Goal: Task Accomplishment & Management: Manage account settings

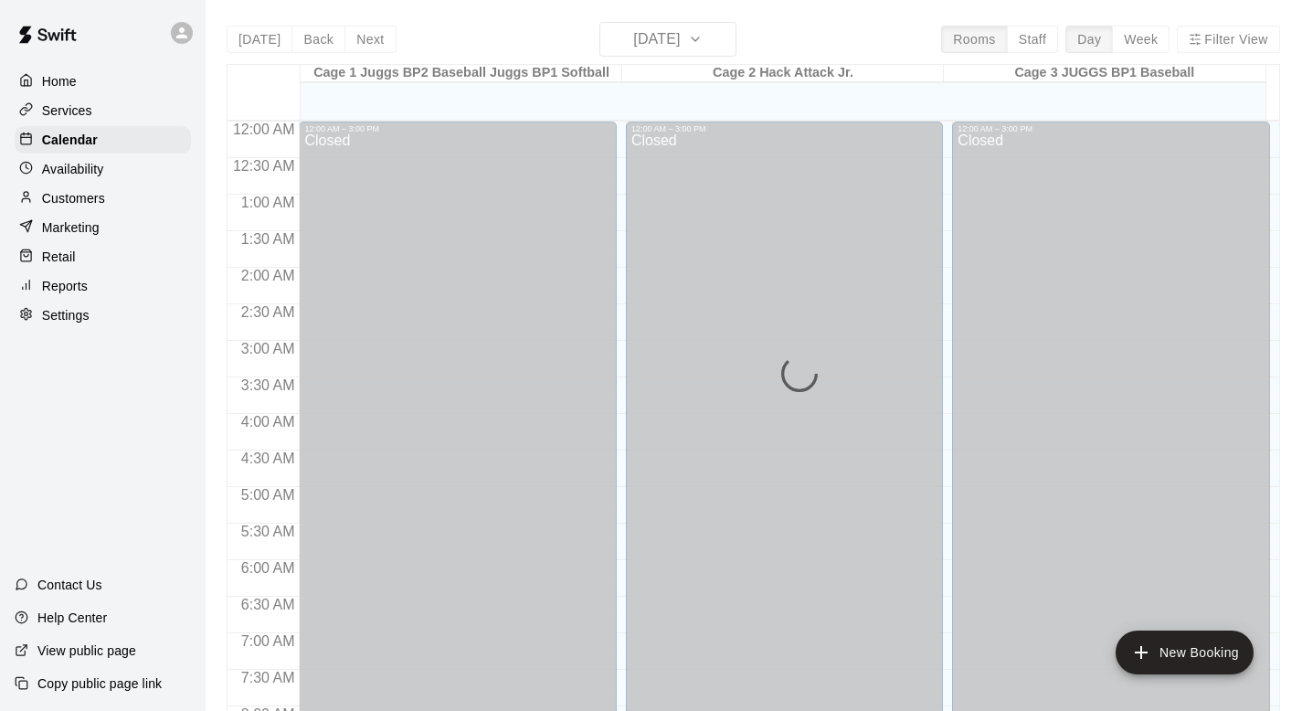
scroll to position [1089, 0]
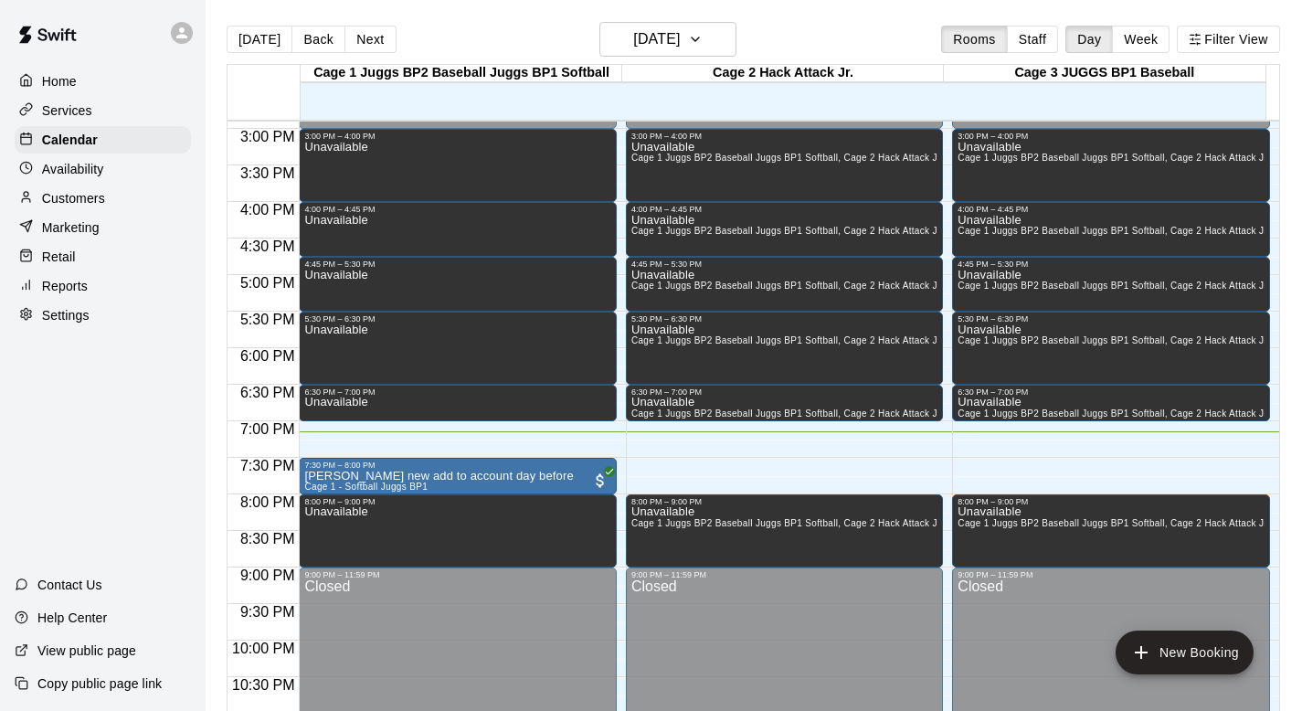
click at [764, 48] on div "[DATE] Back [DATE][DATE] Rooms Staff Day Week Filter View" at bounding box center [754, 43] width 1054 height 42
click at [703, 31] on icon "button" at bounding box center [695, 39] width 15 height 22
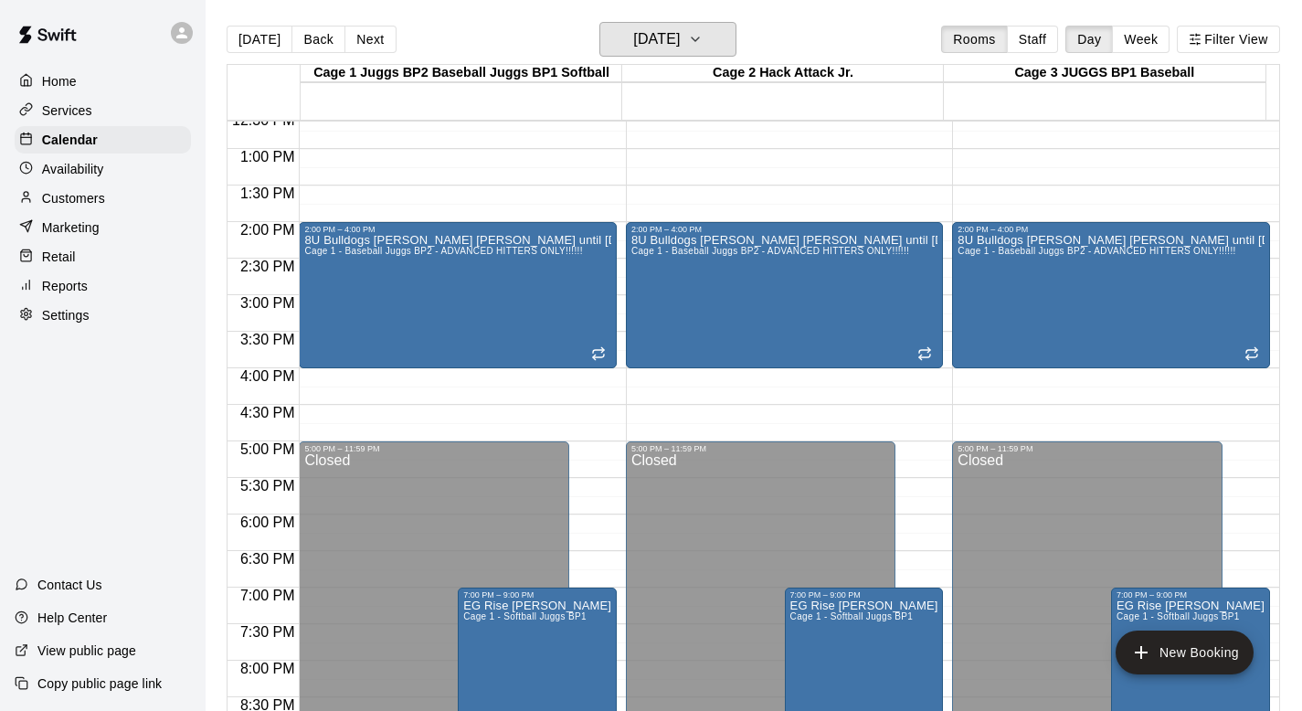
scroll to position [934, 0]
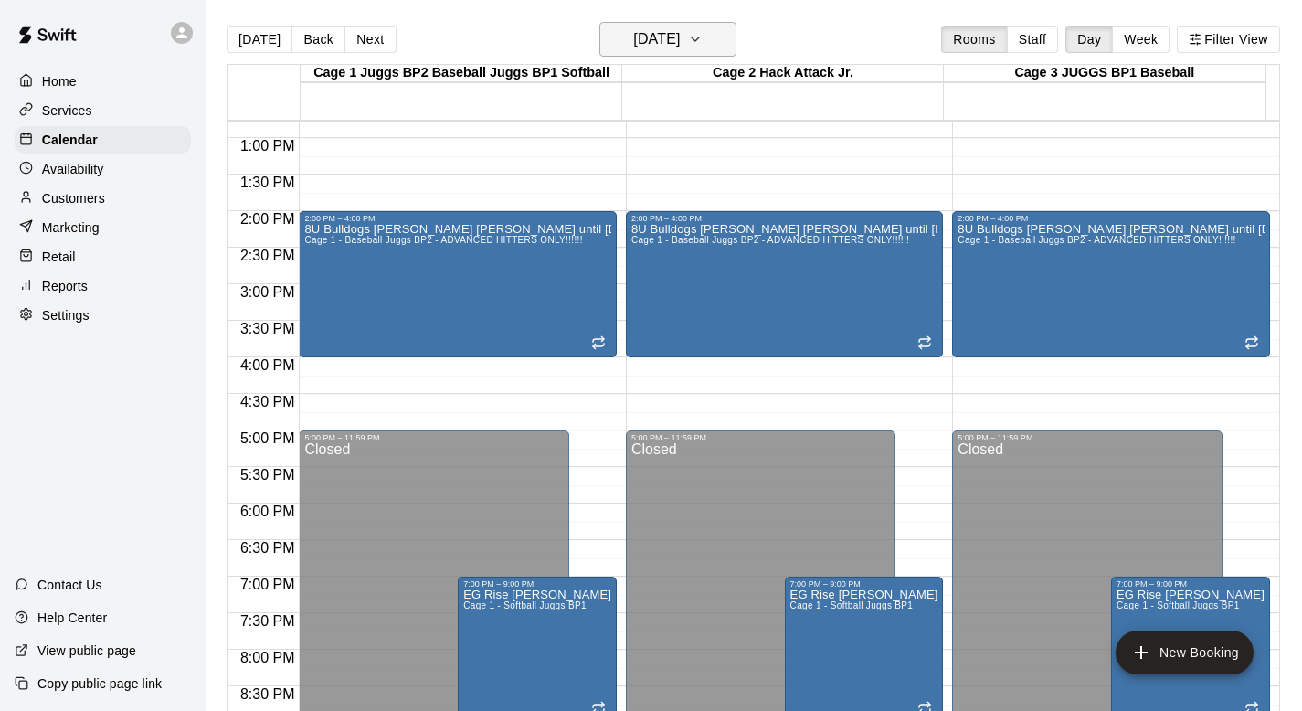
click at [703, 37] on icon "button" at bounding box center [695, 39] width 15 height 22
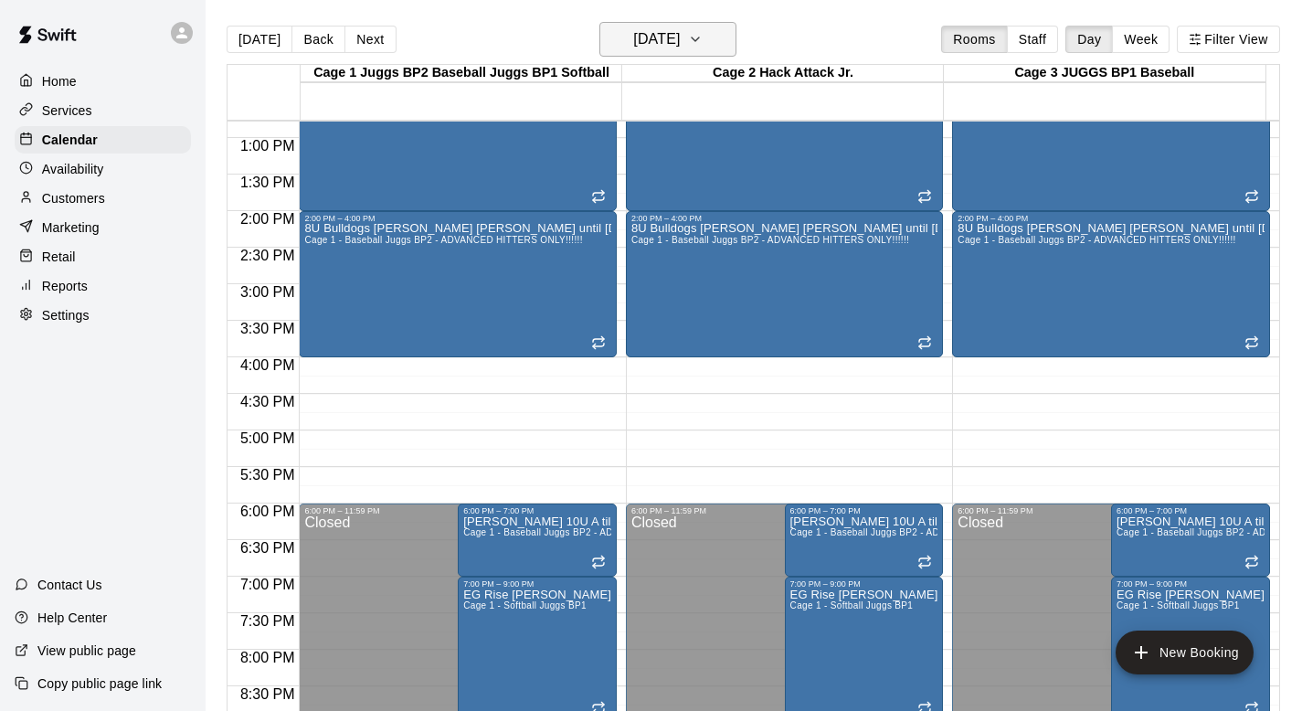
click at [703, 40] on icon "button" at bounding box center [695, 39] width 15 height 22
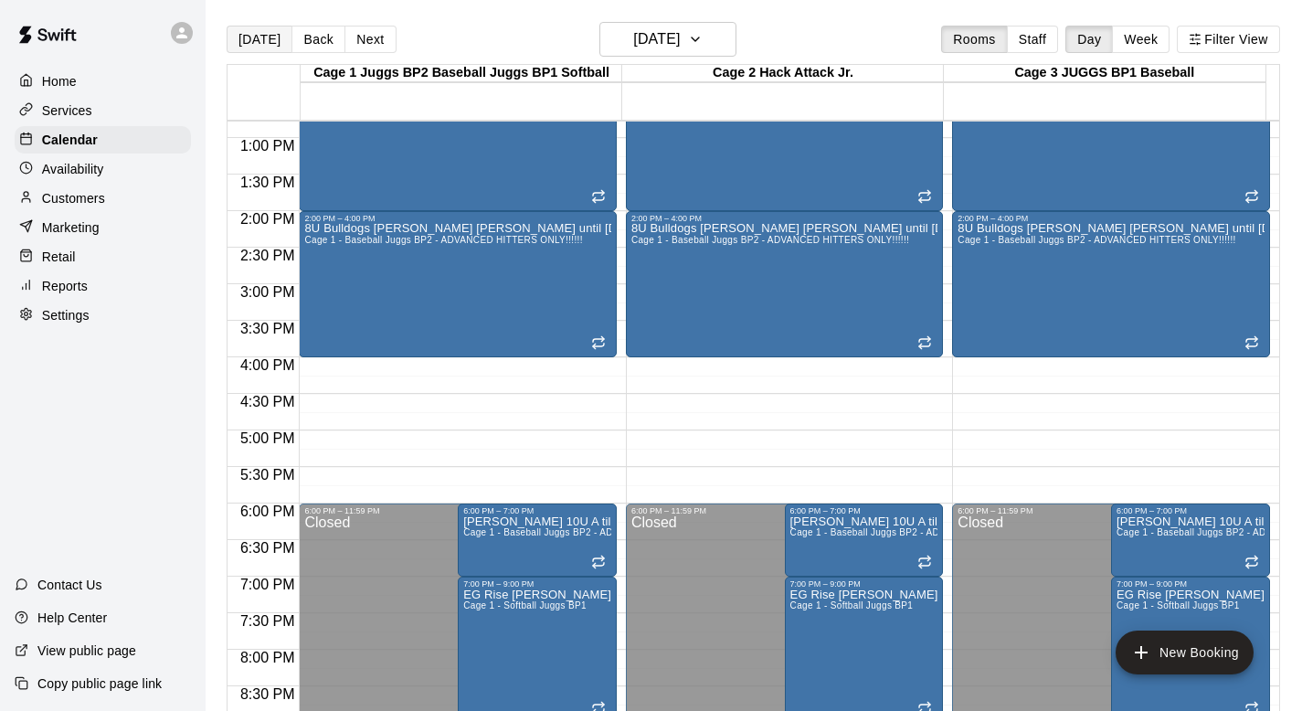
click at [252, 37] on button "[DATE]" at bounding box center [260, 39] width 66 height 27
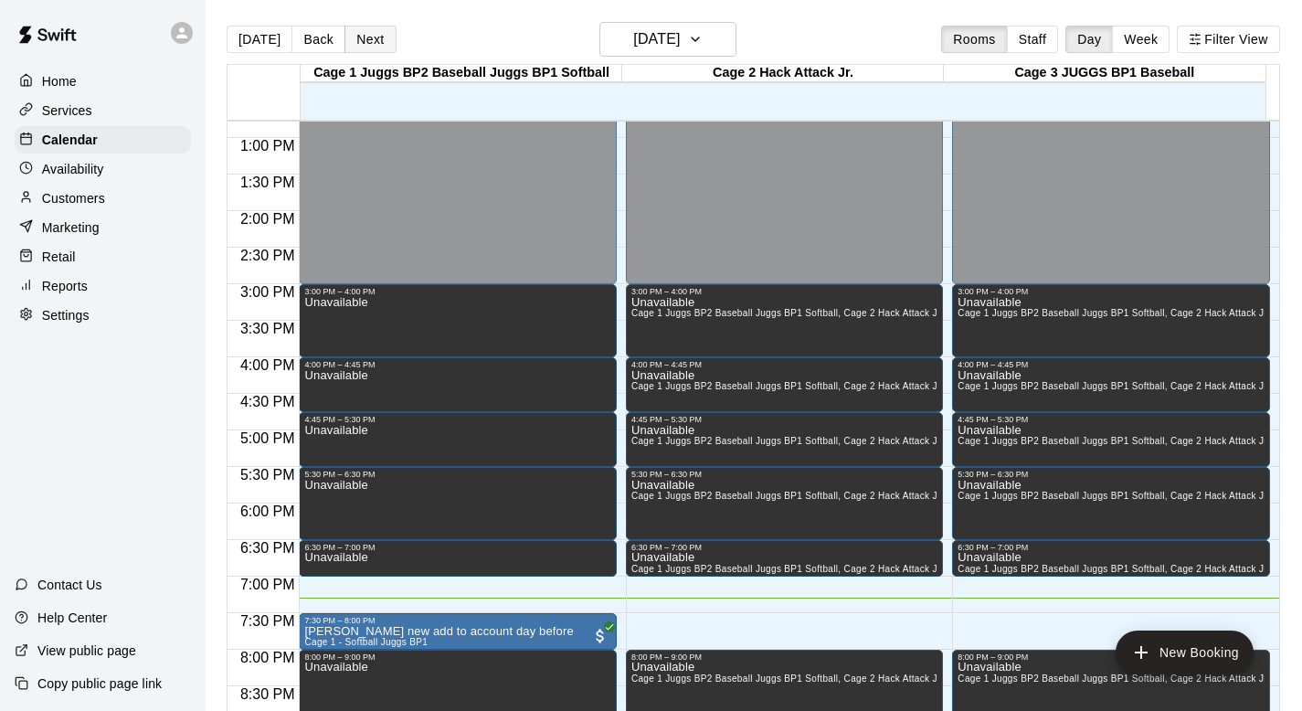
click at [373, 34] on button "Next" at bounding box center [369, 39] width 51 height 27
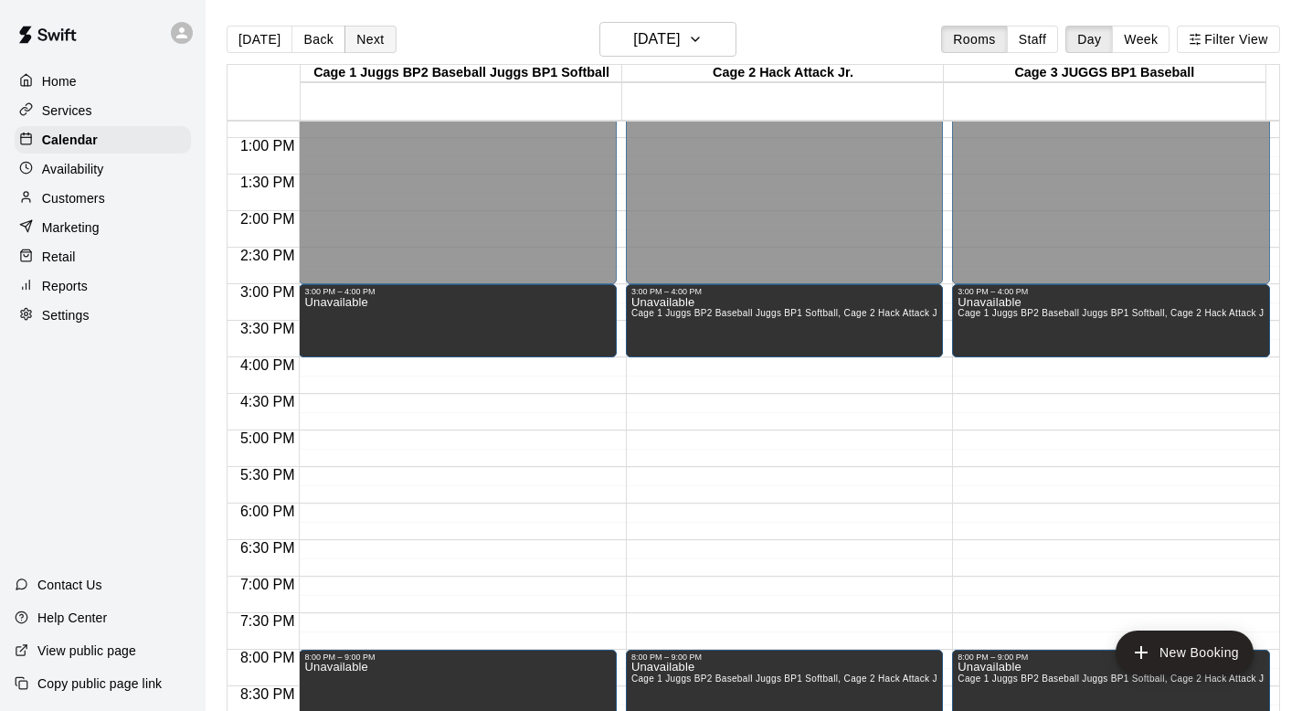
click at [362, 30] on button "Next" at bounding box center [369, 39] width 51 height 27
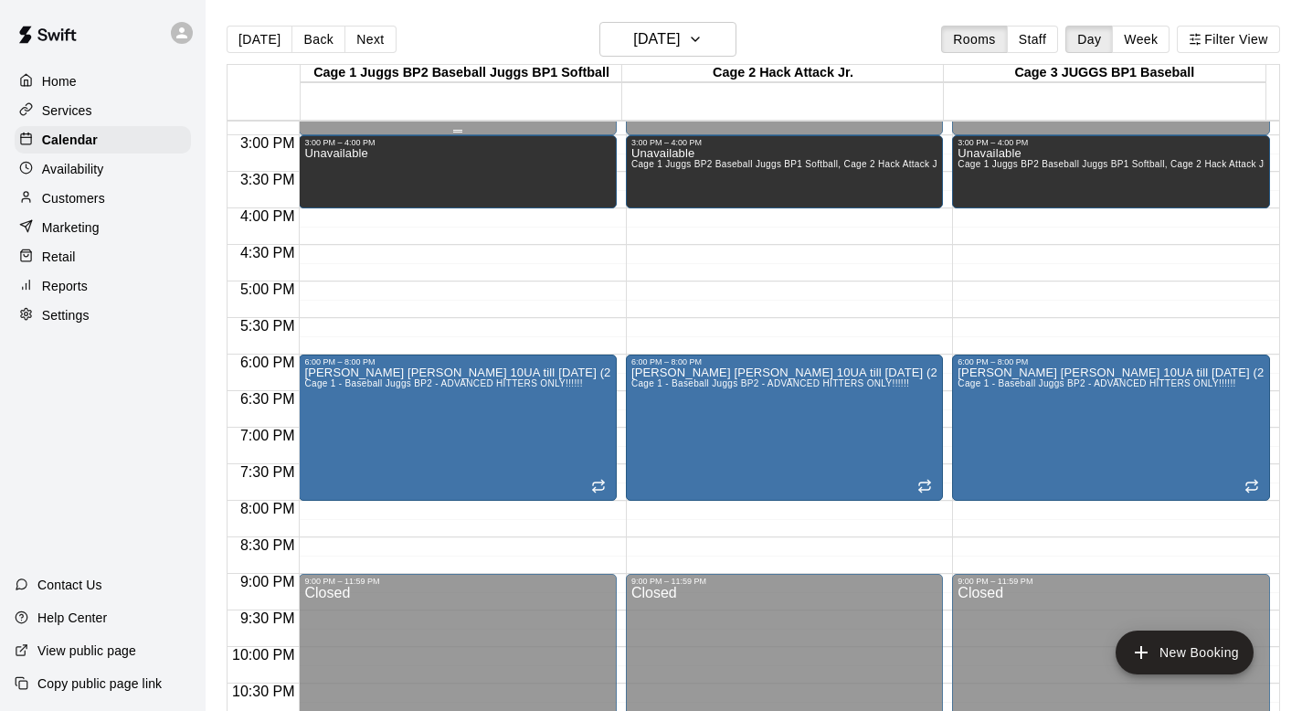
scroll to position [1086, 0]
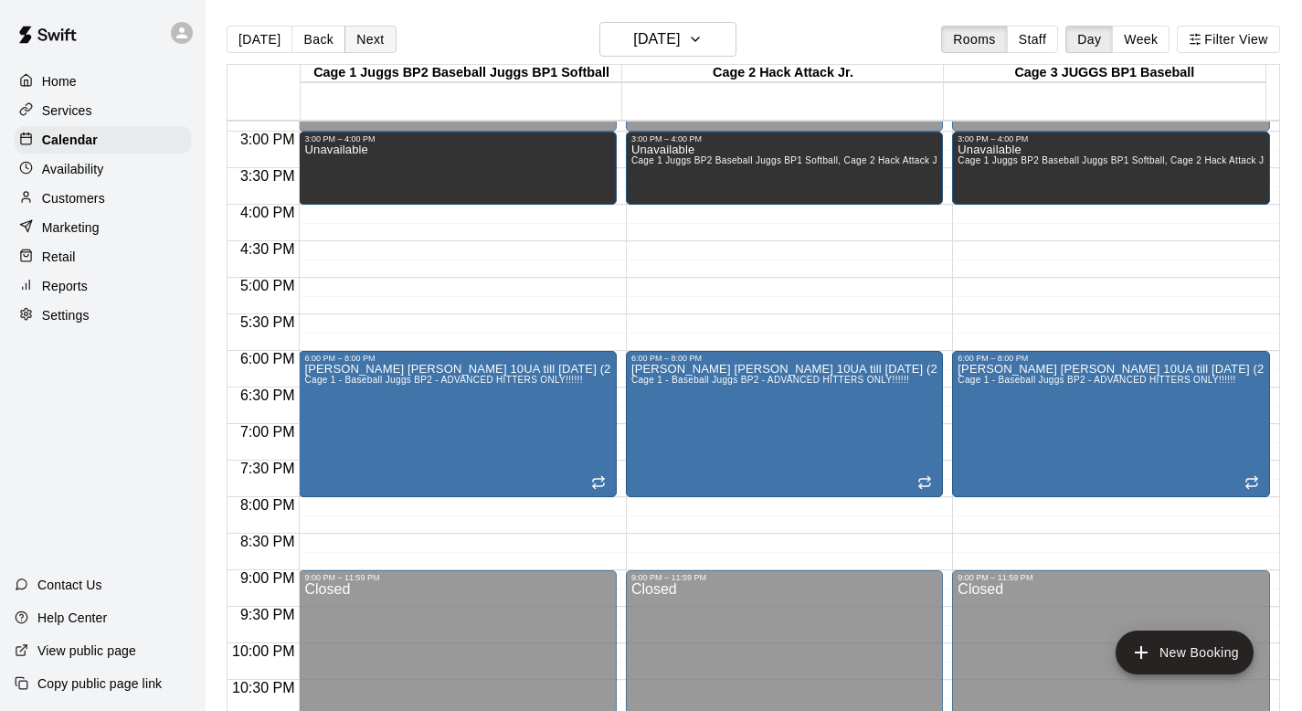
click at [363, 39] on button "Next" at bounding box center [369, 39] width 51 height 27
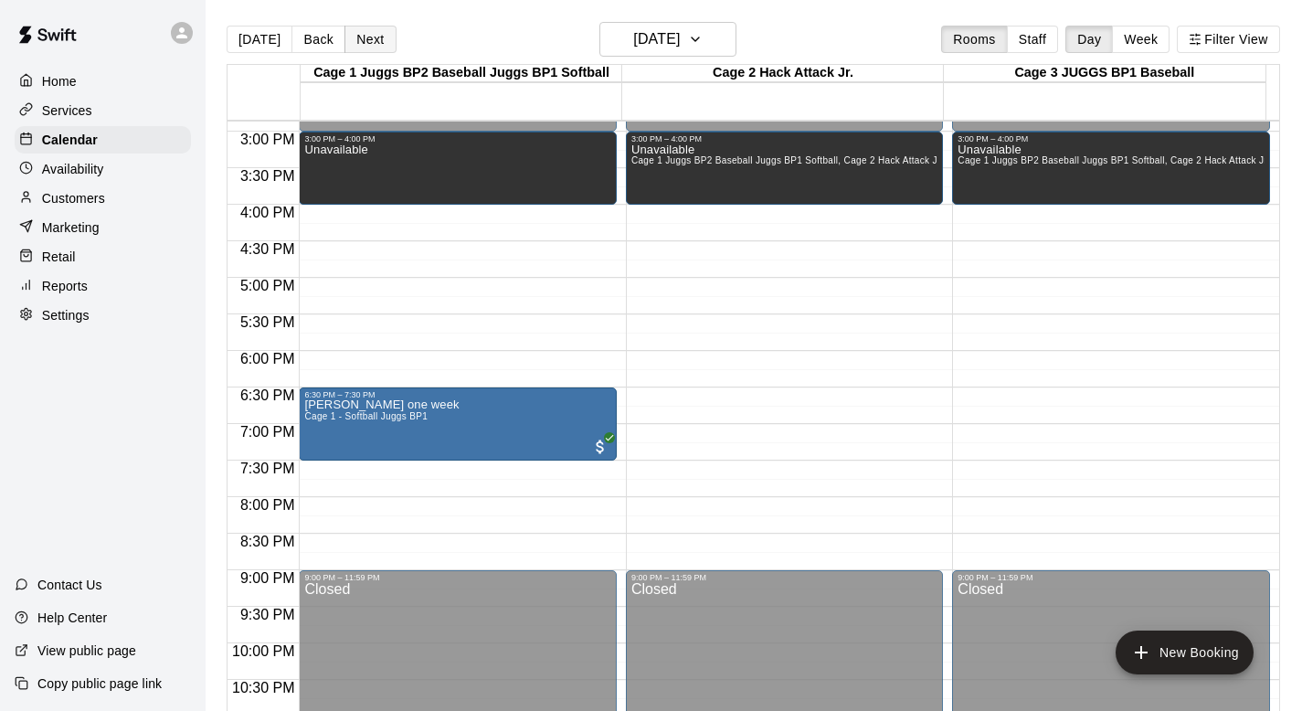
click at [363, 39] on button "Next" at bounding box center [369, 39] width 51 height 27
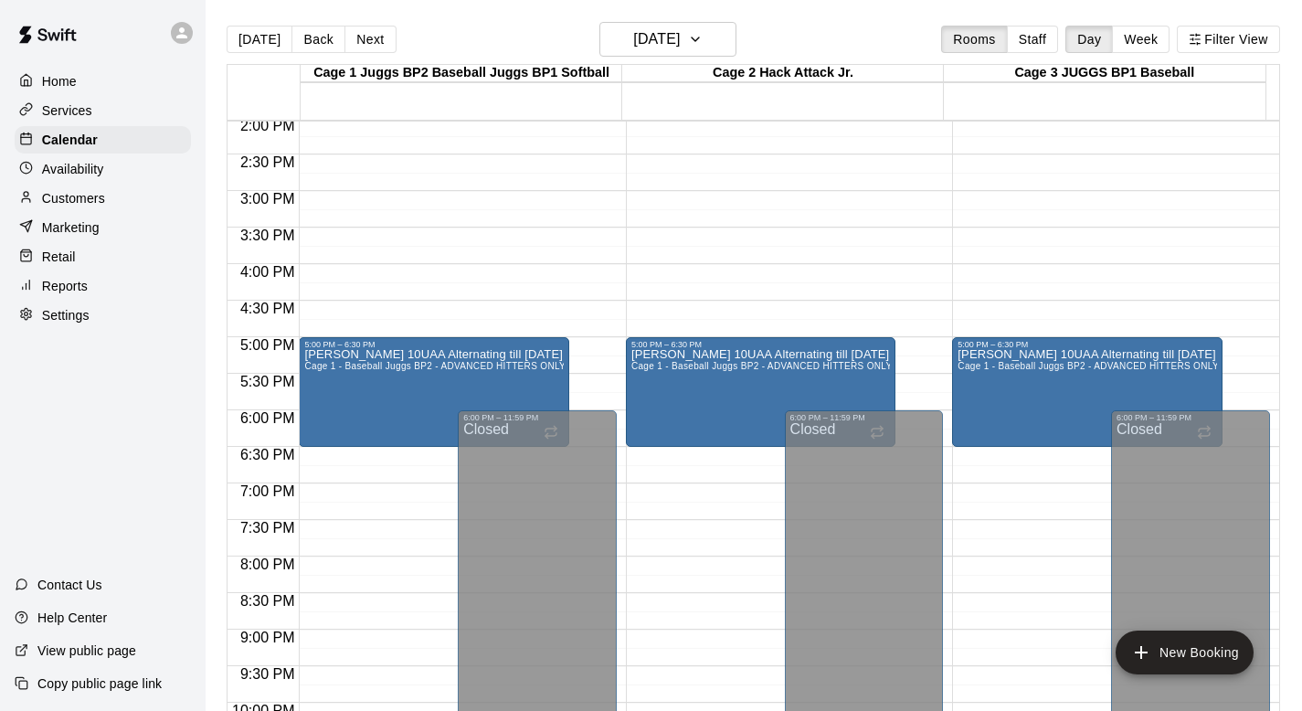
scroll to position [935, 0]
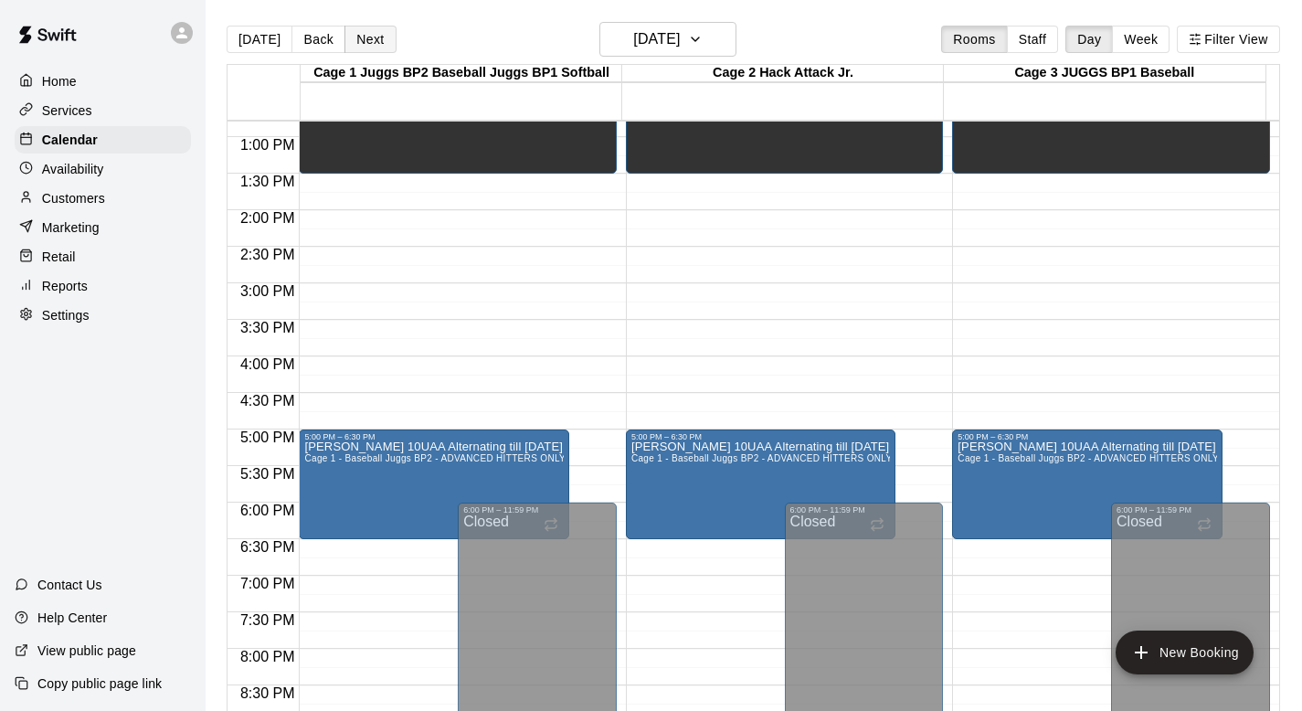
click at [369, 32] on button "Next" at bounding box center [369, 39] width 51 height 27
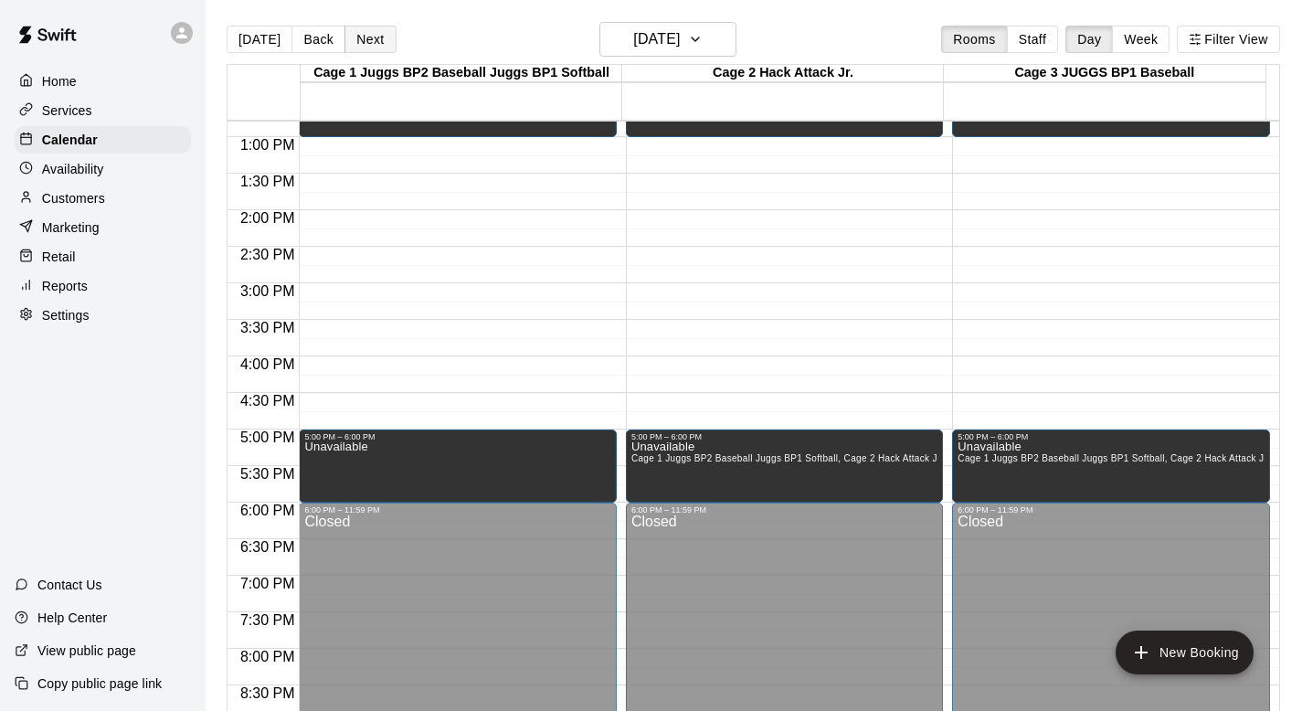
click at [365, 43] on button "Next" at bounding box center [369, 39] width 51 height 27
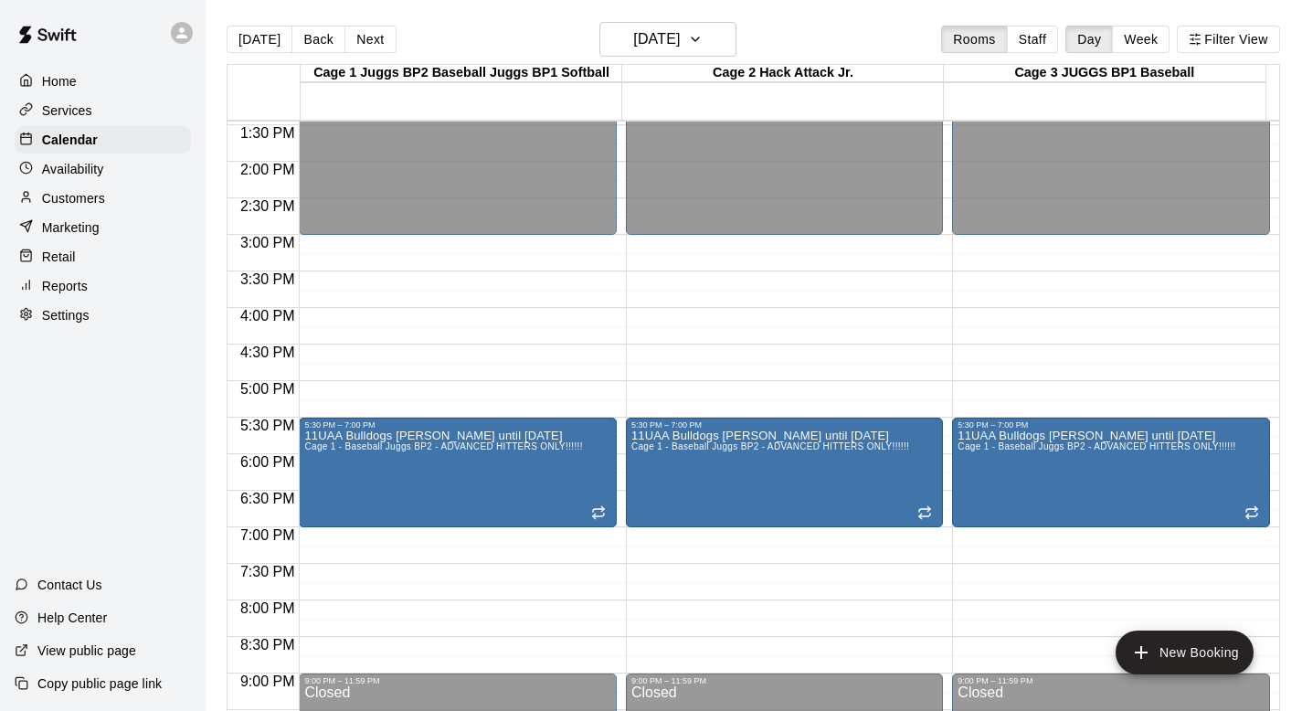
scroll to position [976, 0]
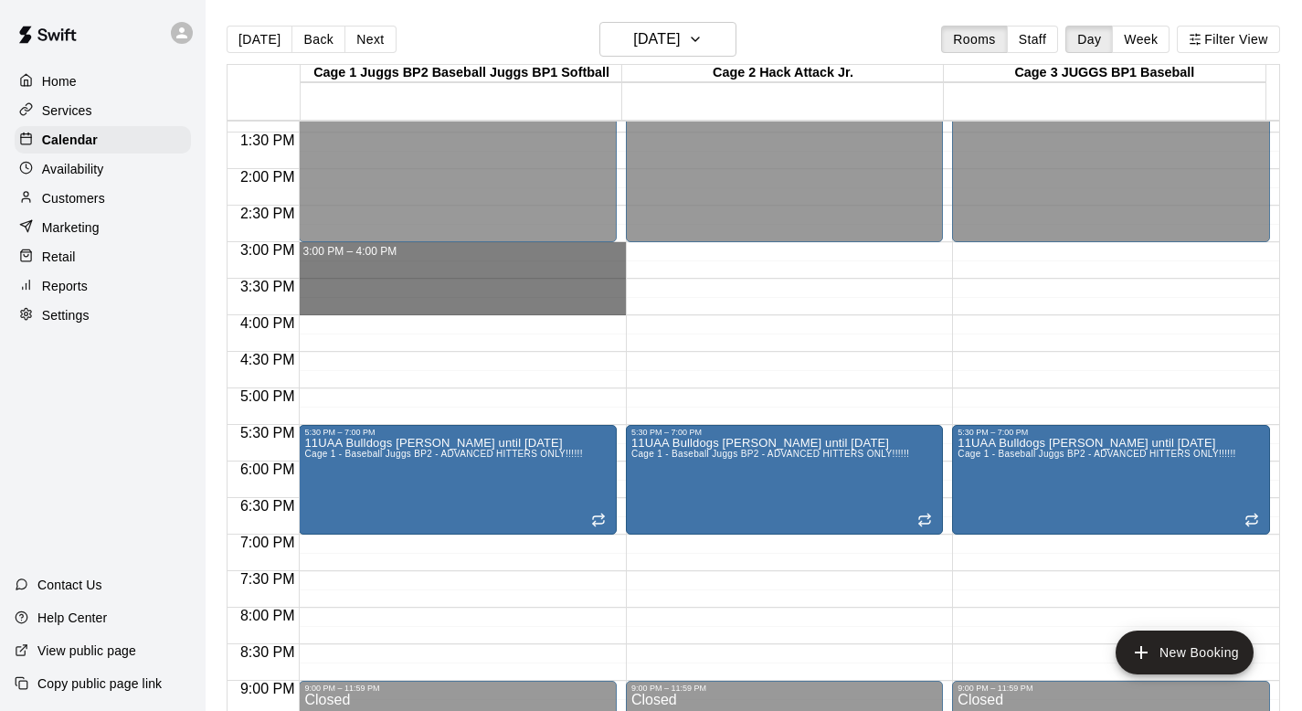
drag, startPoint x: 338, startPoint y: 247, endPoint x: 338, endPoint y: 302, distance: 55.7
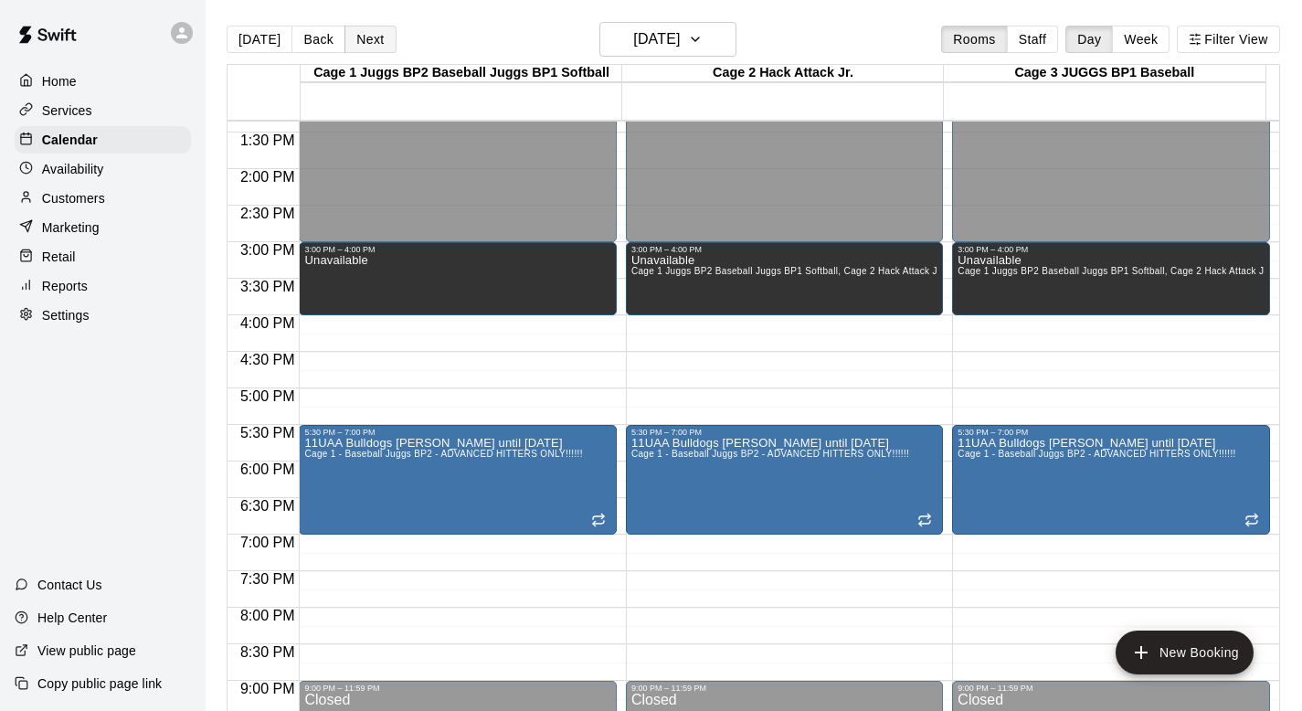
click at [360, 36] on button "Next" at bounding box center [369, 39] width 51 height 27
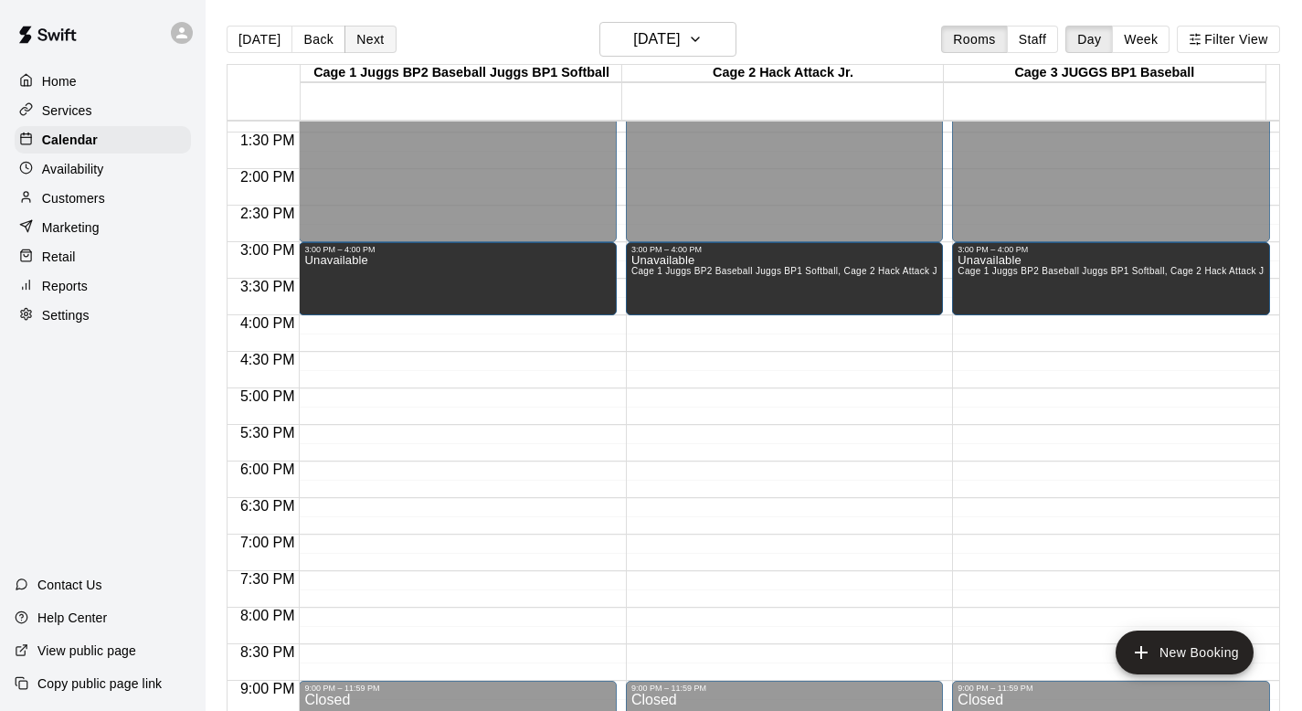
click at [360, 36] on button "Next" at bounding box center [369, 39] width 51 height 27
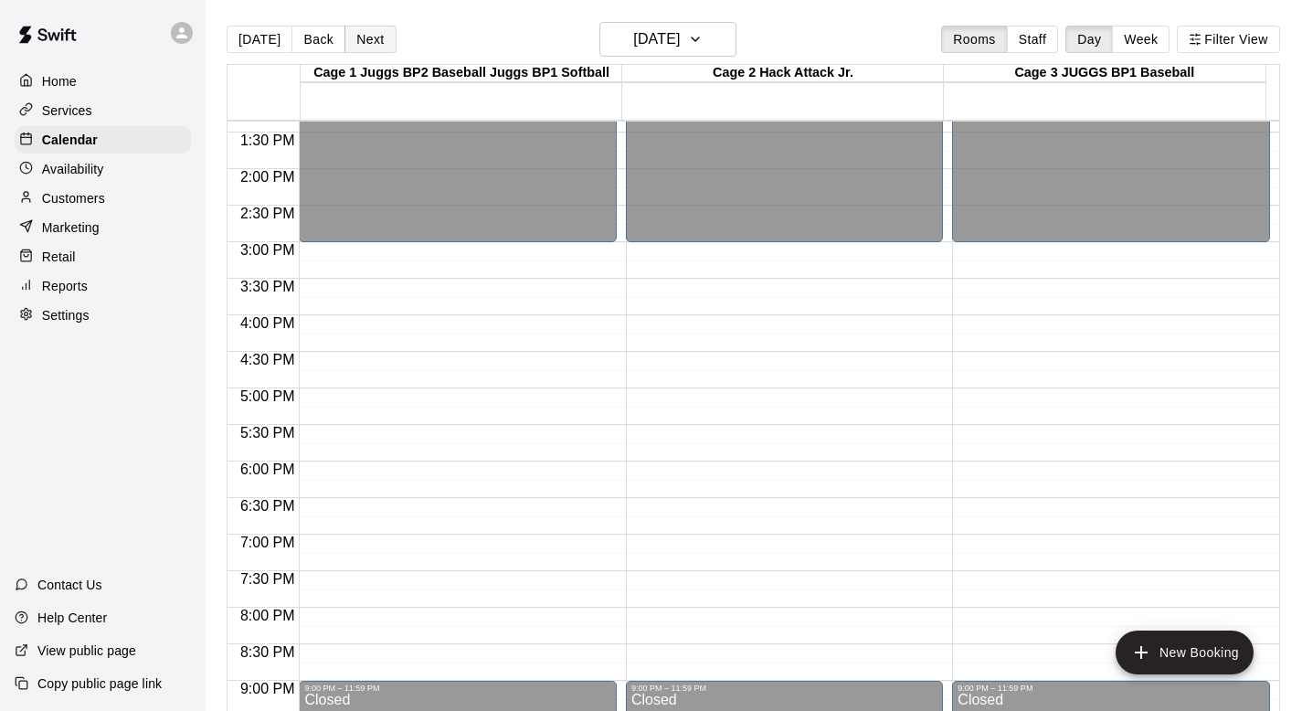
click at [360, 36] on button "Next" at bounding box center [369, 39] width 51 height 27
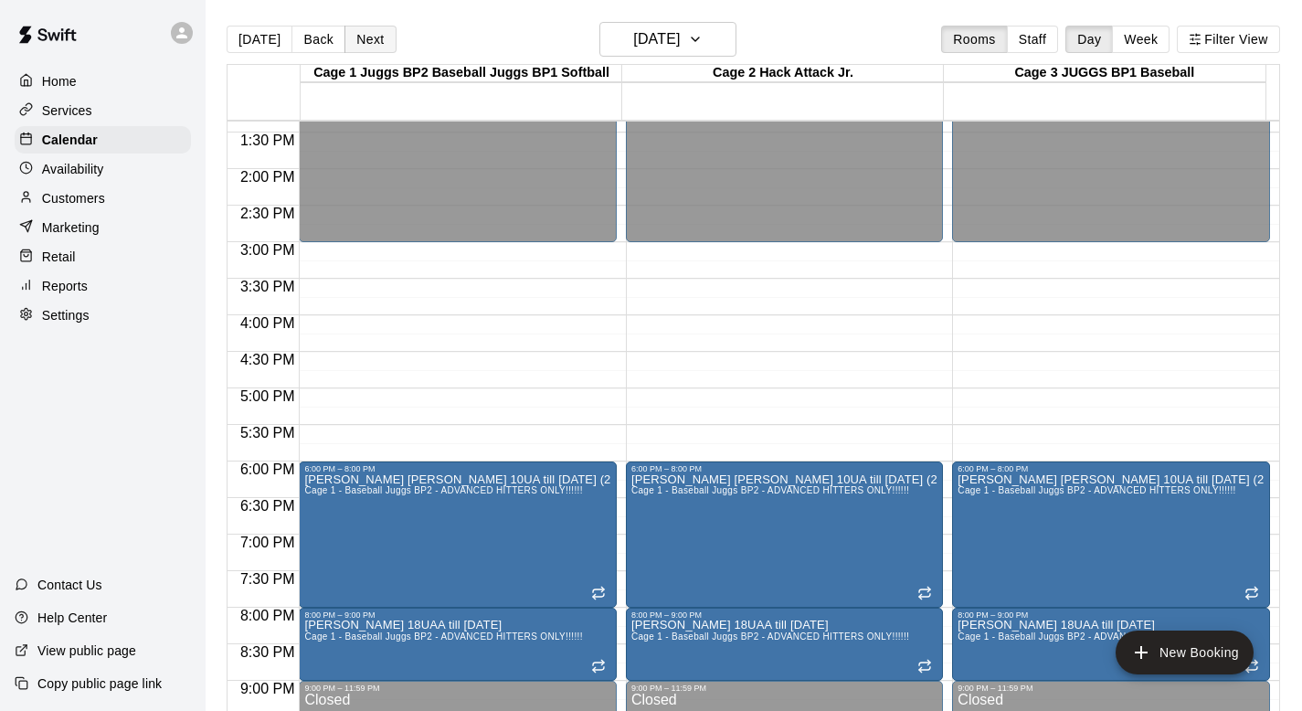
click at [360, 36] on button "Next" at bounding box center [369, 39] width 51 height 27
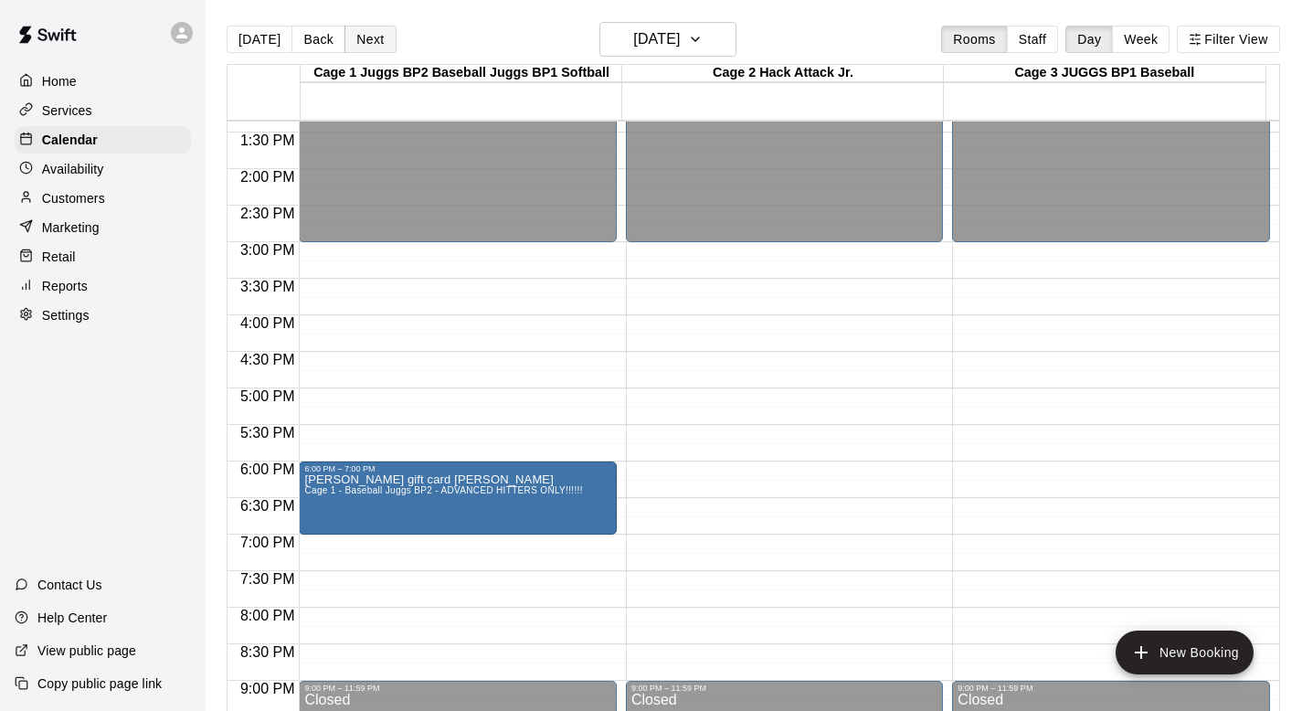
click at [360, 36] on button "Next" at bounding box center [369, 39] width 51 height 27
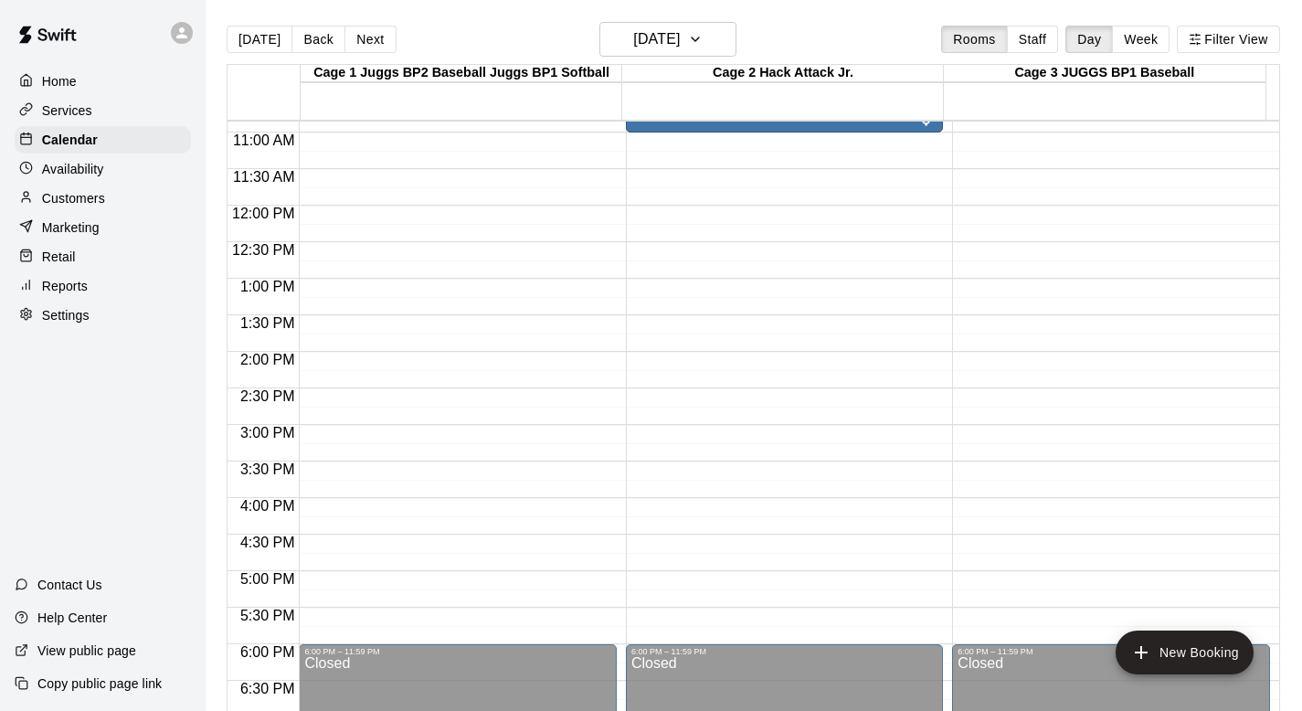
scroll to position [795, 0]
click at [363, 38] on button "Next" at bounding box center [369, 39] width 51 height 27
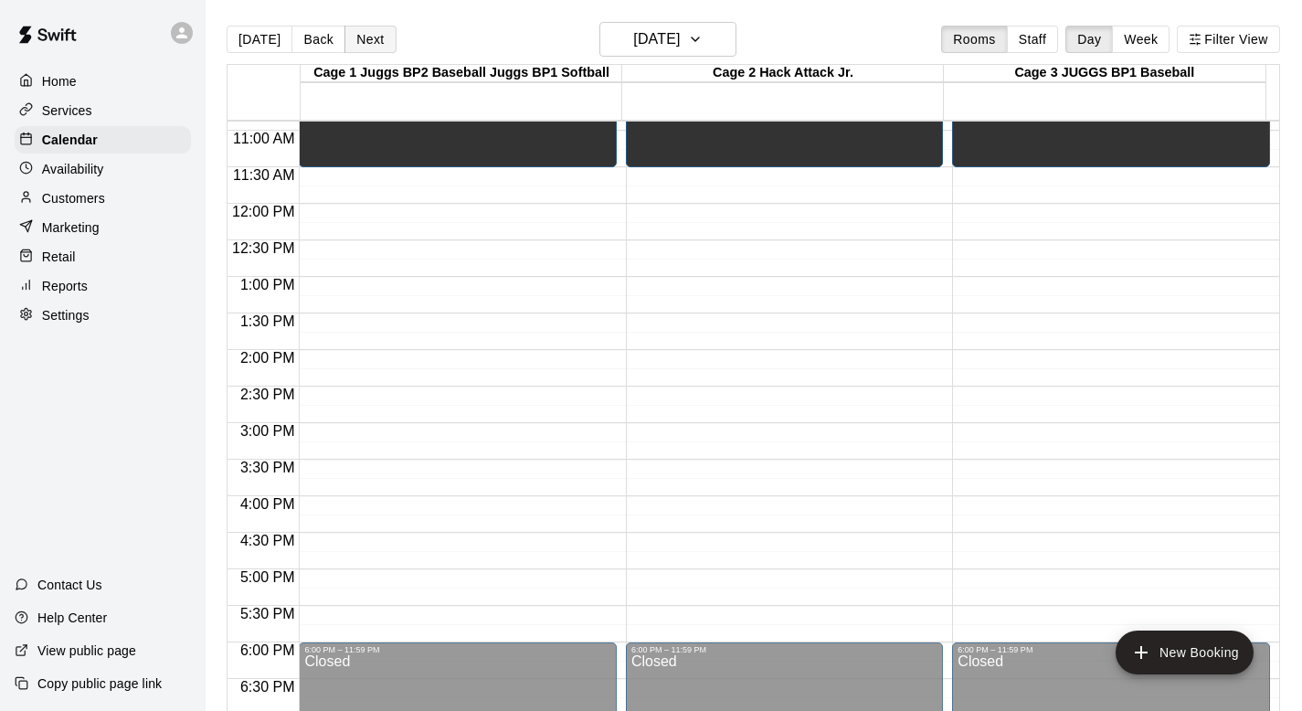
click at [365, 32] on button "Next" at bounding box center [369, 39] width 51 height 27
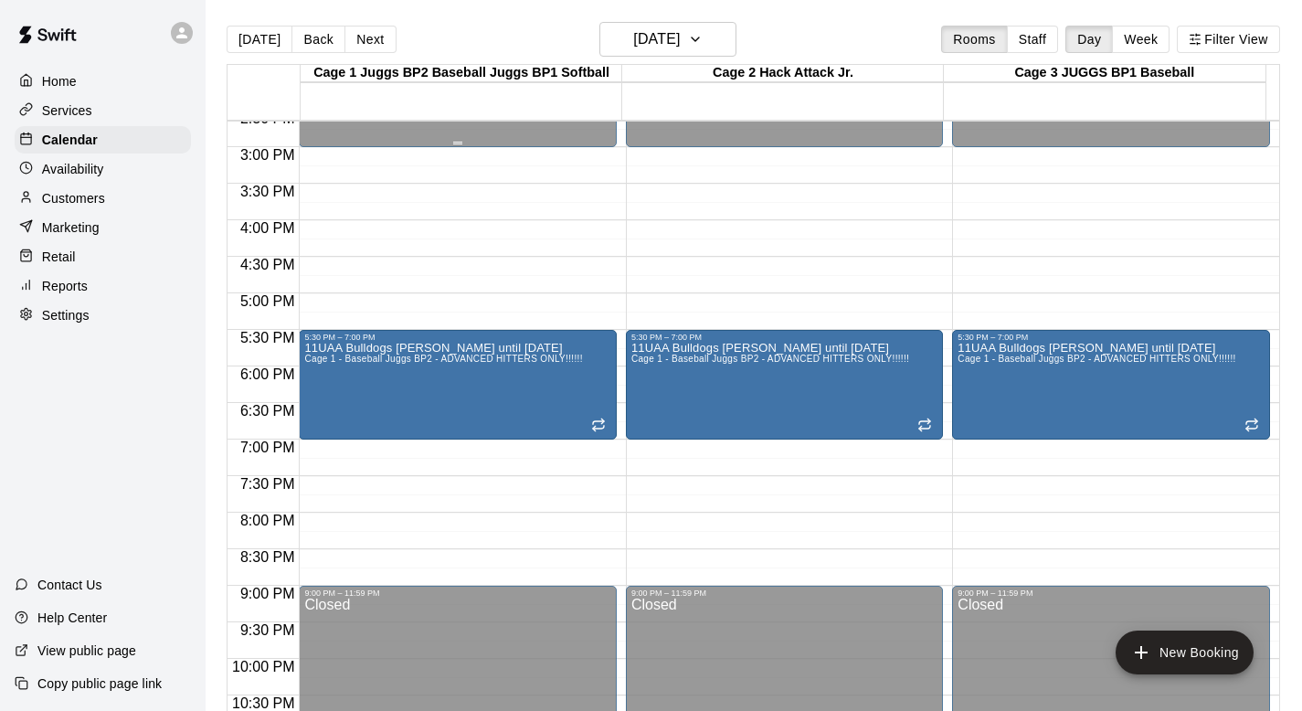
scroll to position [1074, 0]
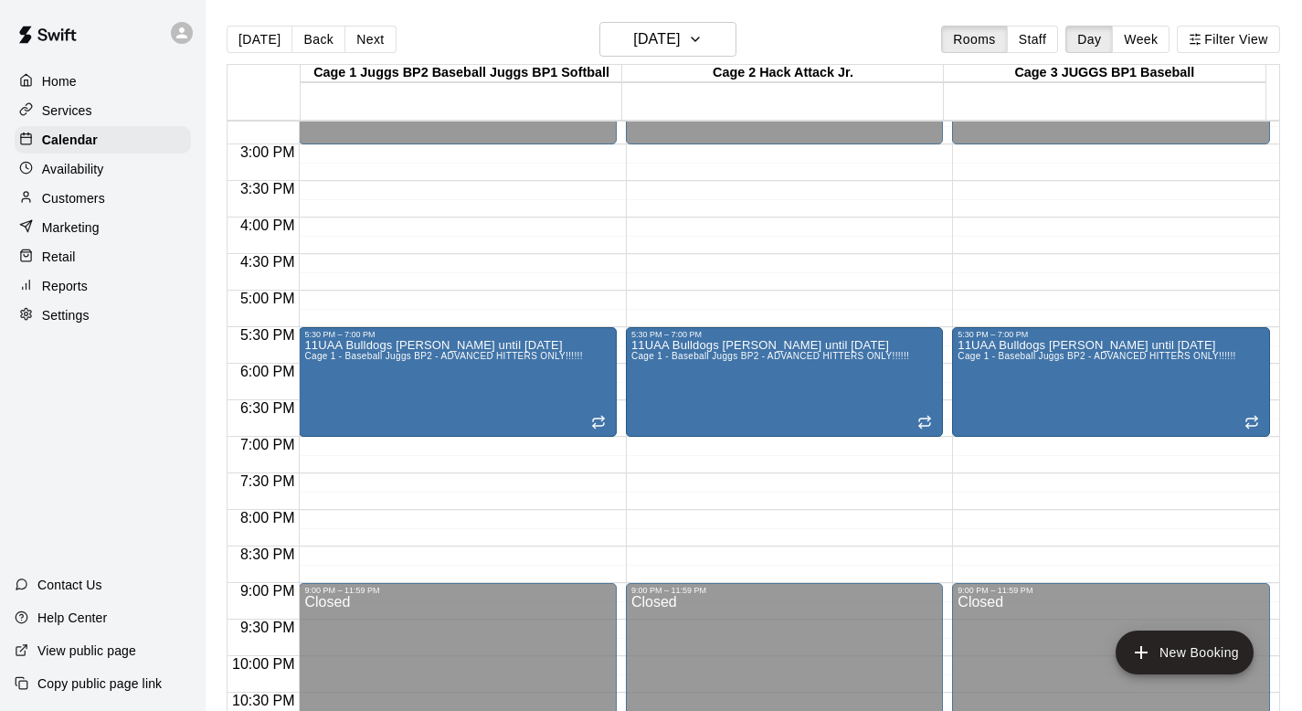
click at [364, 24] on div "[DATE] Back [DATE][DATE] Rooms Staff Day Week Filter View" at bounding box center [754, 43] width 1054 height 42
click at [351, 29] on button "Next" at bounding box center [369, 39] width 51 height 27
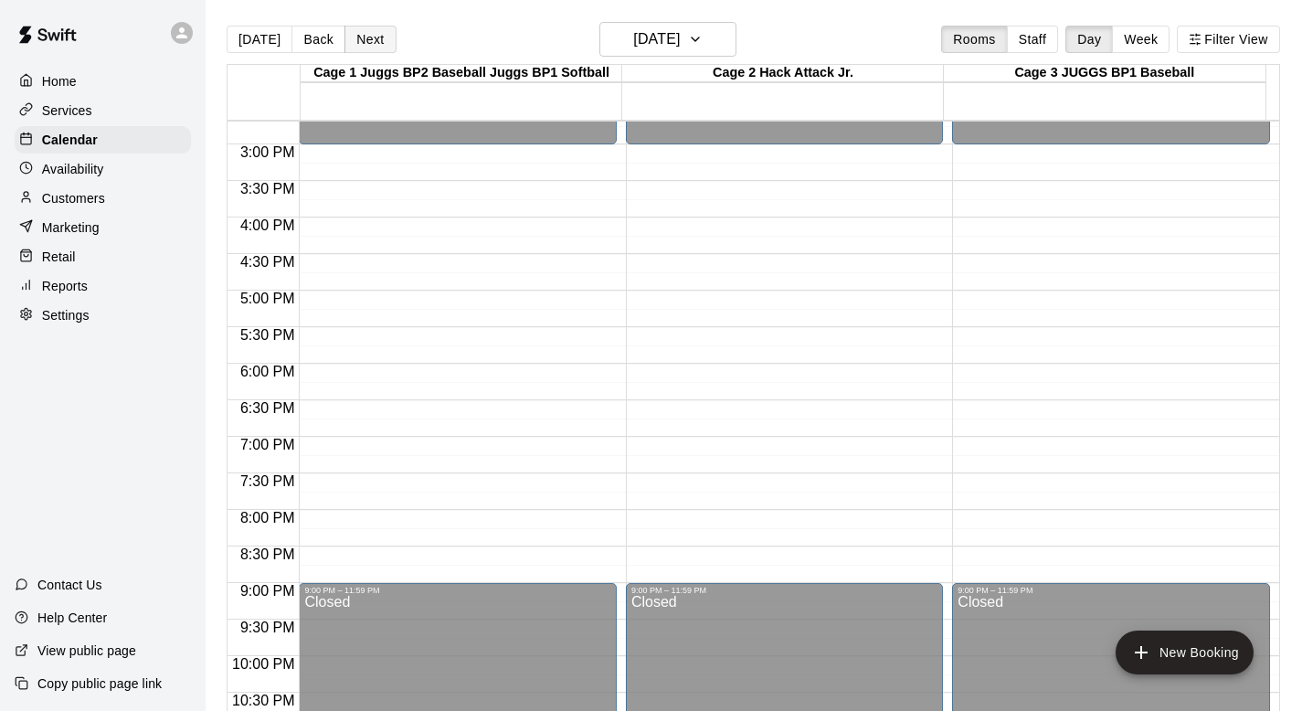
click at [351, 29] on button "Next" at bounding box center [369, 39] width 51 height 27
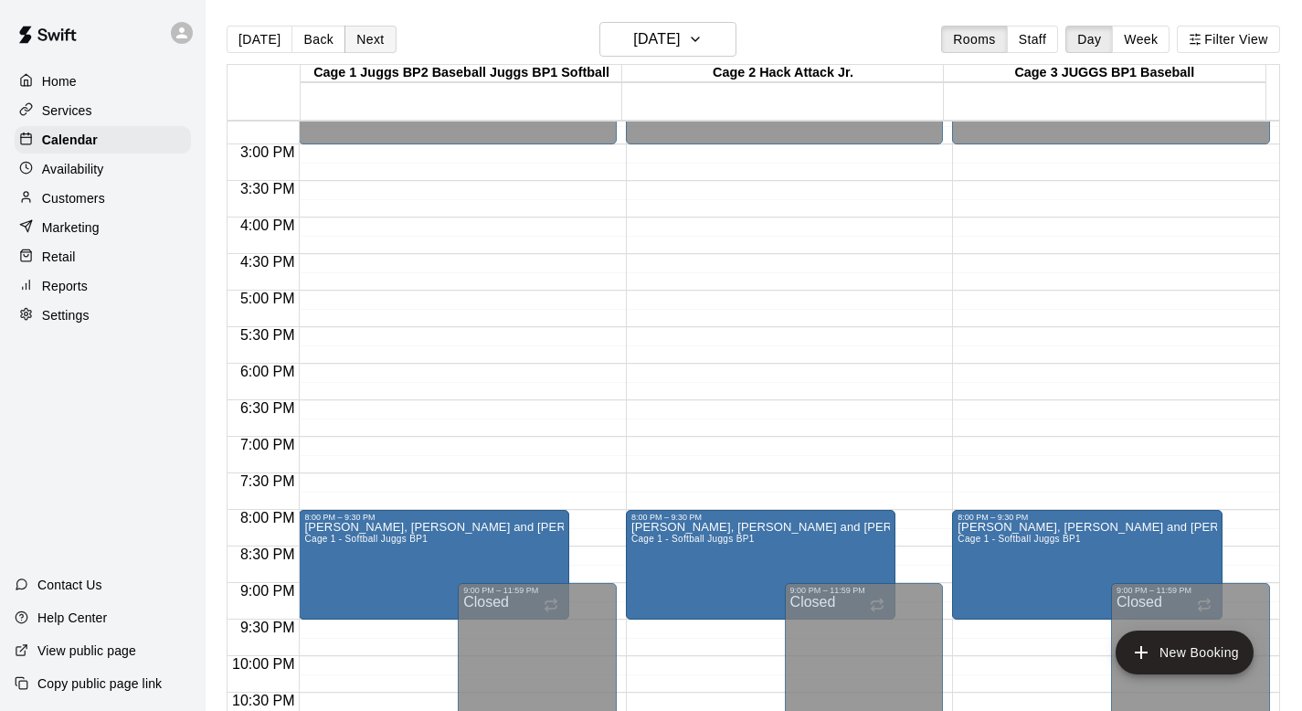
click at [358, 37] on button "Next" at bounding box center [369, 39] width 51 height 27
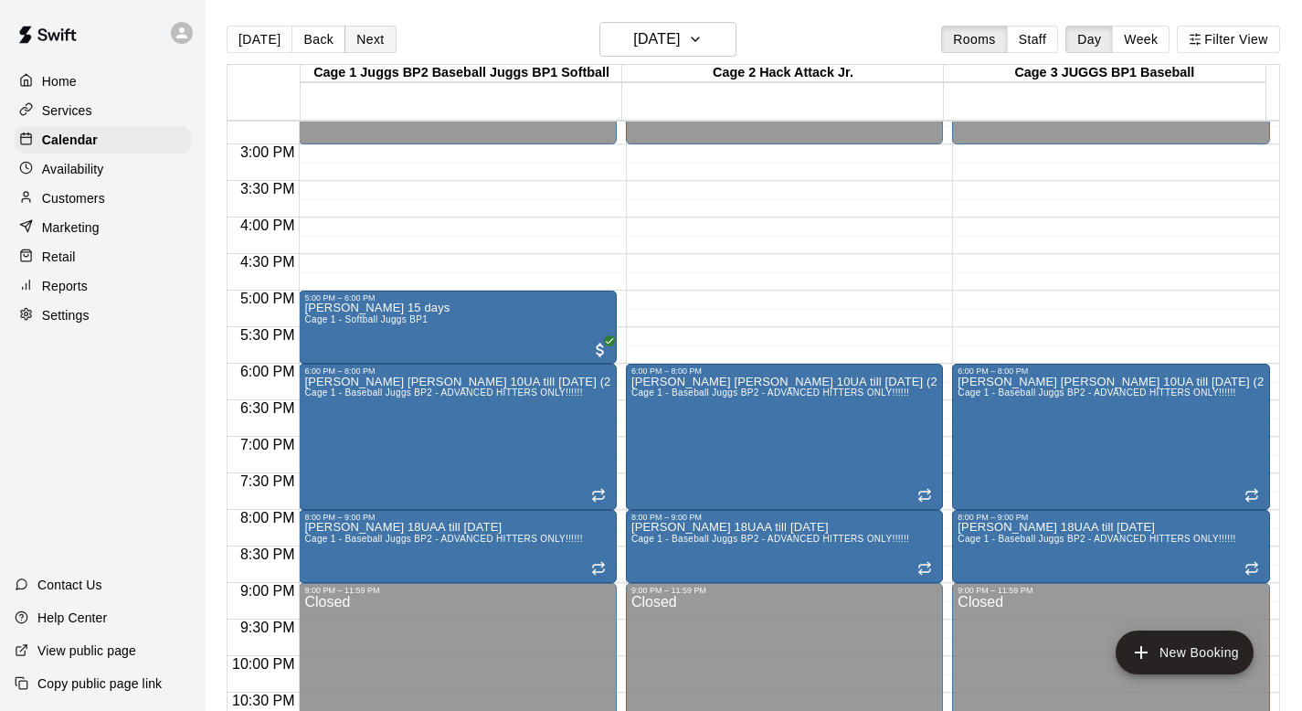
click at [358, 37] on button "Next" at bounding box center [369, 39] width 51 height 27
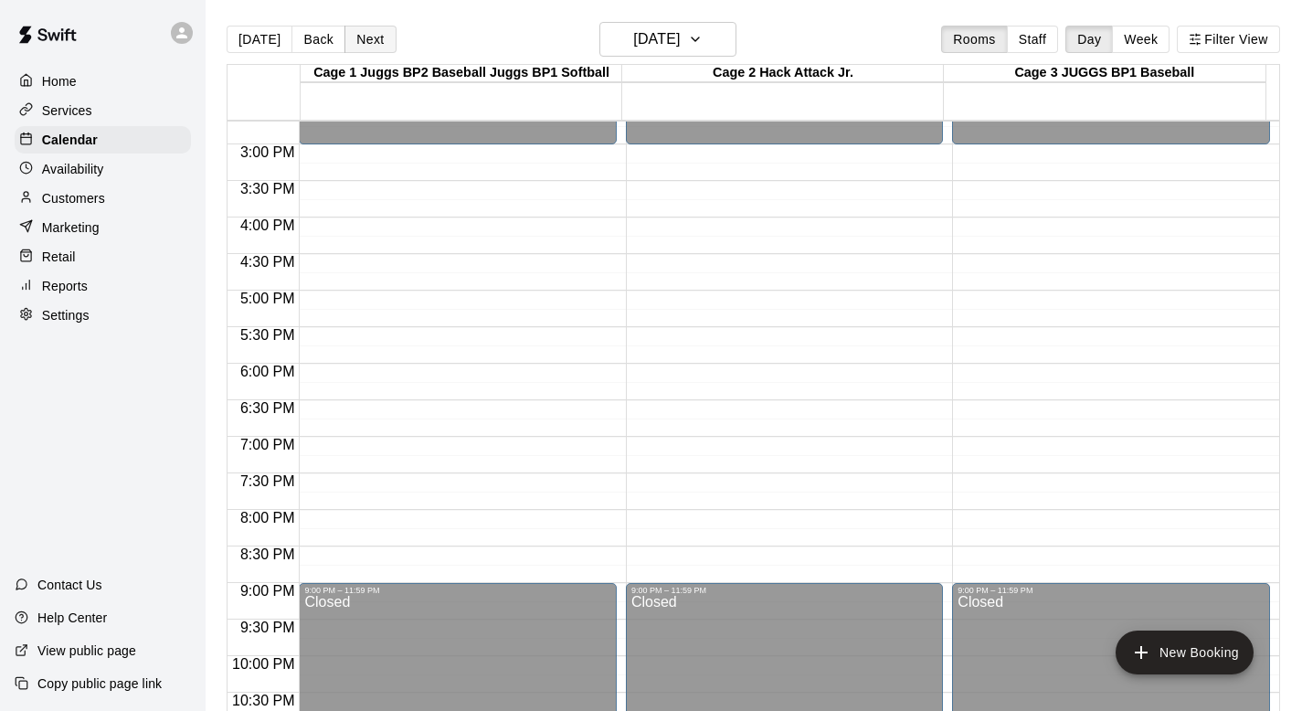
click at [374, 33] on button "Next" at bounding box center [369, 39] width 51 height 27
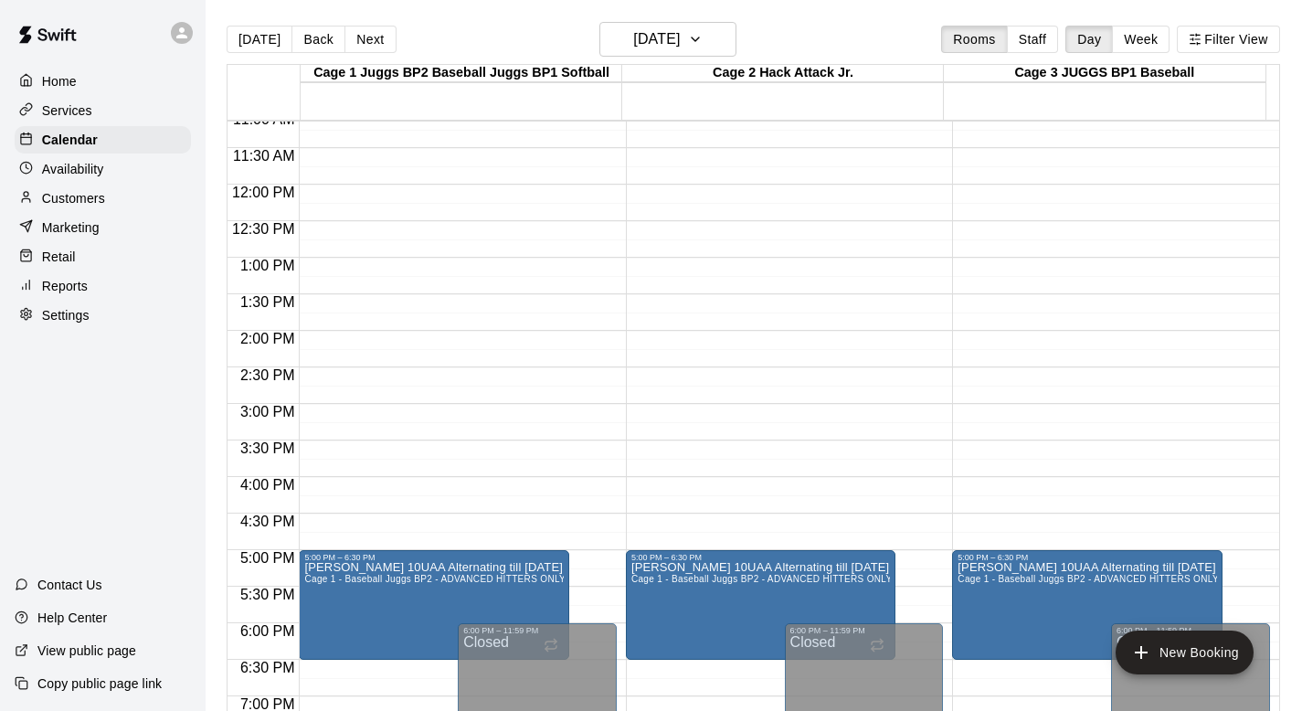
scroll to position [874, 0]
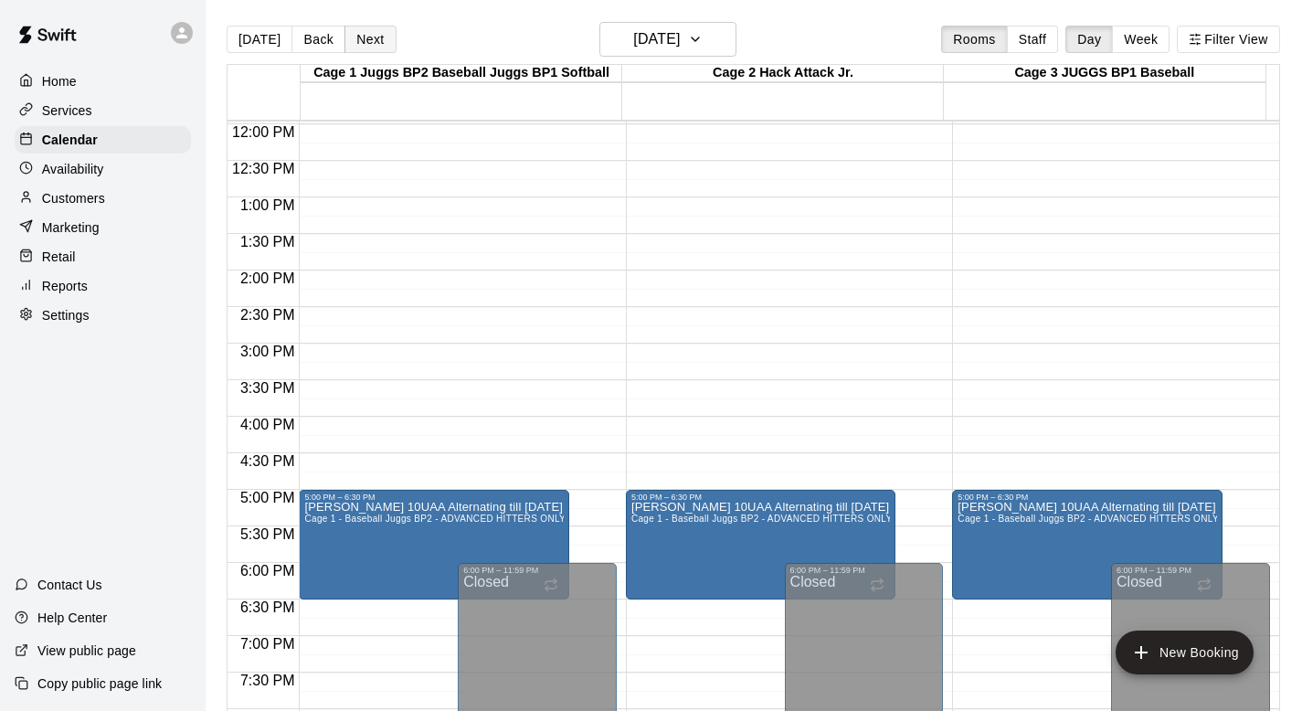
click at [371, 37] on button "Next" at bounding box center [369, 39] width 51 height 27
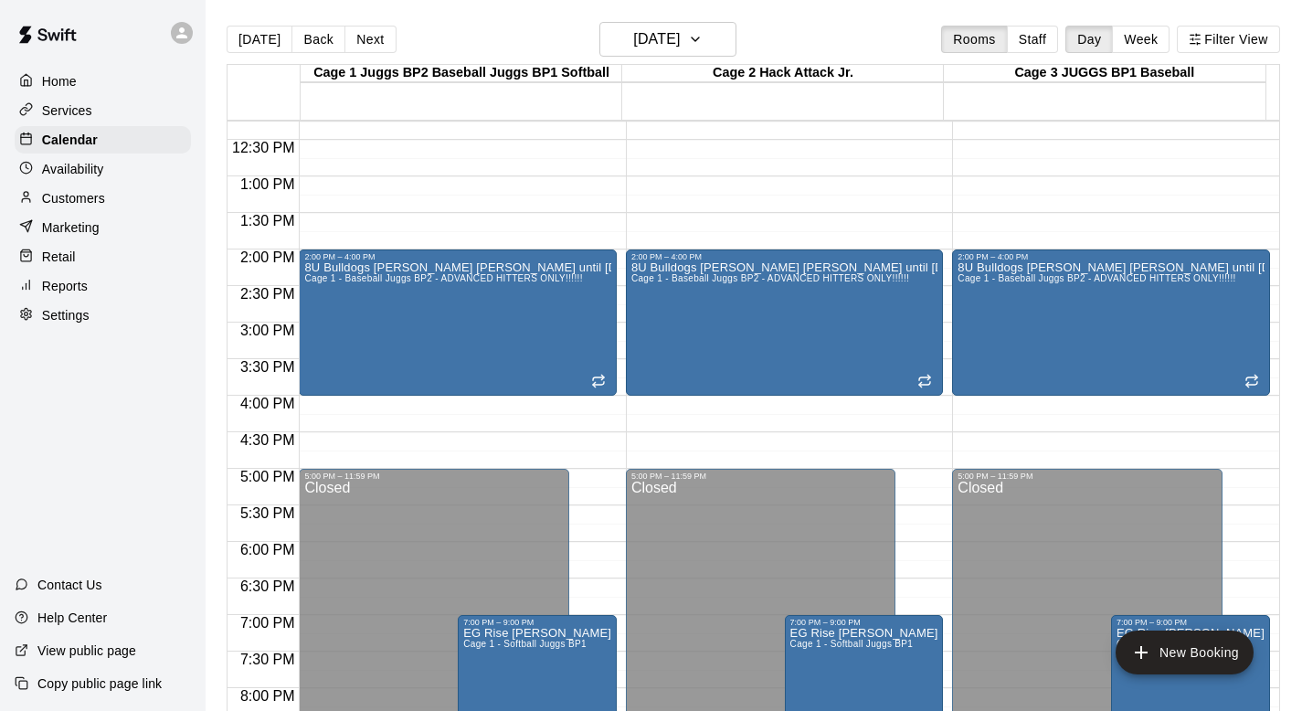
scroll to position [949, 0]
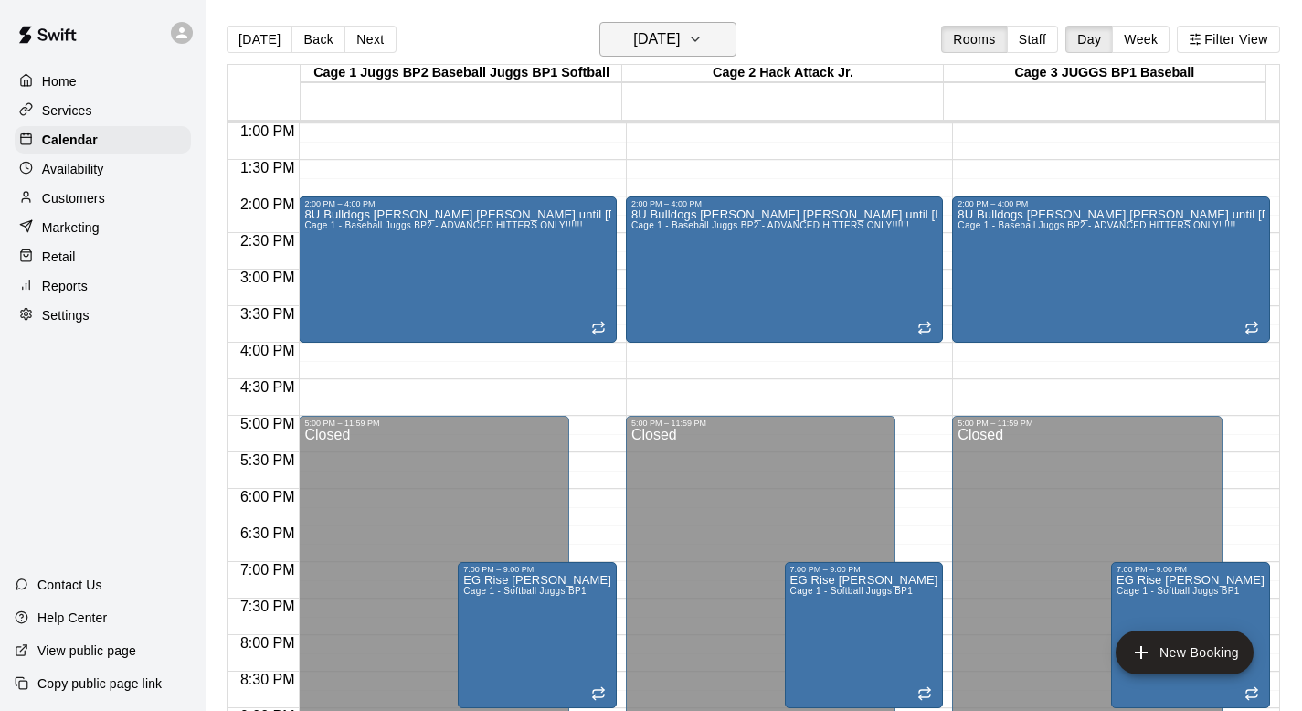
click at [703, 37] on icon "button" at bounding box center [695, 39] width 15 height 22
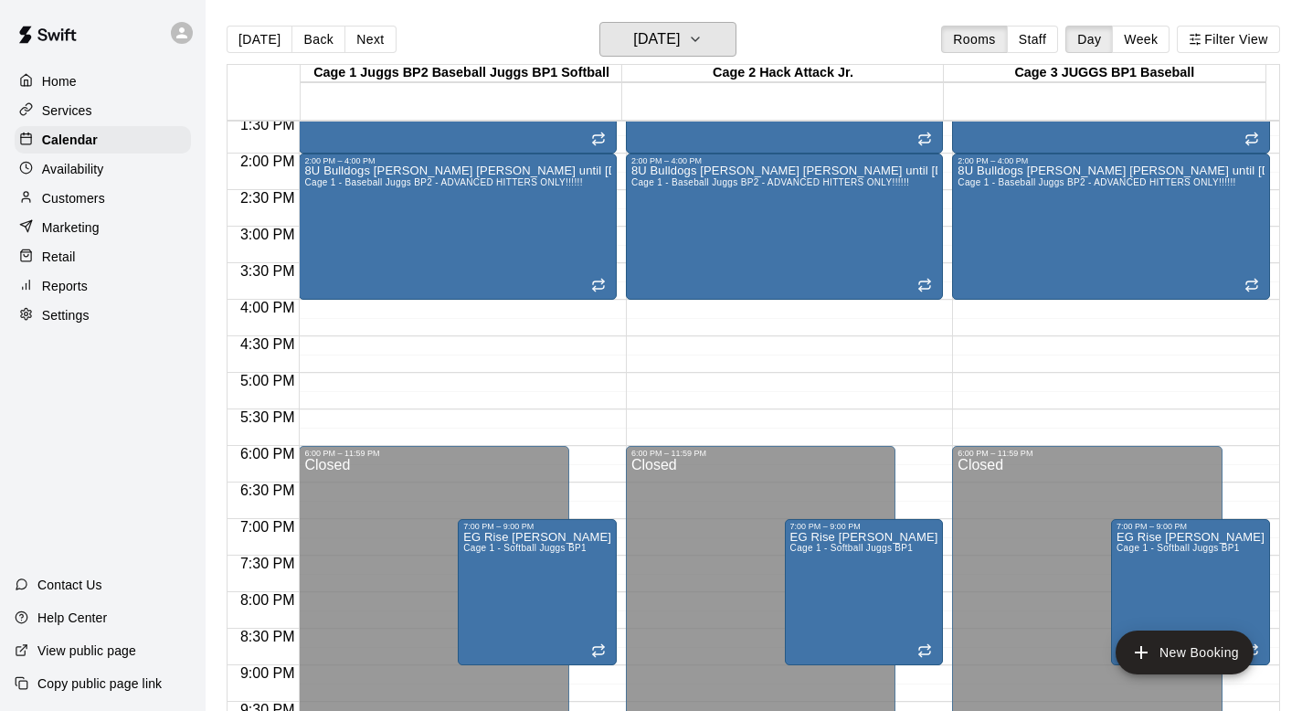
scroll to position [994, 0]
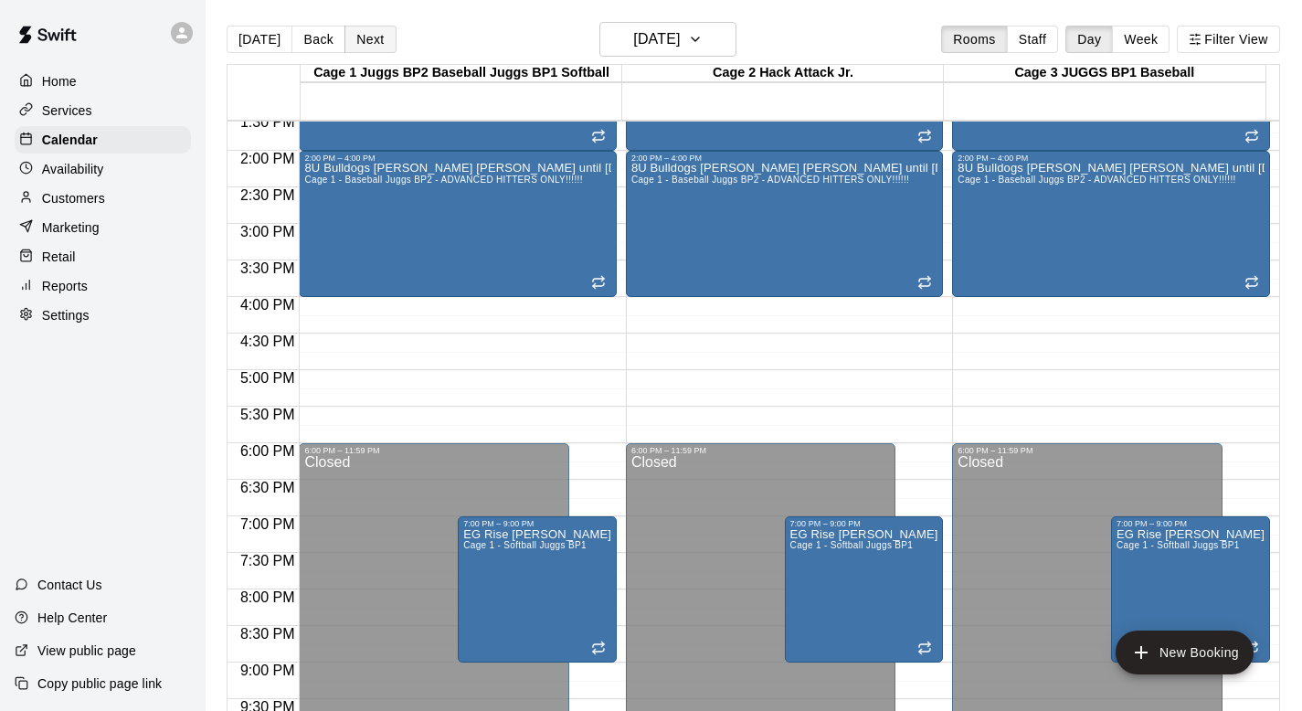
click at [363, 37] on button "Next" at bounding box center [369, 39] width 51 height 27
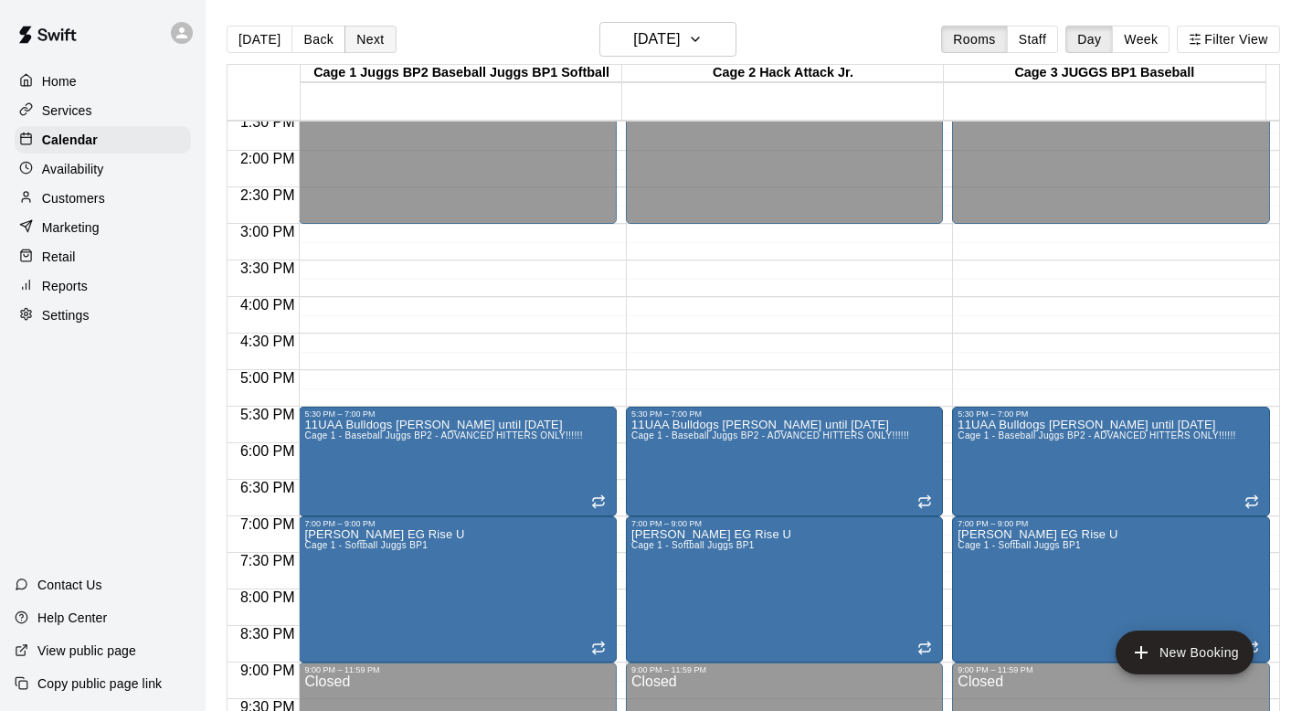
click at [363, 37] on button "Next" at bounding box center [369, 39] width 51 height 27
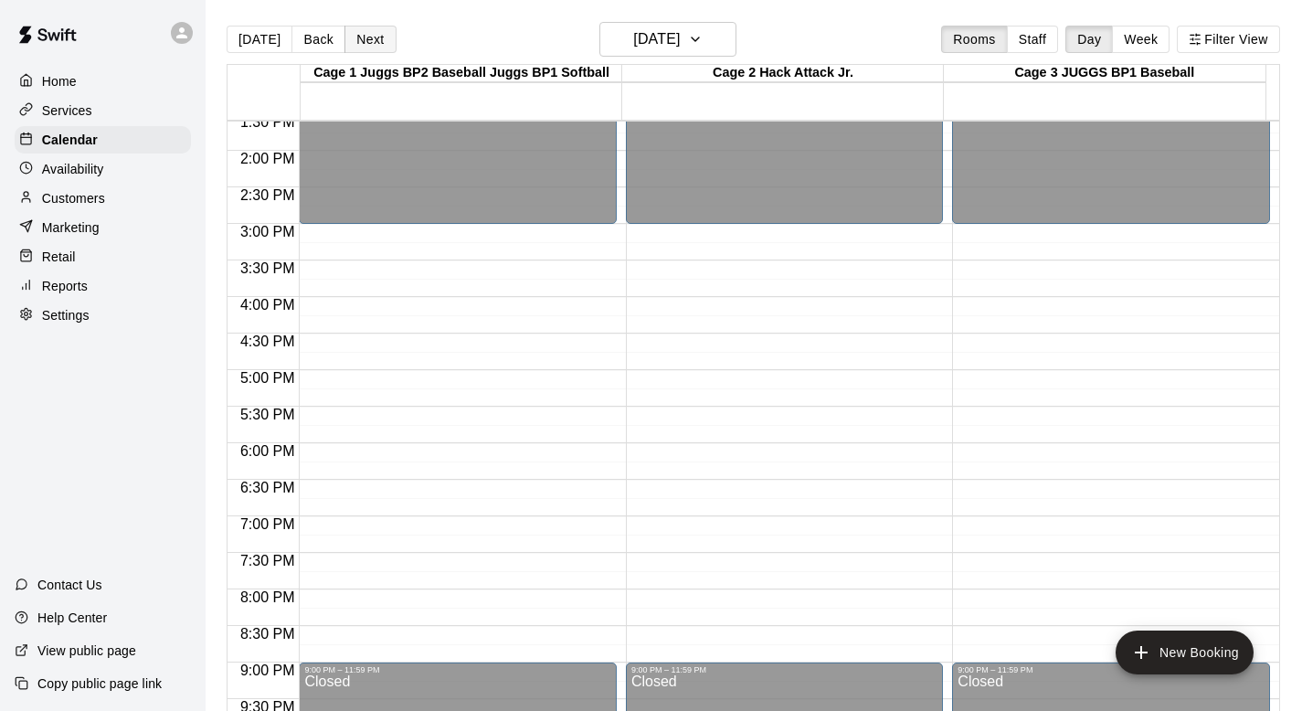
click at [363, 37] on button "Next" at bounding box center [369, 39] width 51 height 27
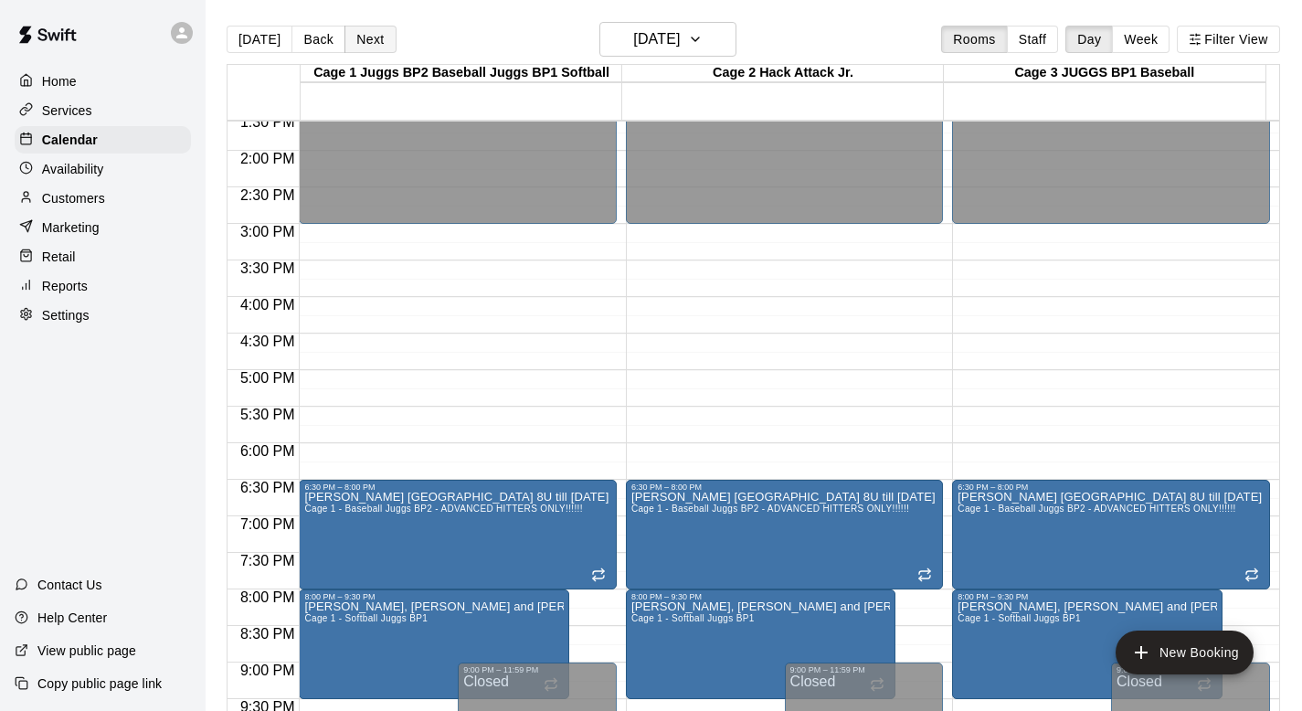
click at [363, 37] on button "Next" at bounding box center [369, 39] width 51 height 27
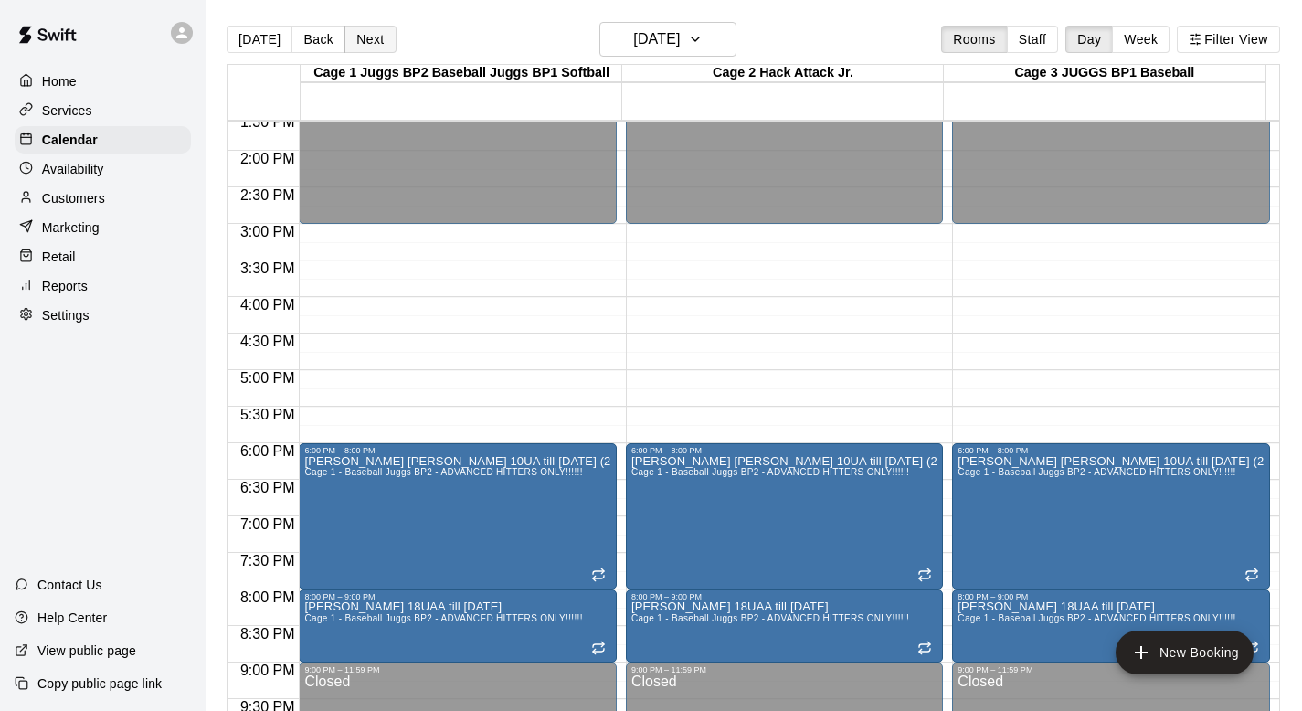
click at [363, 37] on button "Next" at bounding box center [369, 39] width 51 height 27
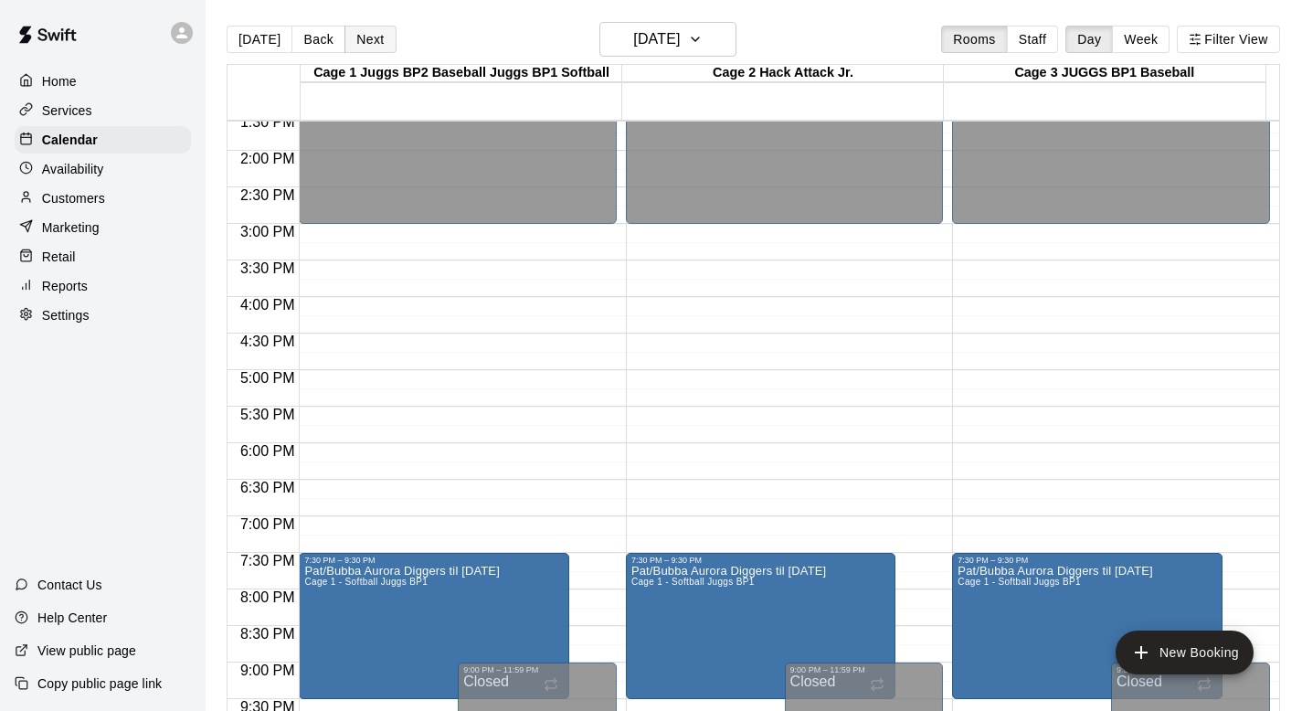
click at [363, 37] on button "Next" at bounding box center [369, 39] width 51 height 27
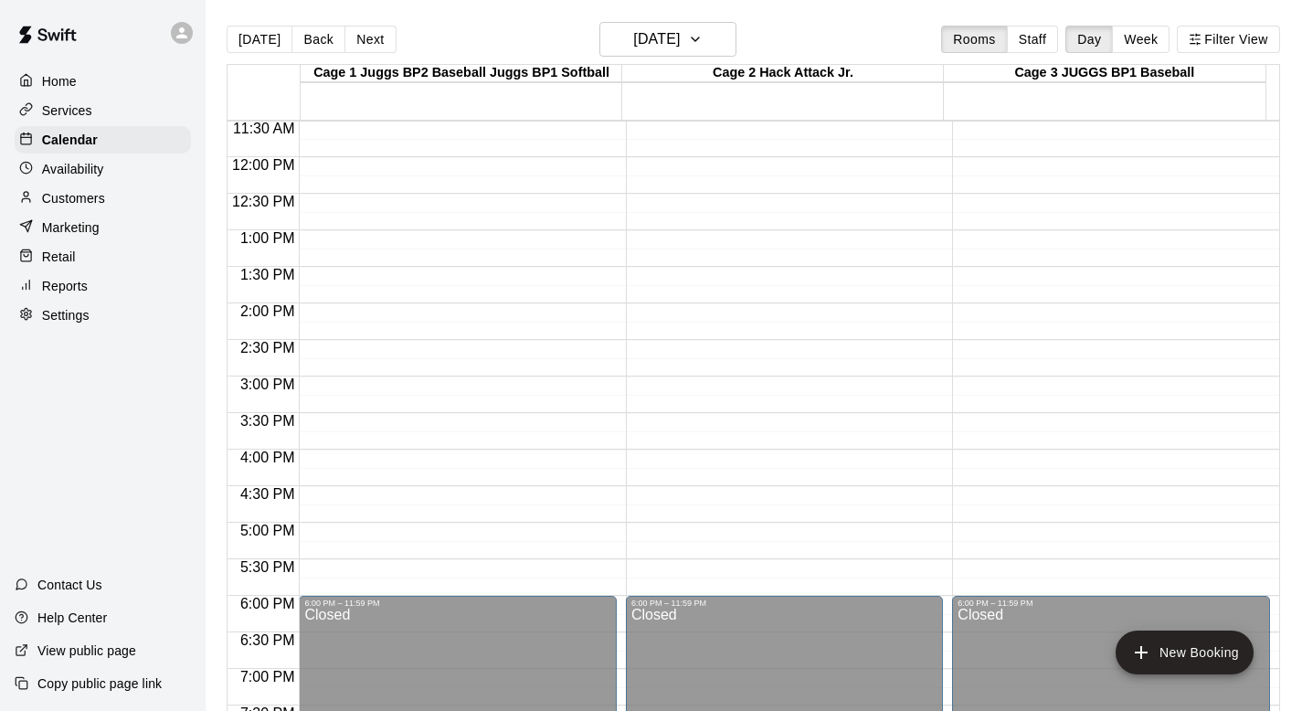
scroll to position [716, 0]
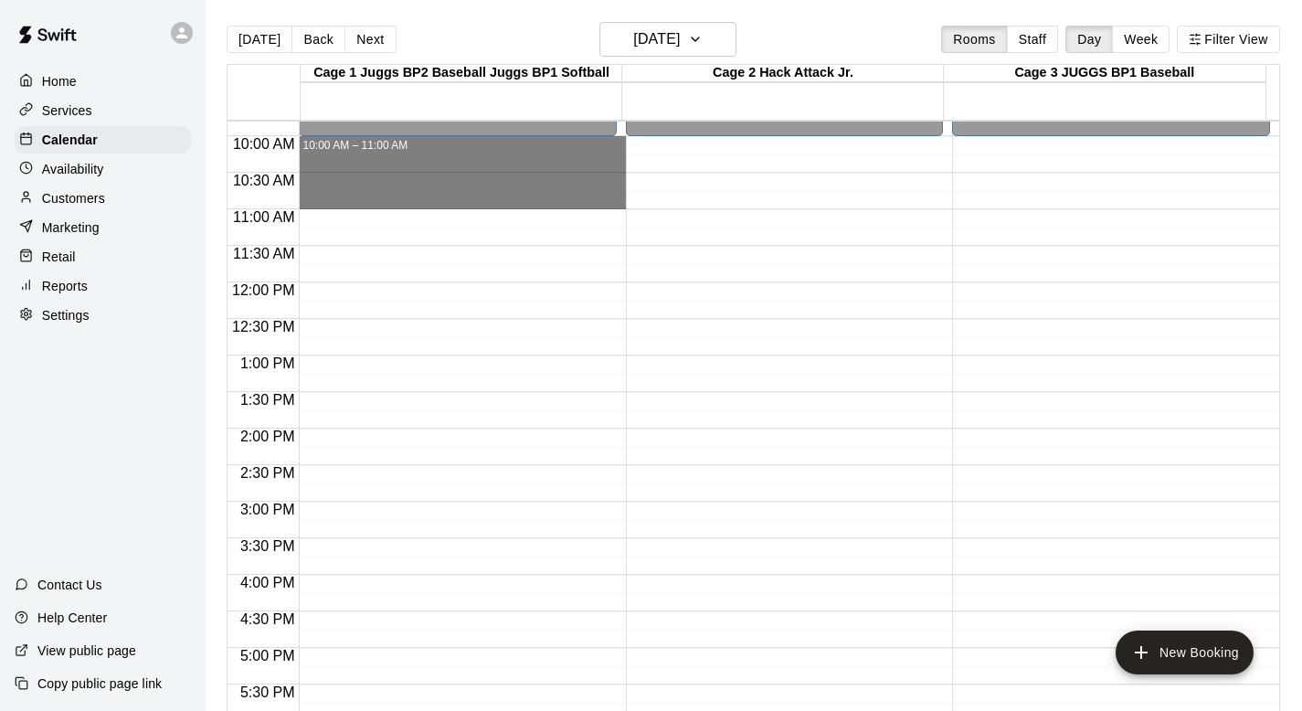
drag, startPoint x: 365, startPoint y: 143, endPoint x: 363, endPoint y: 204, distance: 61.3
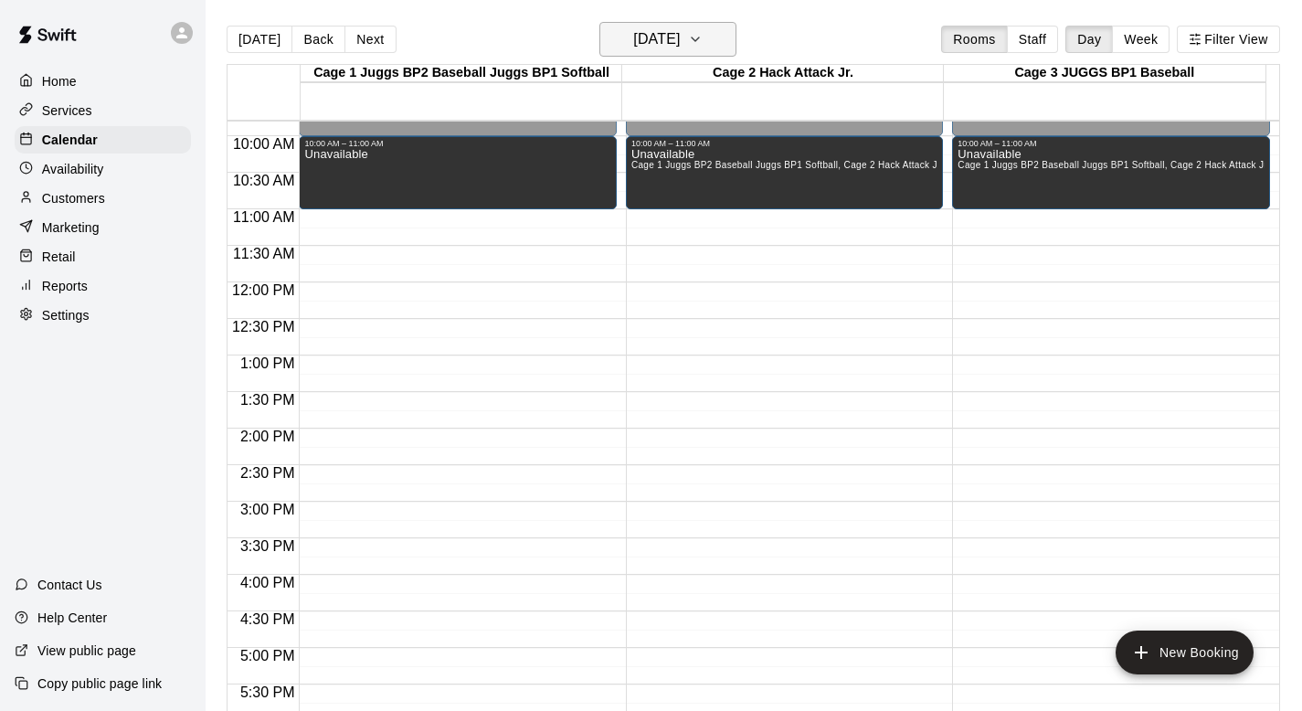
click at [703, 34] on icon "button" at bounding box center [695, 39] width 15 height 22
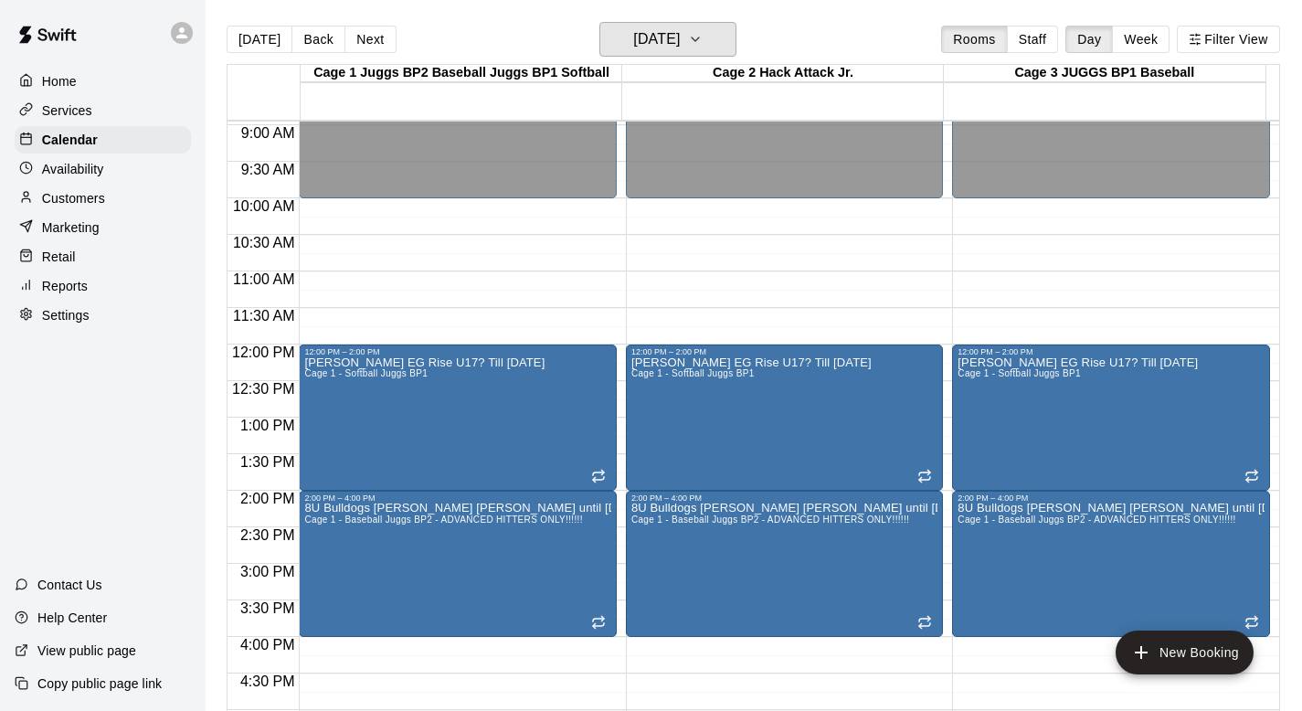
scroll to position [641, 0]
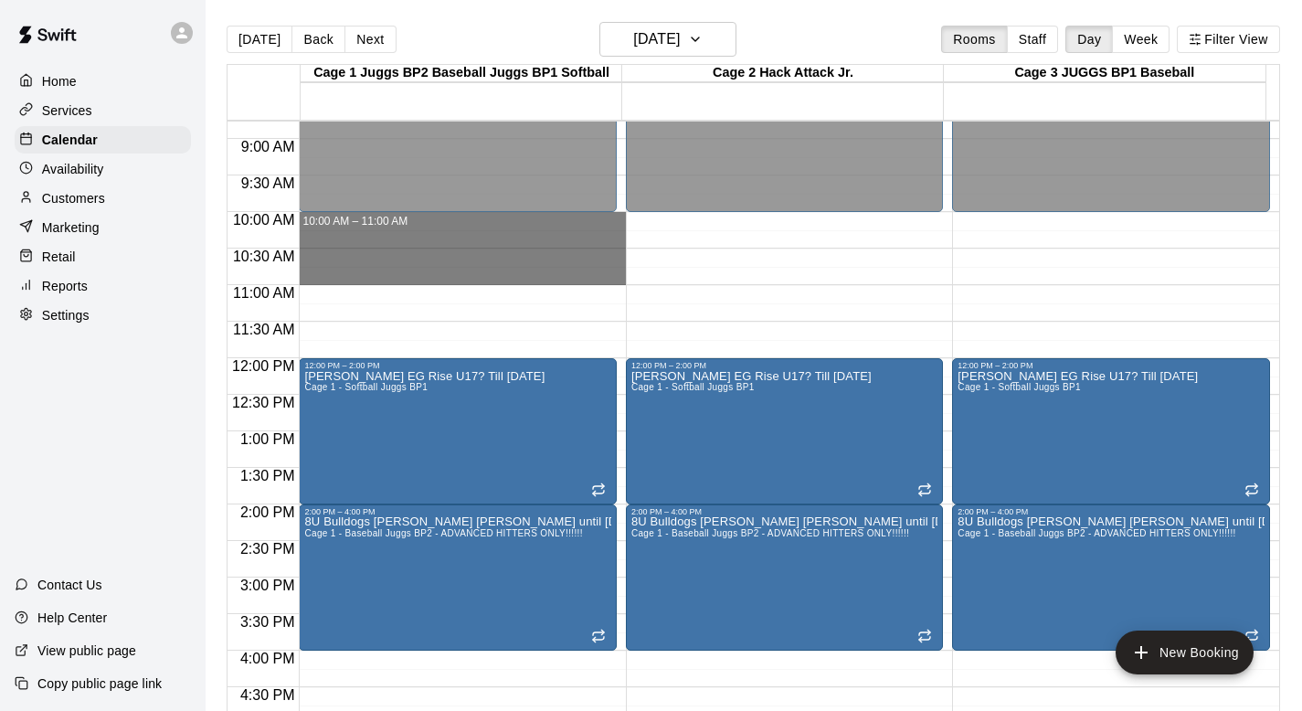
drag, startPoint x: 413, startPoint y: 214, endPoint x: 408, endPoint y: 265, distance: 51.5
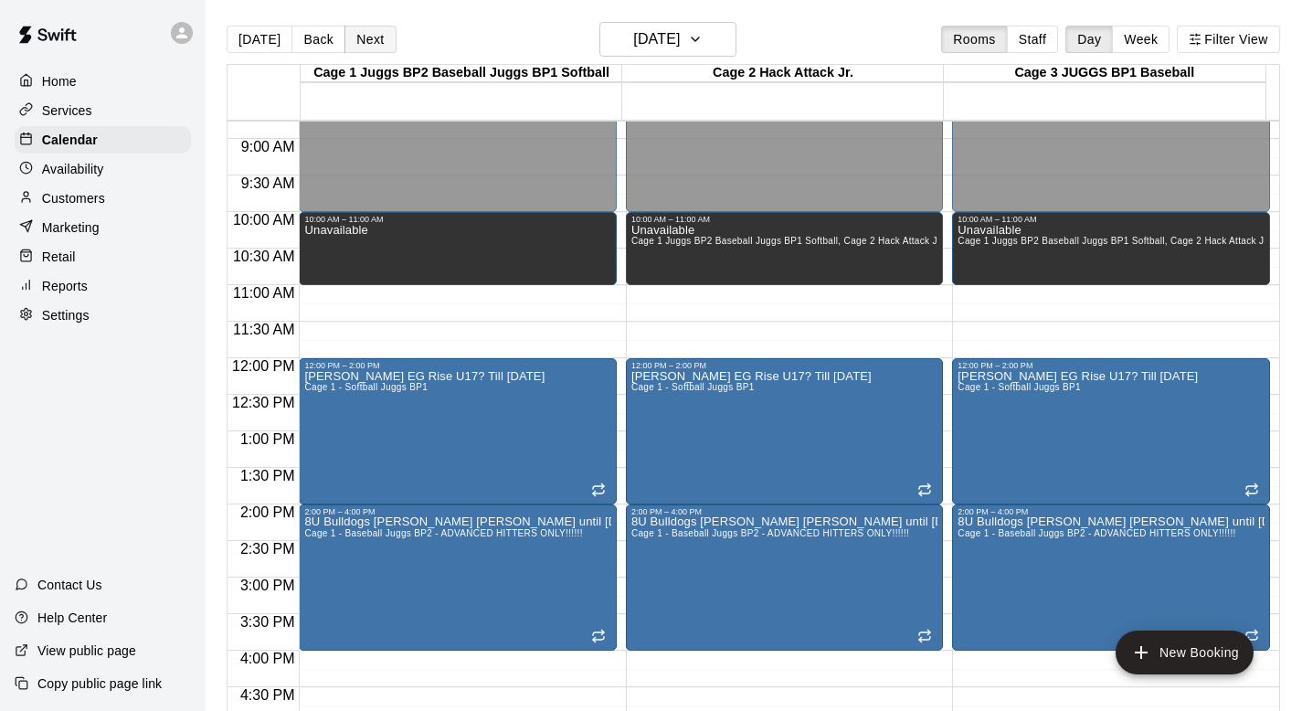
click at [363, 40] on button "Next" at bounding box center [369, 39] width 51 height 27
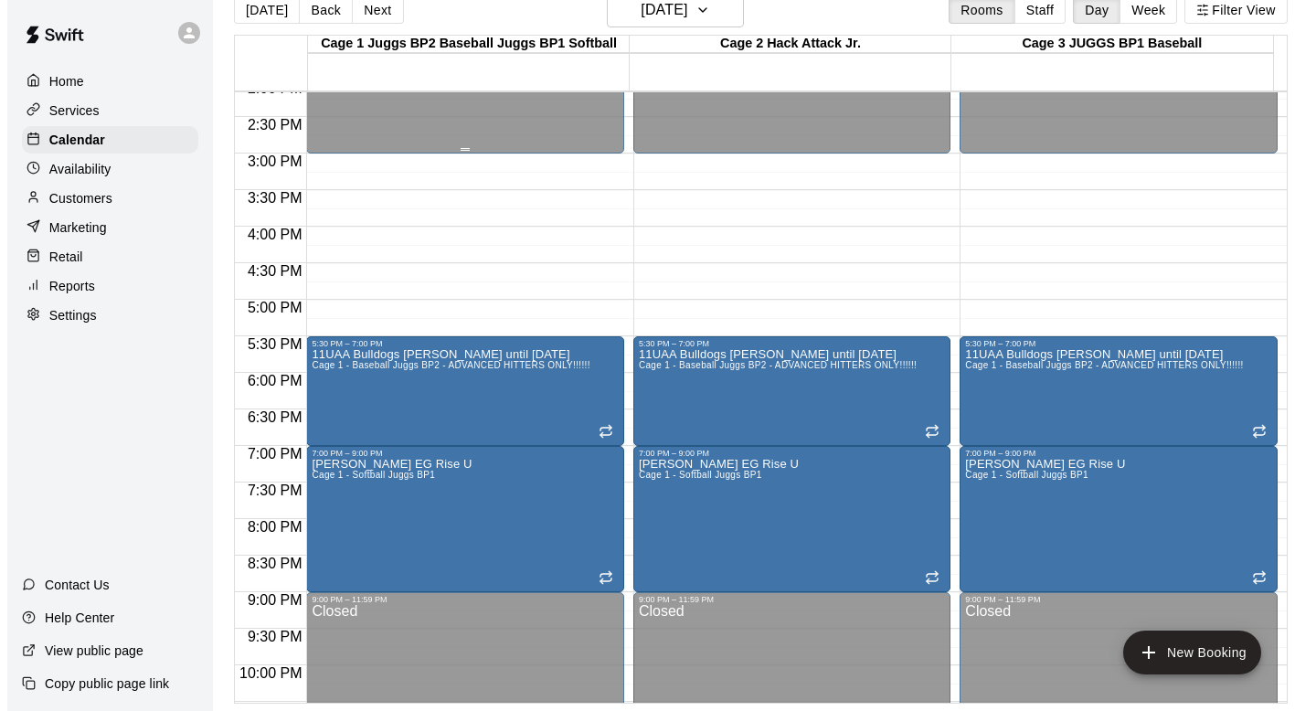
scroll to position [1144, 0]
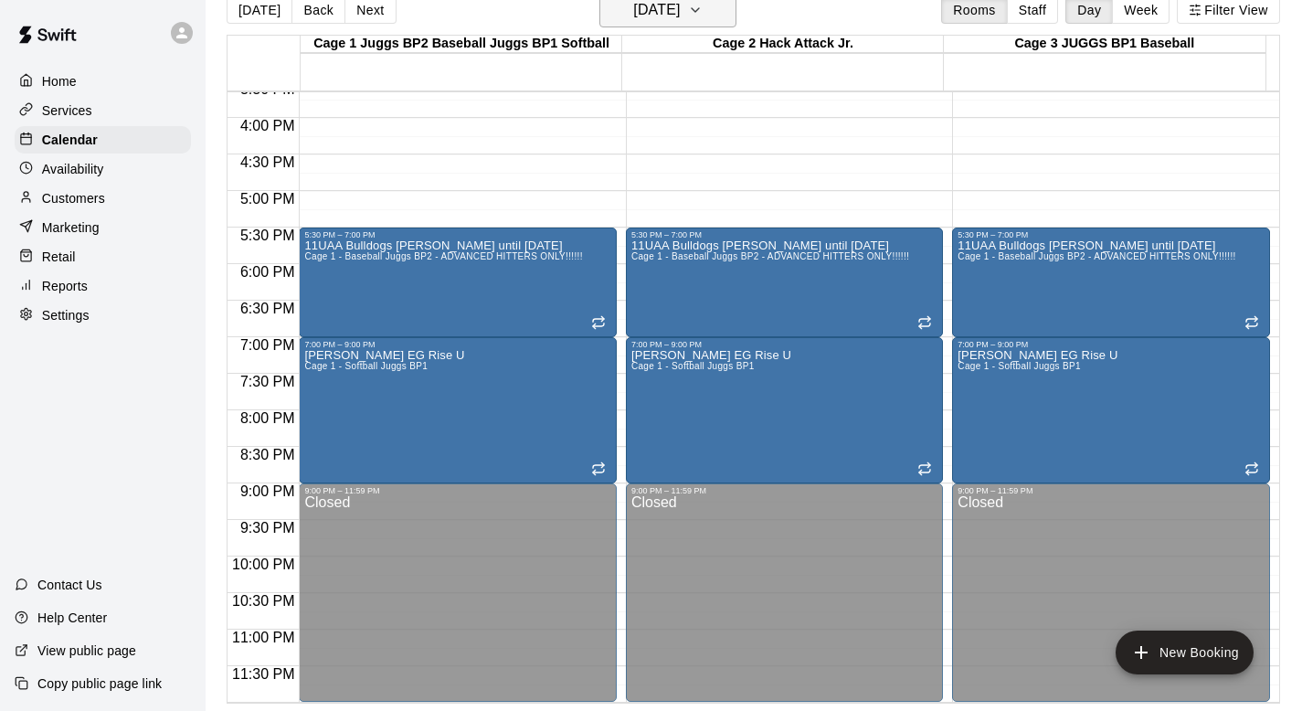
click at [703, 13] on icon "button" at bounding box center [695, 10] width 15 height 22
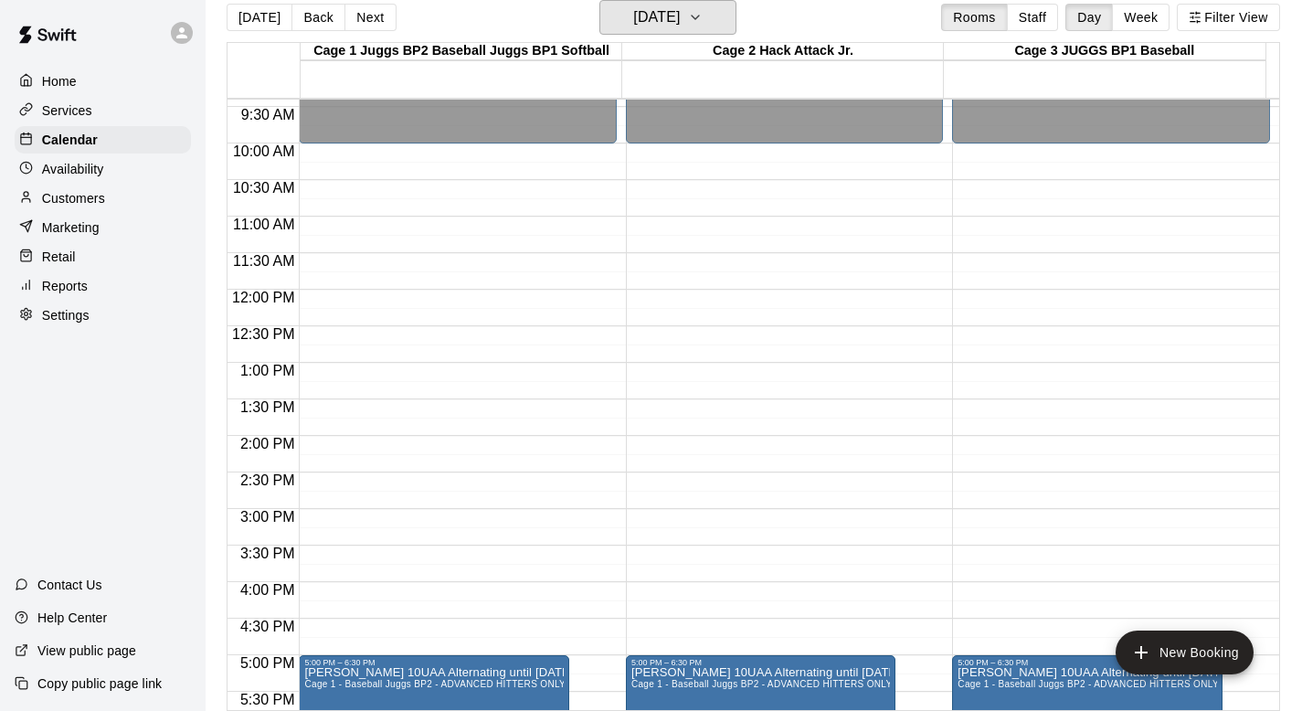
scroll to position [650, 0]
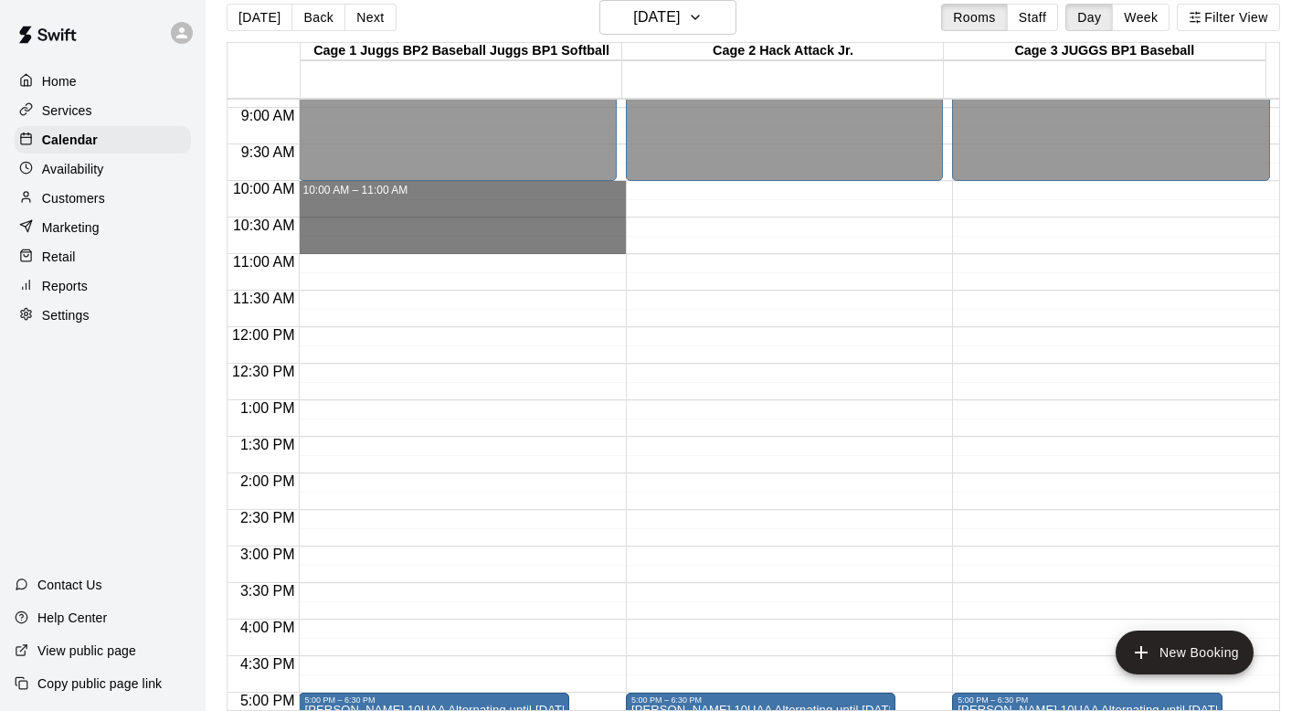
drag, startPoint x: 343, startPoint y: 185, endPoint x: 342, endPoint y: 228, distance: 43.9
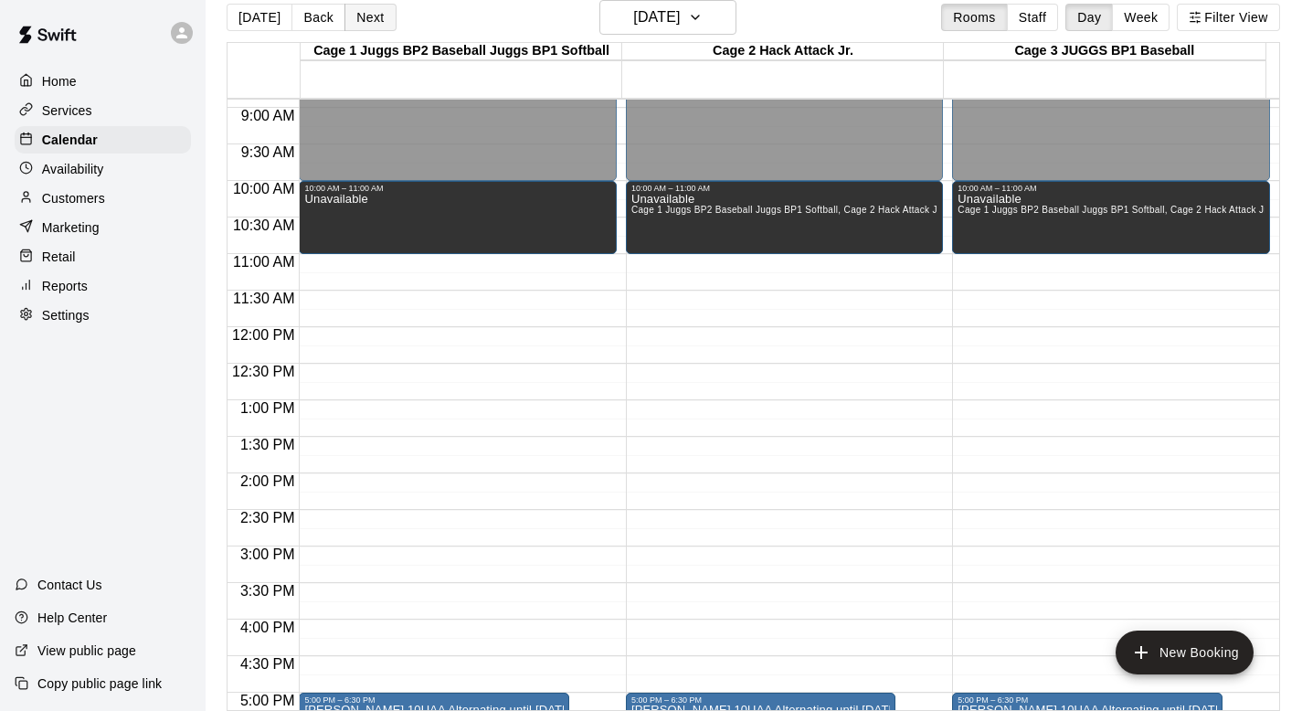
click at [360, 15] on button "Next" at bounding box center [369, 17] width 51 height 27
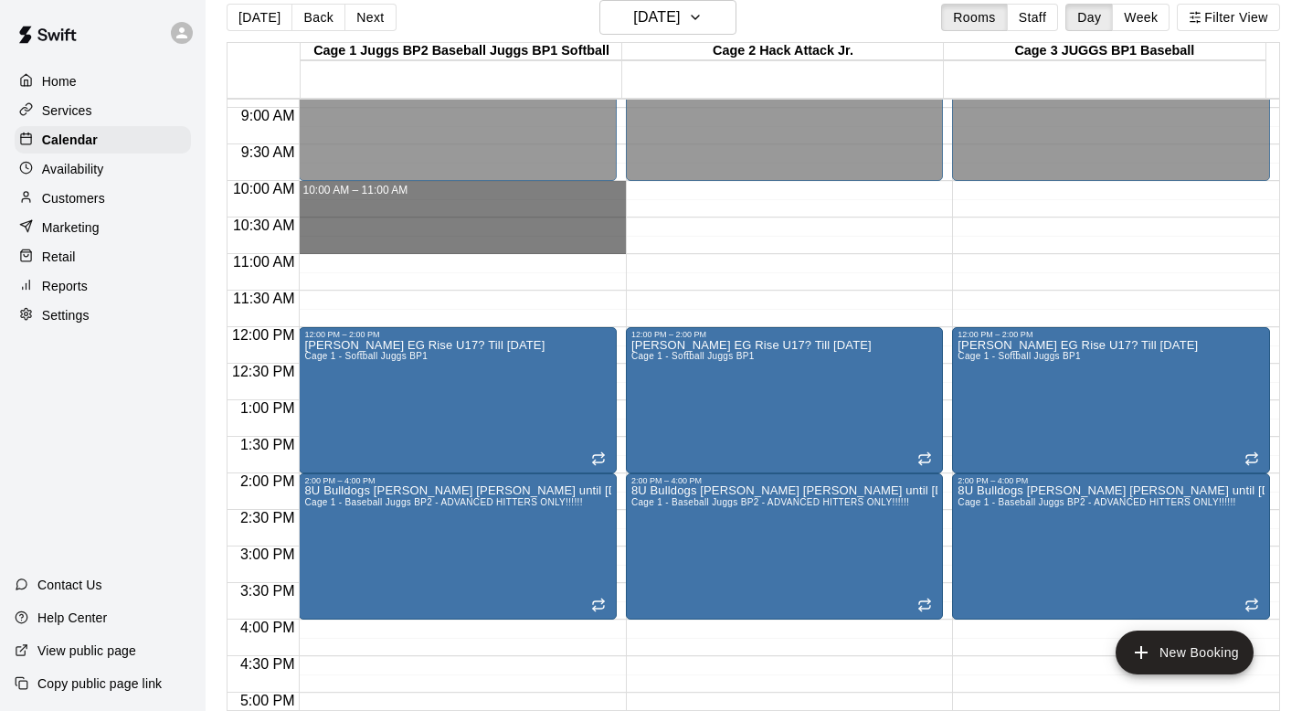
drag, startPoint x: 346, startPoint y: 186, endPoint x: 344, endPoint y: 235, distance: 48.5
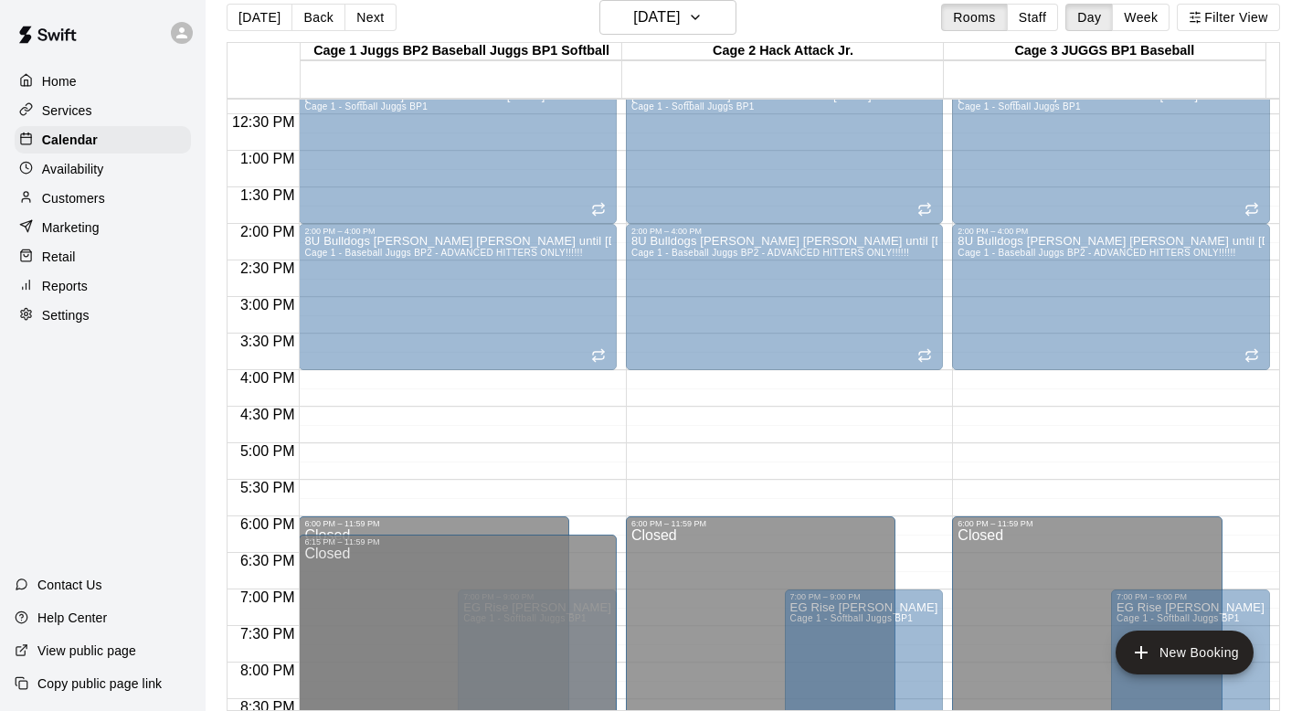
scroll to position [1141, 0]
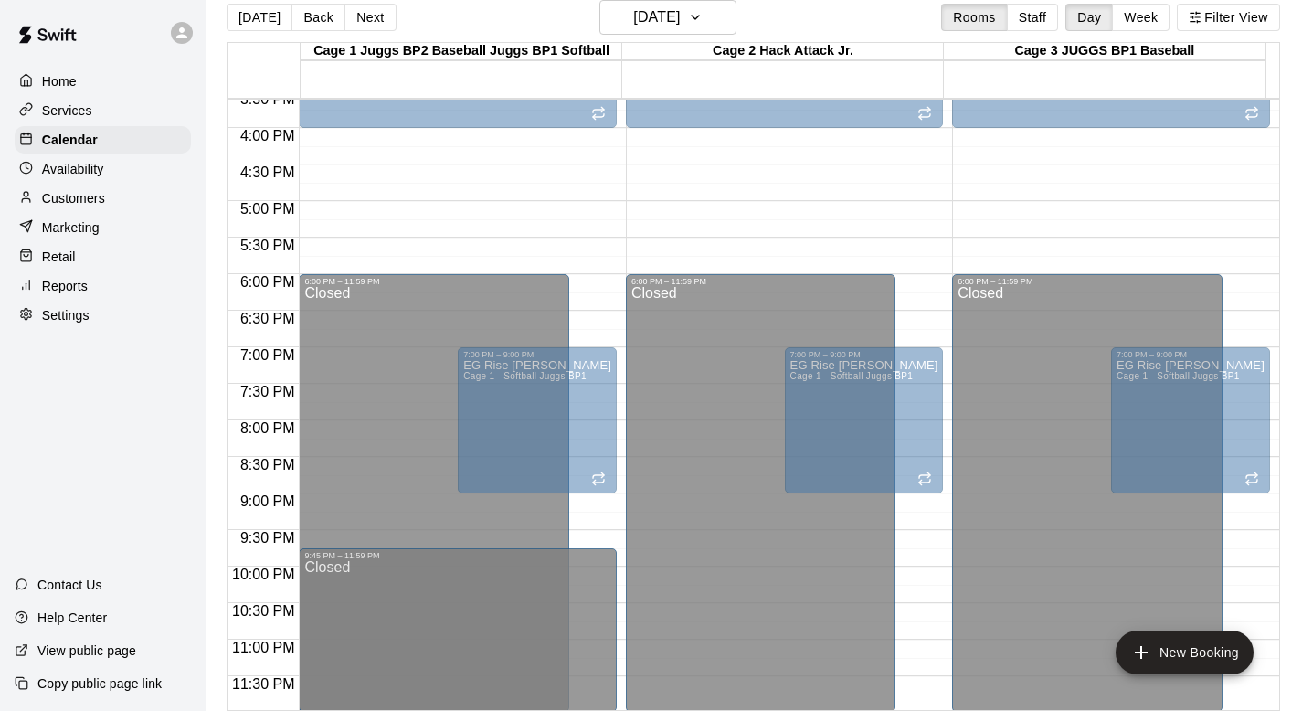
drag, startPoint x: 430, startPoint y: 518, endPoint x: 428, endPoint y: 564, distance: 45.8
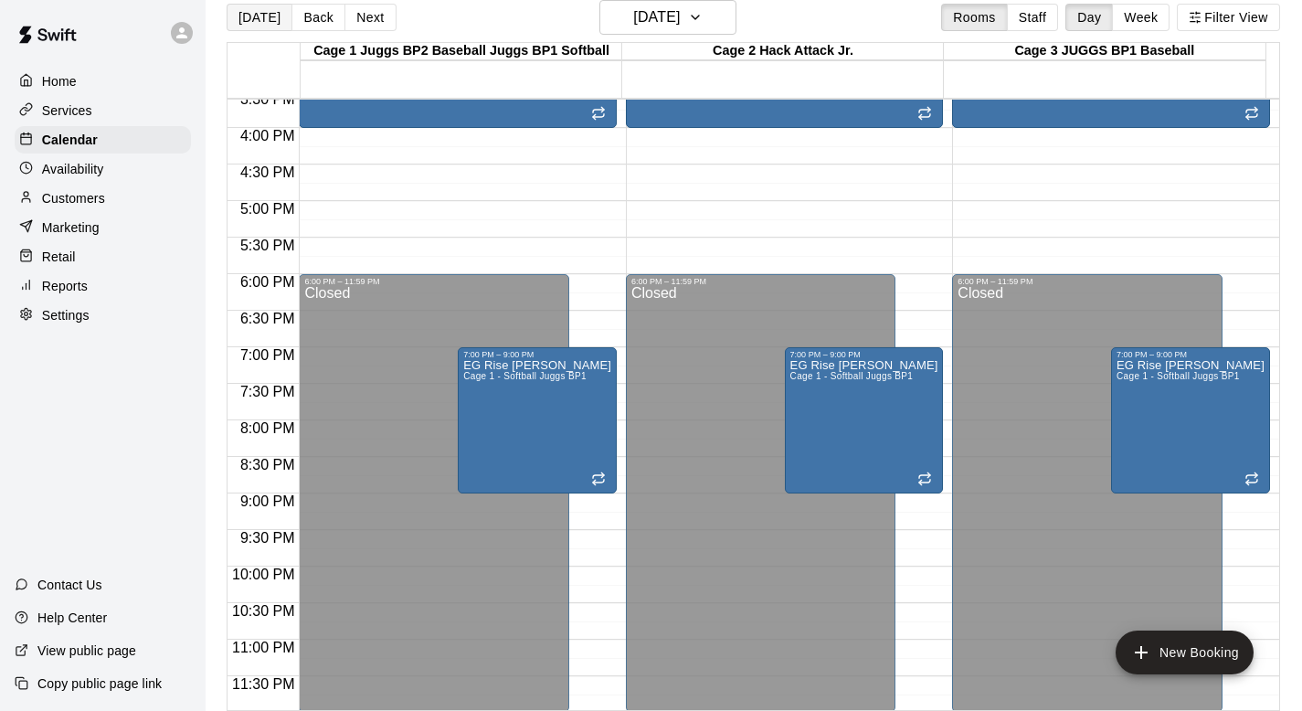
click at [275, 19] on button "[DATE]" at bounding box center [260, 17] width 66 height 27
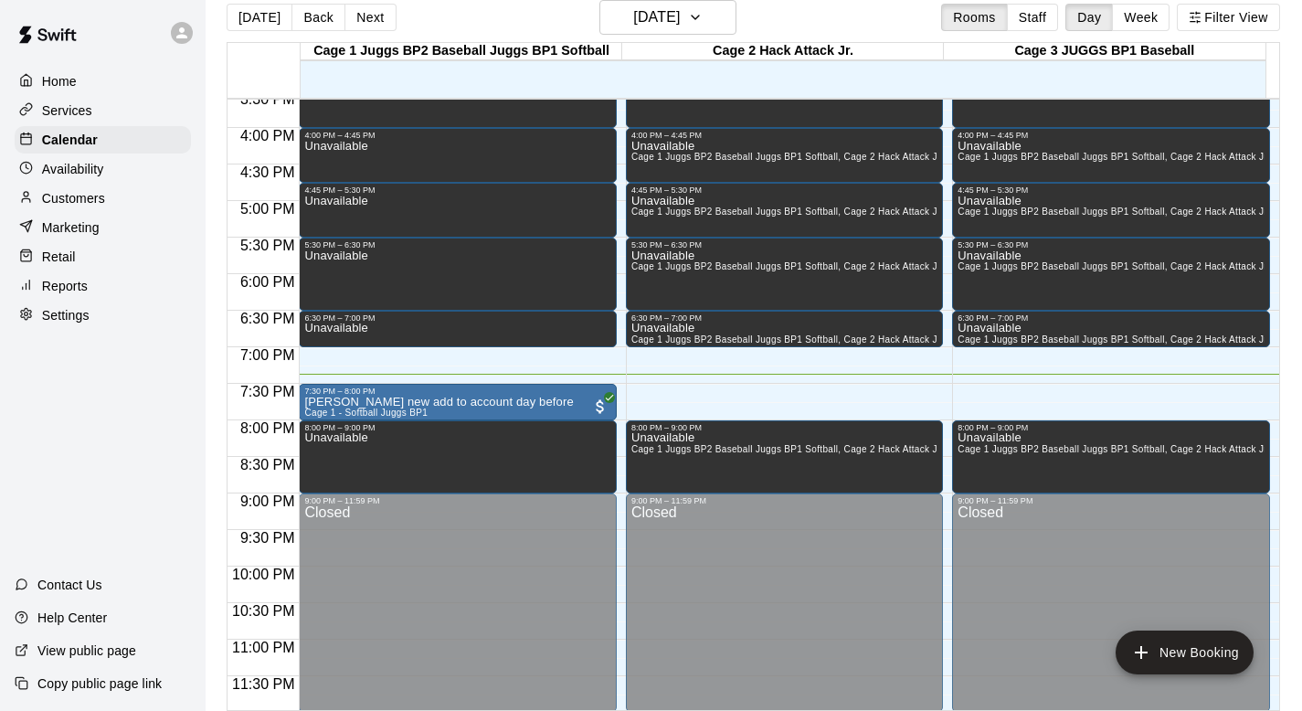
click at [87, 202] on p "Customers" at bounding box center [73, 198] width 63 height 18
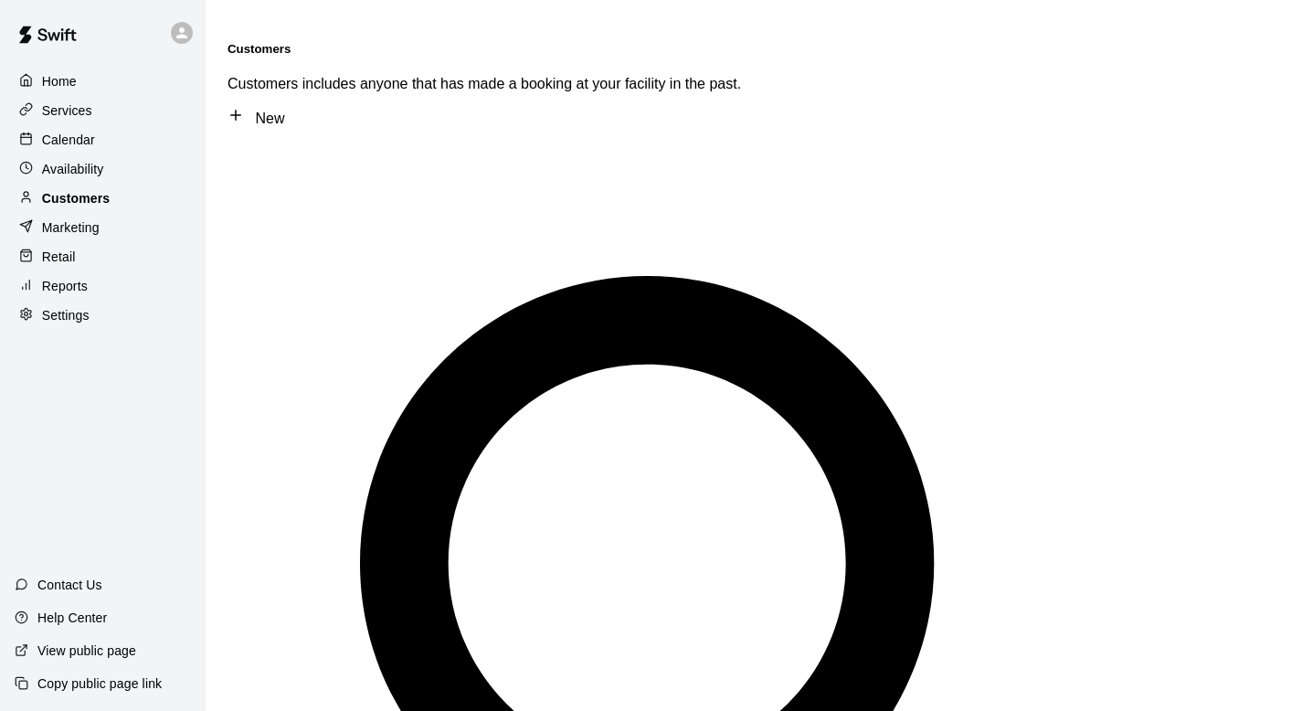
type input "******"
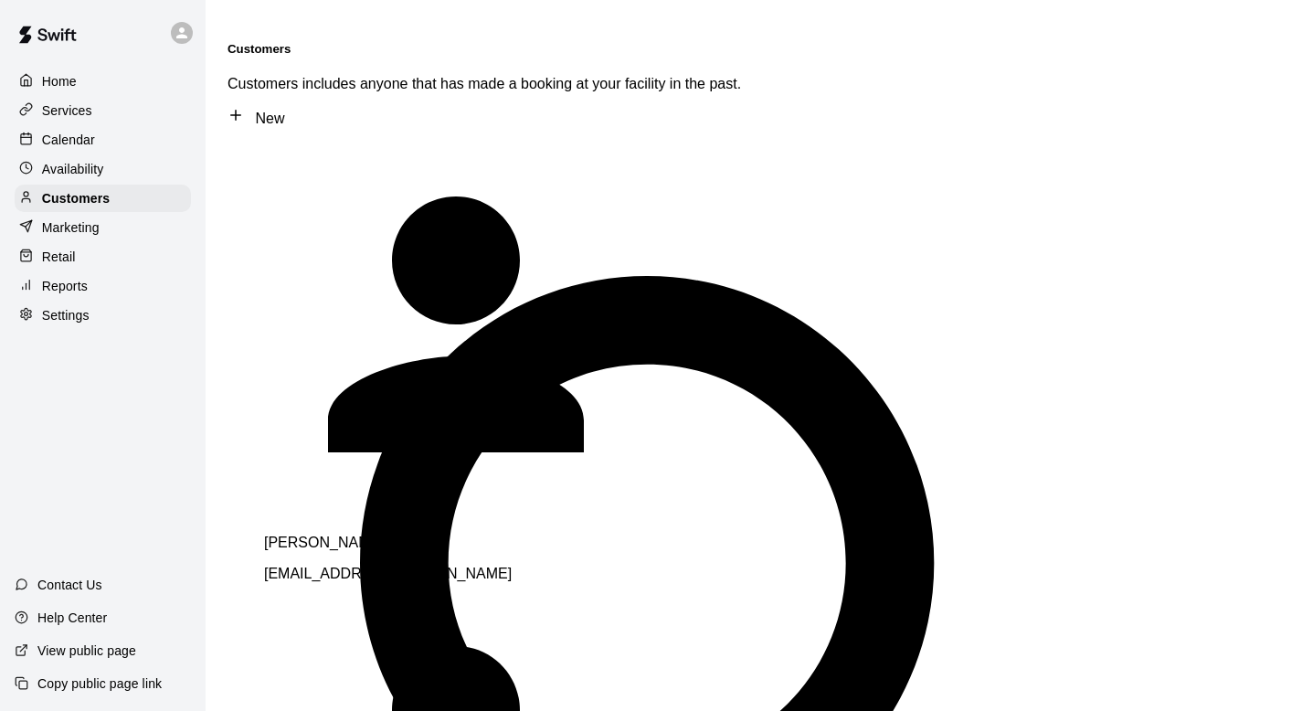
click at [318, 535] on p "[PERSON_NAME]" at bounding box center [520, 543] width 512 height 16
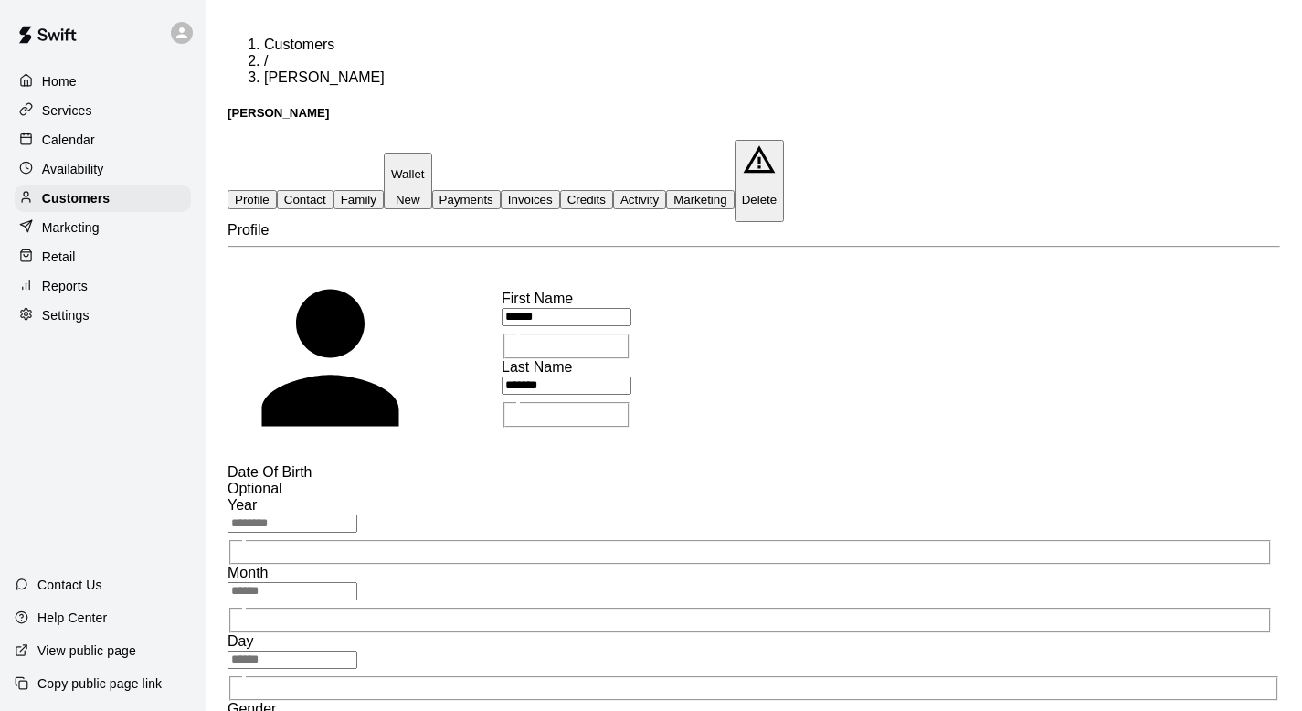
click at [384, 190] on button "Family" at bounding box center [359, 199] width 50 height 19
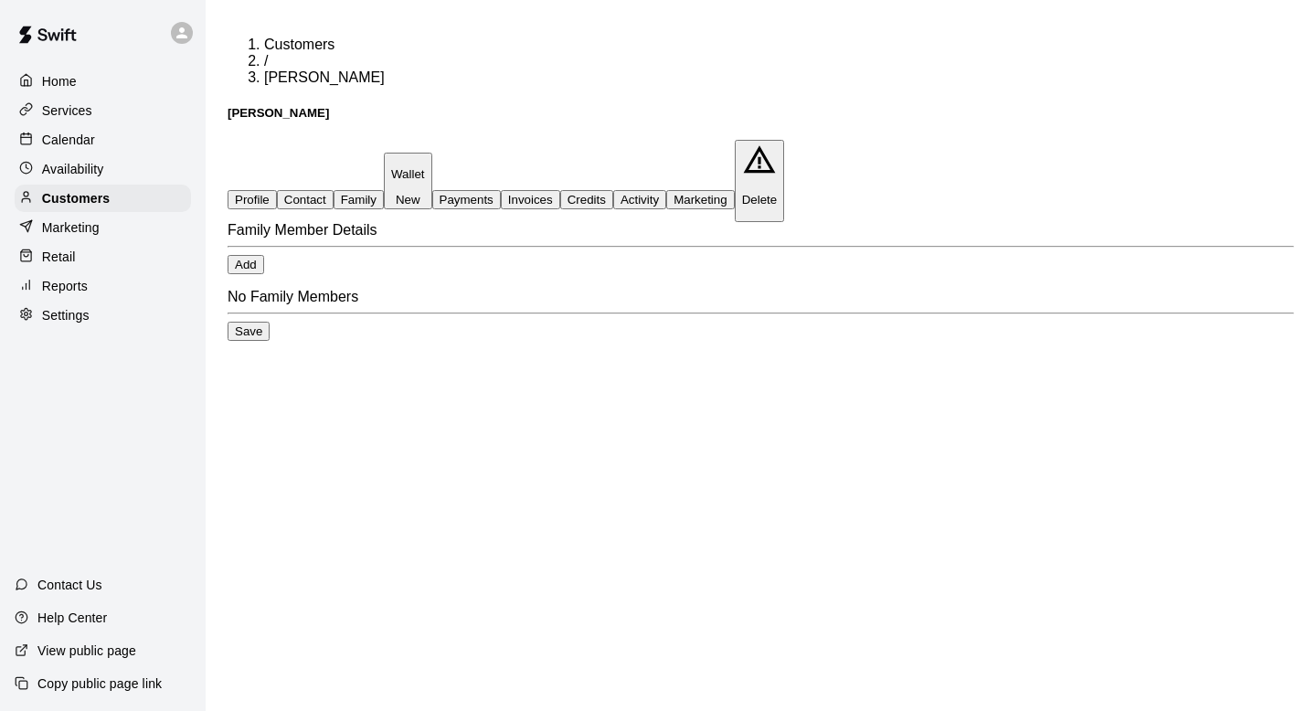
click at [264, 256] on button "Add" at bounding box center [246, 264] width 37 height 19
click at [130, 427] on input "text" at bounding box center [65, 436] width 130 height 18
type input "*******"
click at [130, 495] on input "text" at bounding box center [65, 504] width 130 height 18
type input "*********"
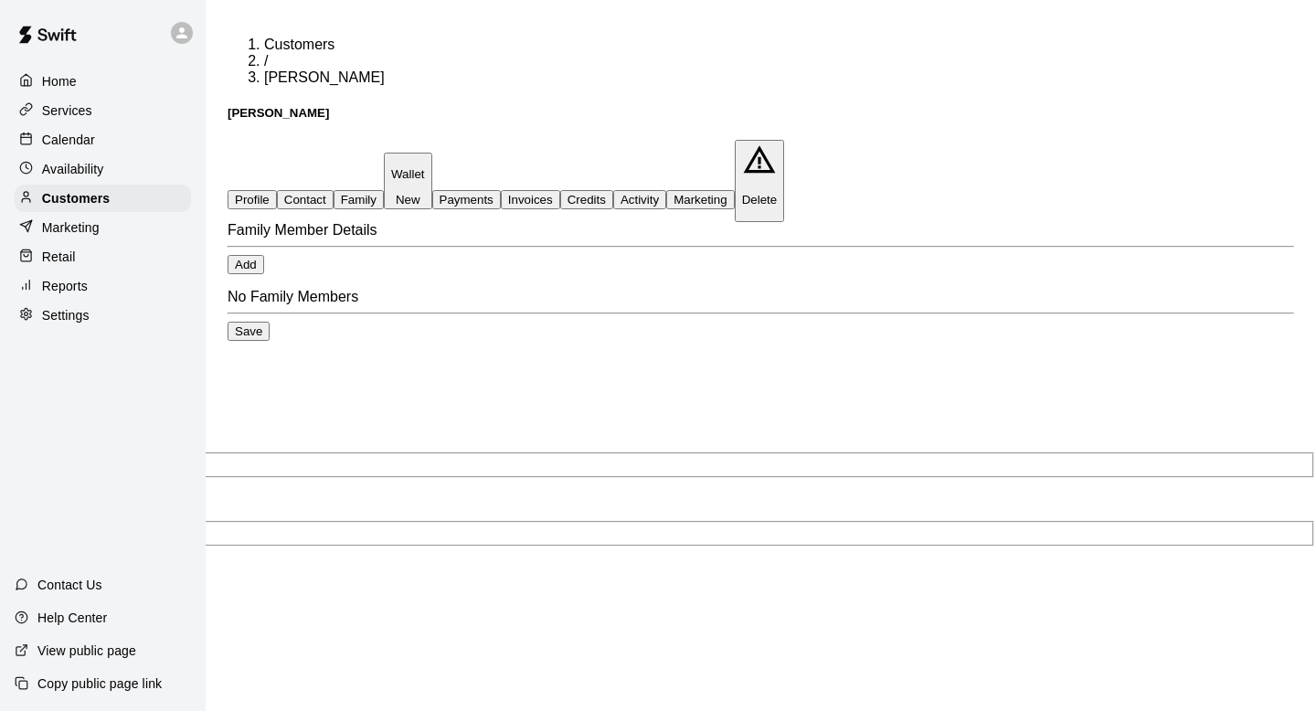
click at [270, 422] on button "Save" at bounding box center [249, 412] width 42 height 19
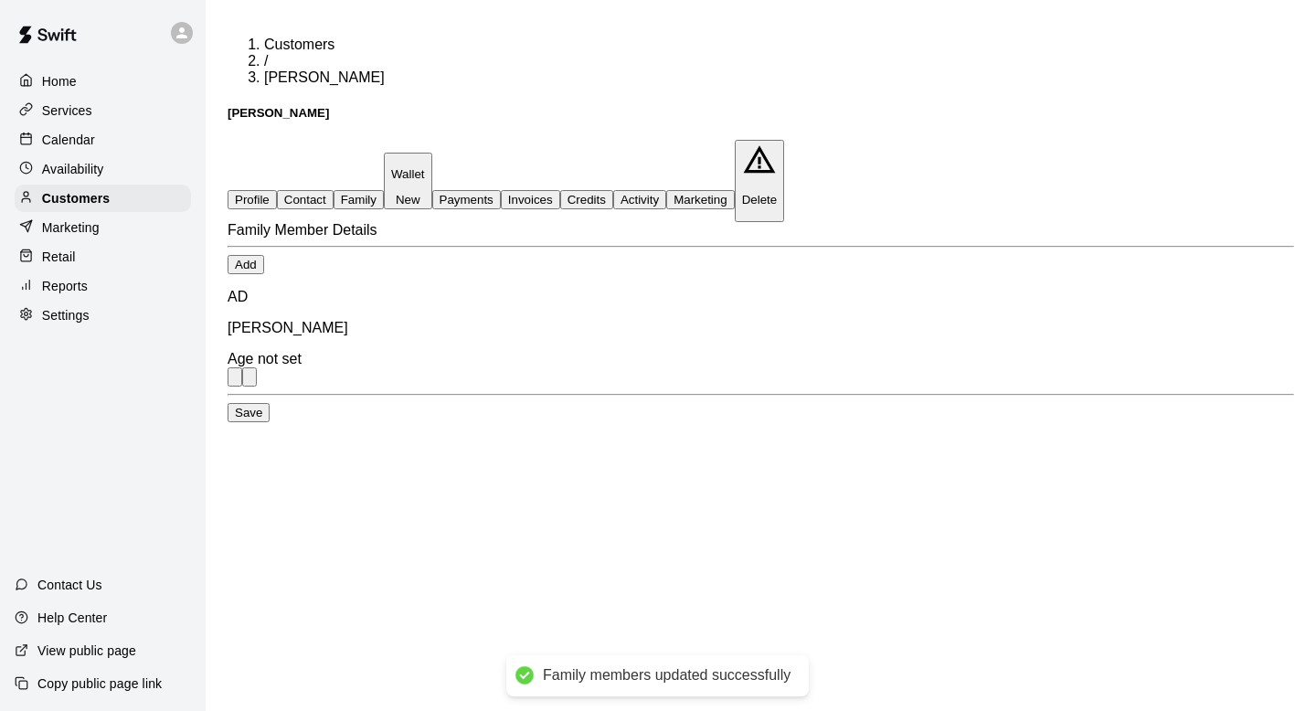
click at [74, 143] on p "Calendar" at bounding box center [68, 140] width 53 height 18
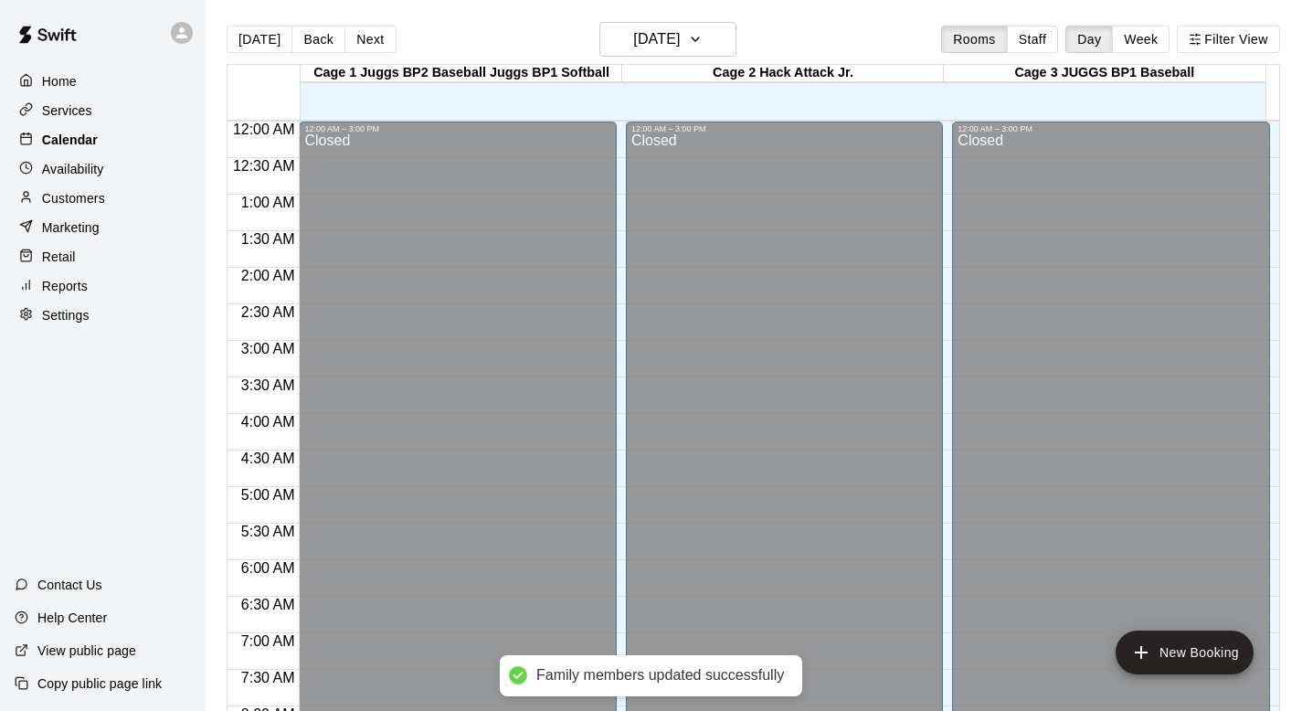
scroll to position [1089, 0]
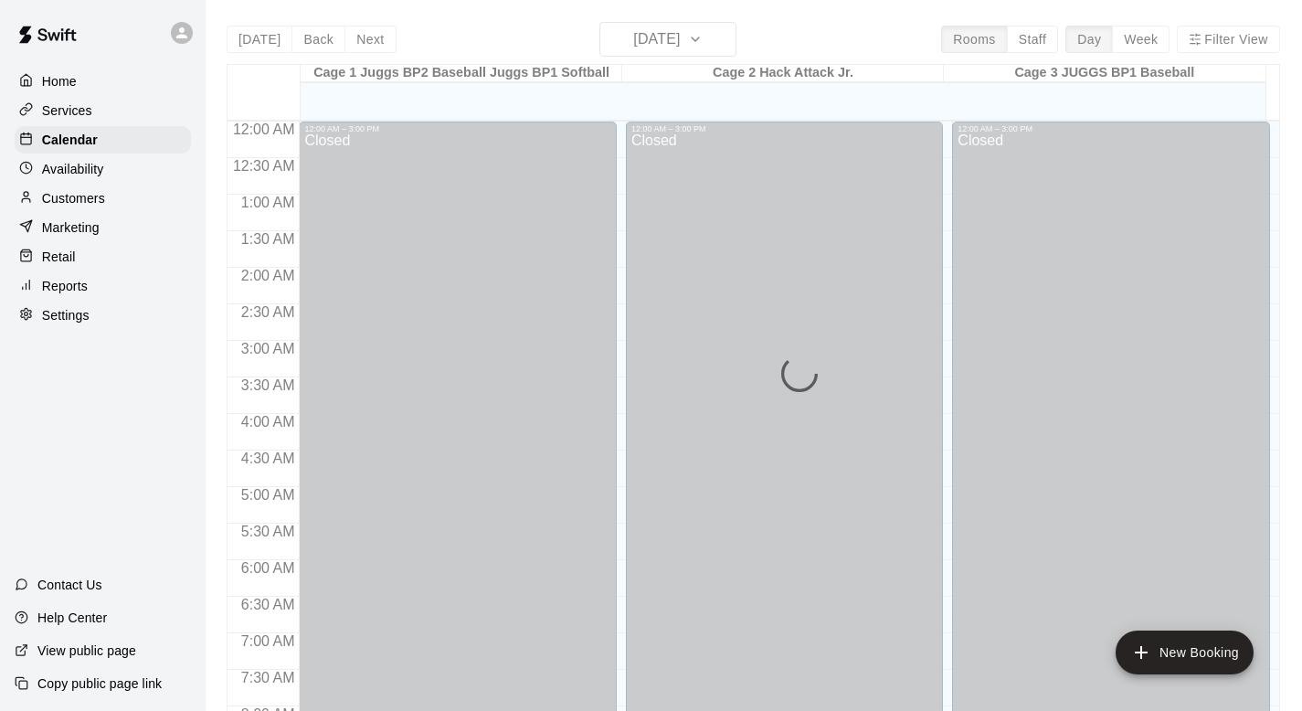
scroll to position [1089, 0]
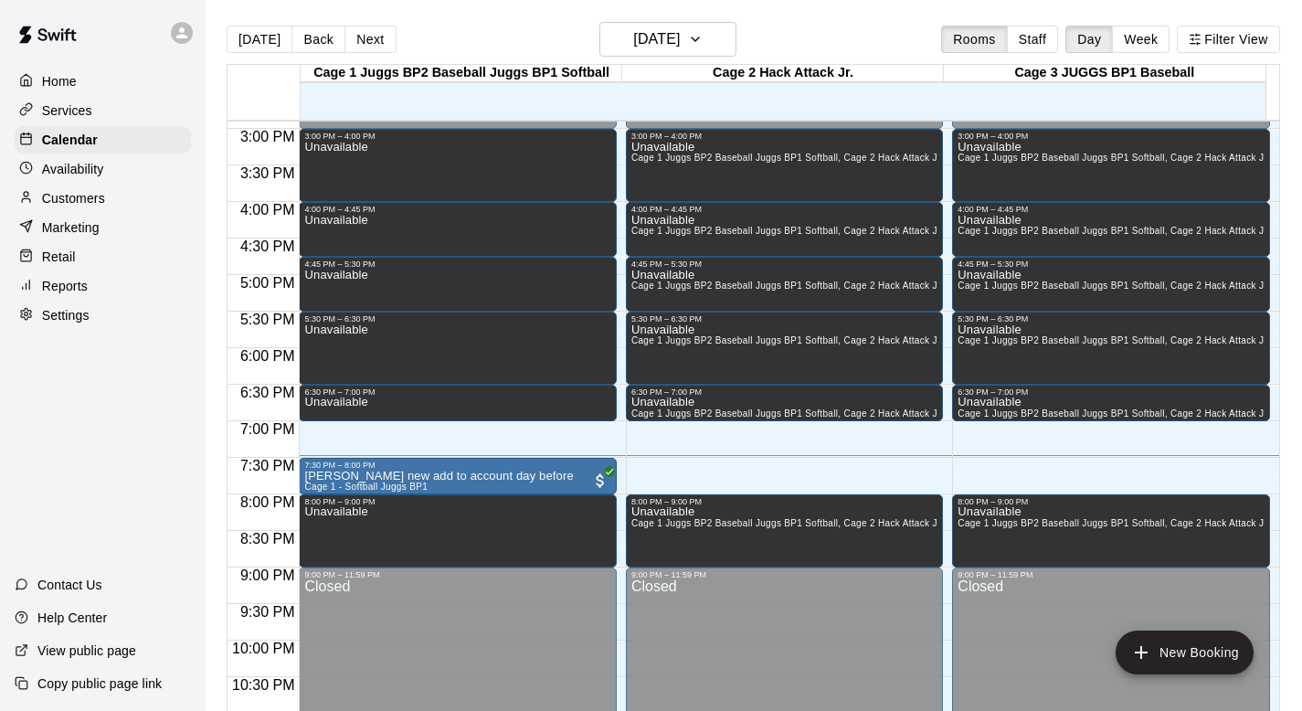
click at [85, 195] on p "Customers" at bounding box center [73, 198] width 63 height 18
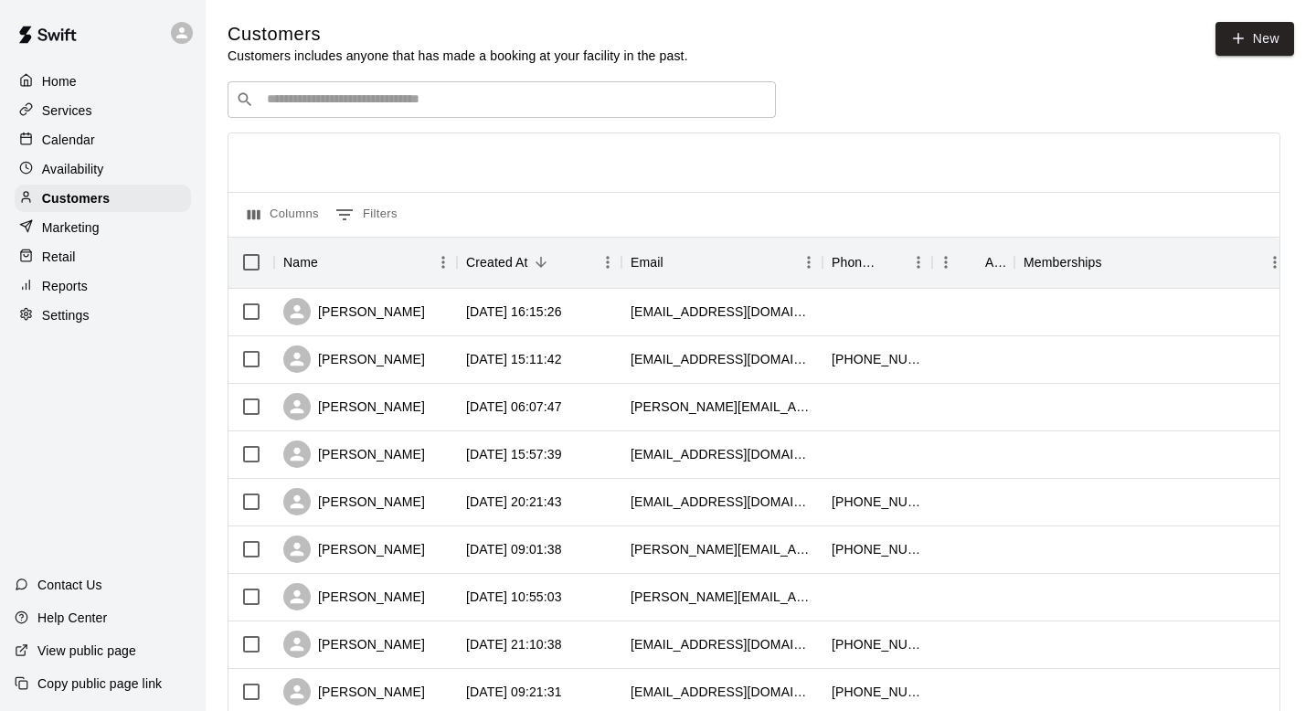
click at [290, 101] on input "Search customers by name or email" at bounding box center [514, 99] width 506 height 18
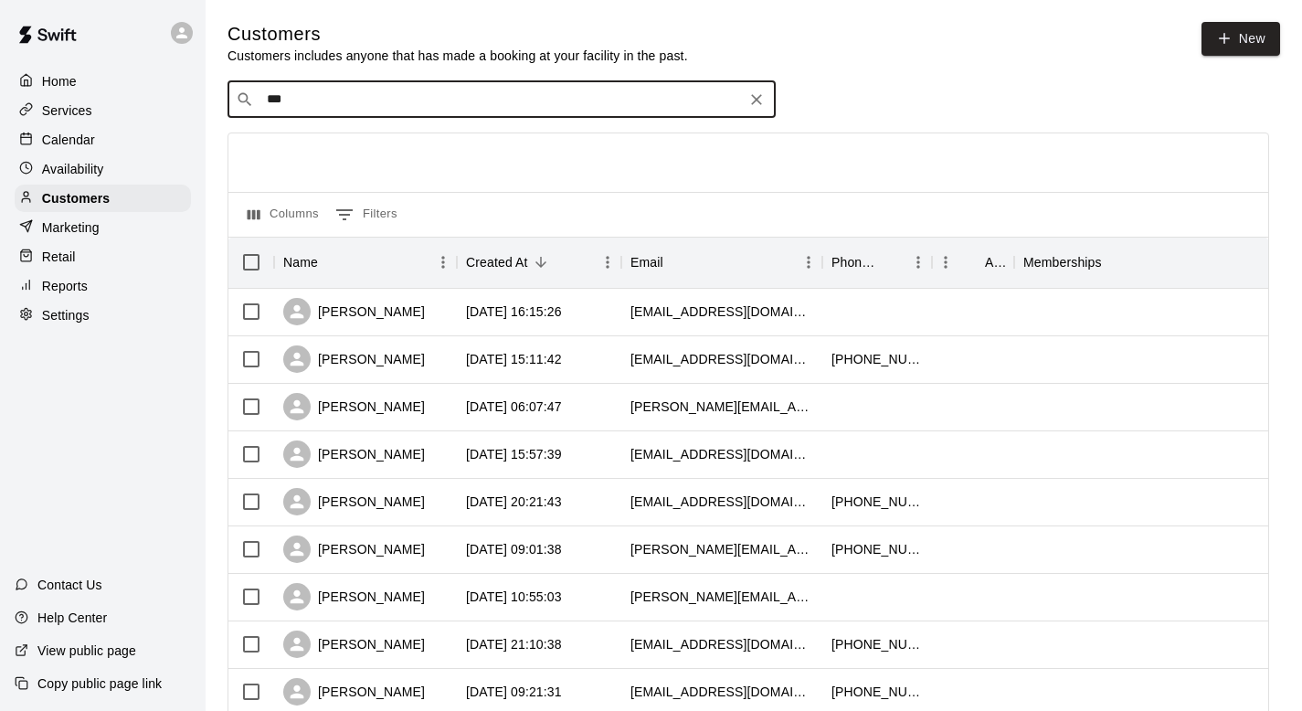
type input "****"
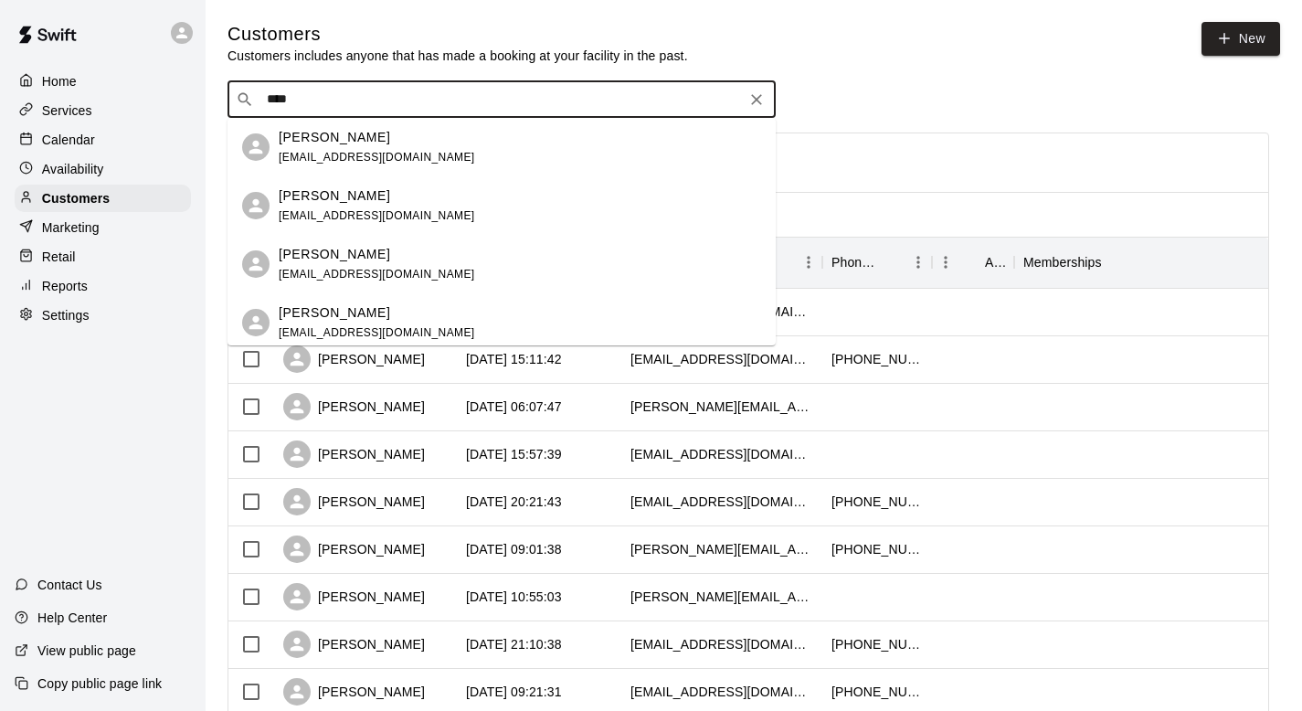
click at [300, 134] on p "[PERSON_NAME]" at bounding box center [334, 137] width 111 height 19
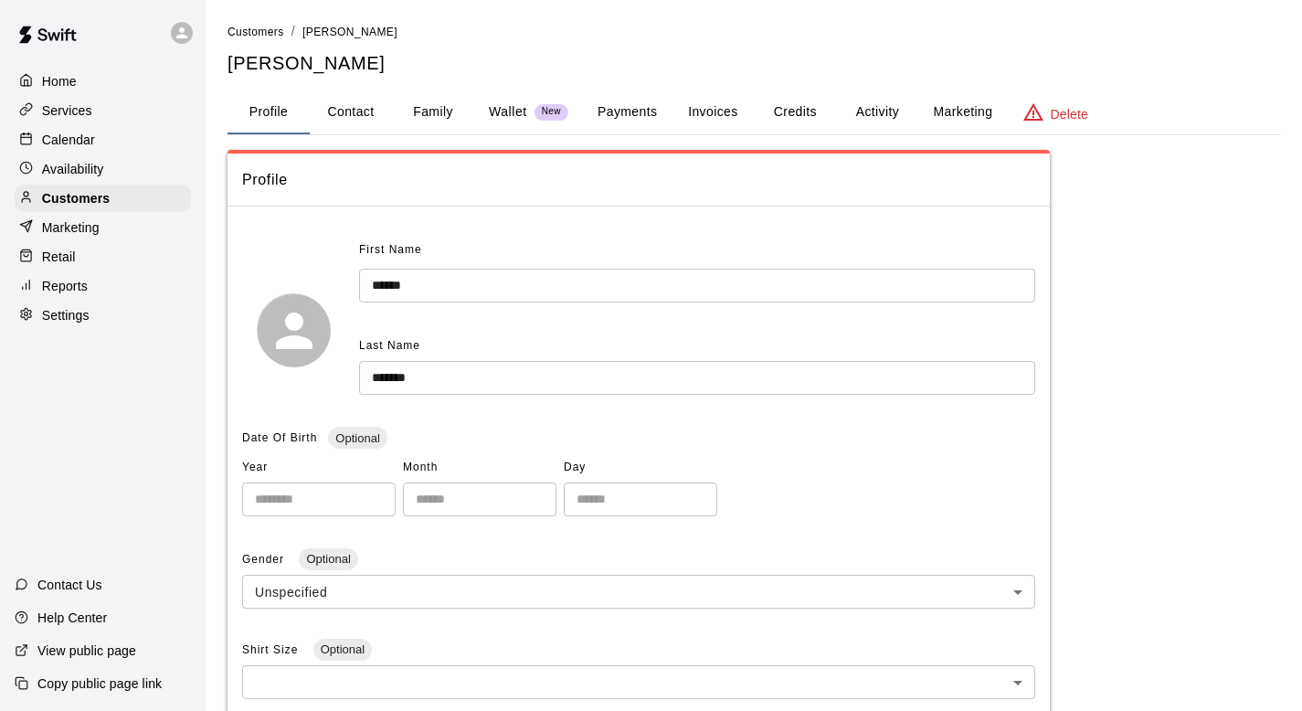
click at [427, 105] on button "Family" at bounding box center [433, 112] width 82 height 44
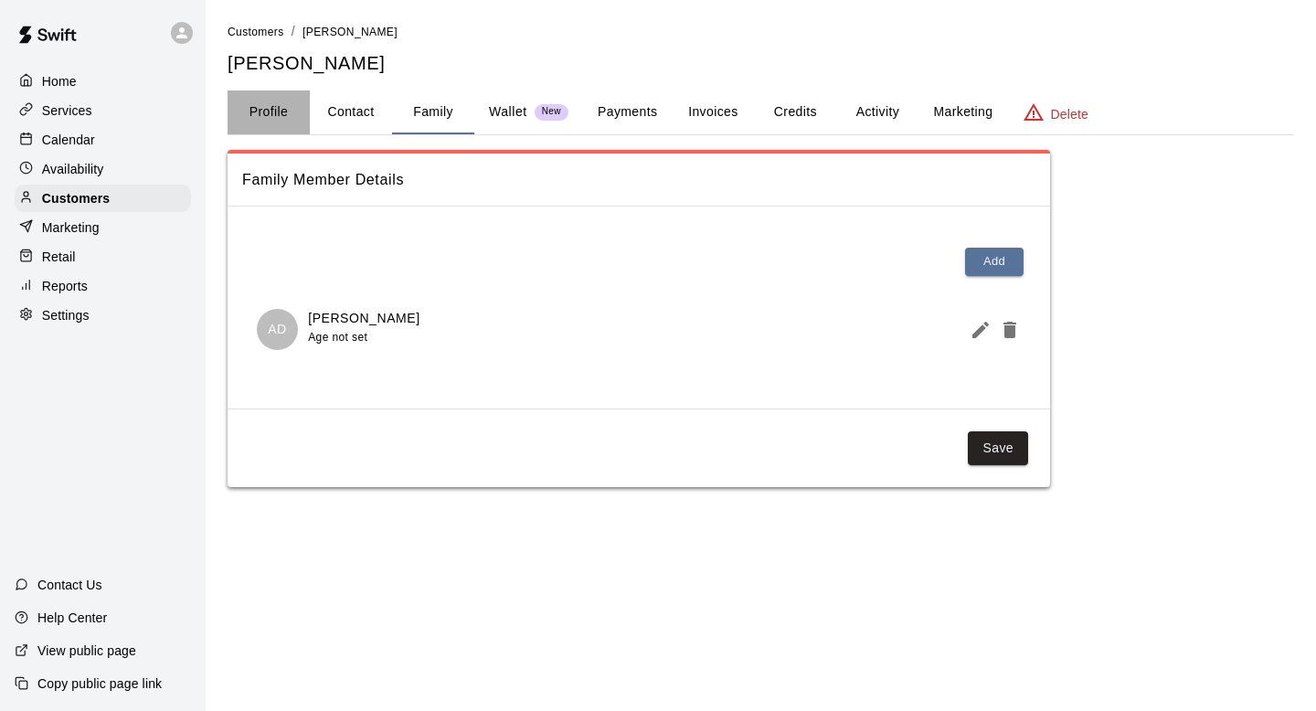
click at [270, 102] on button "Profile" at bounding box center [269, 112] width 82 height 44
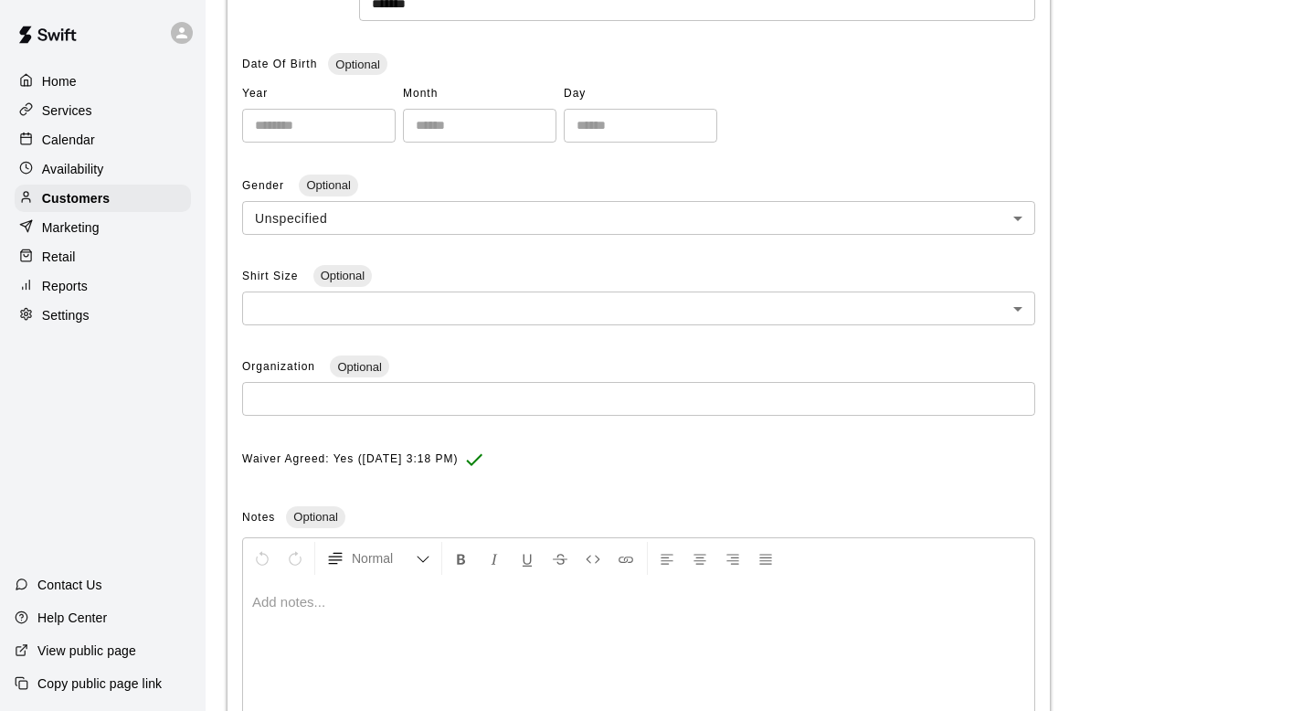
scroll to position [429, 0]
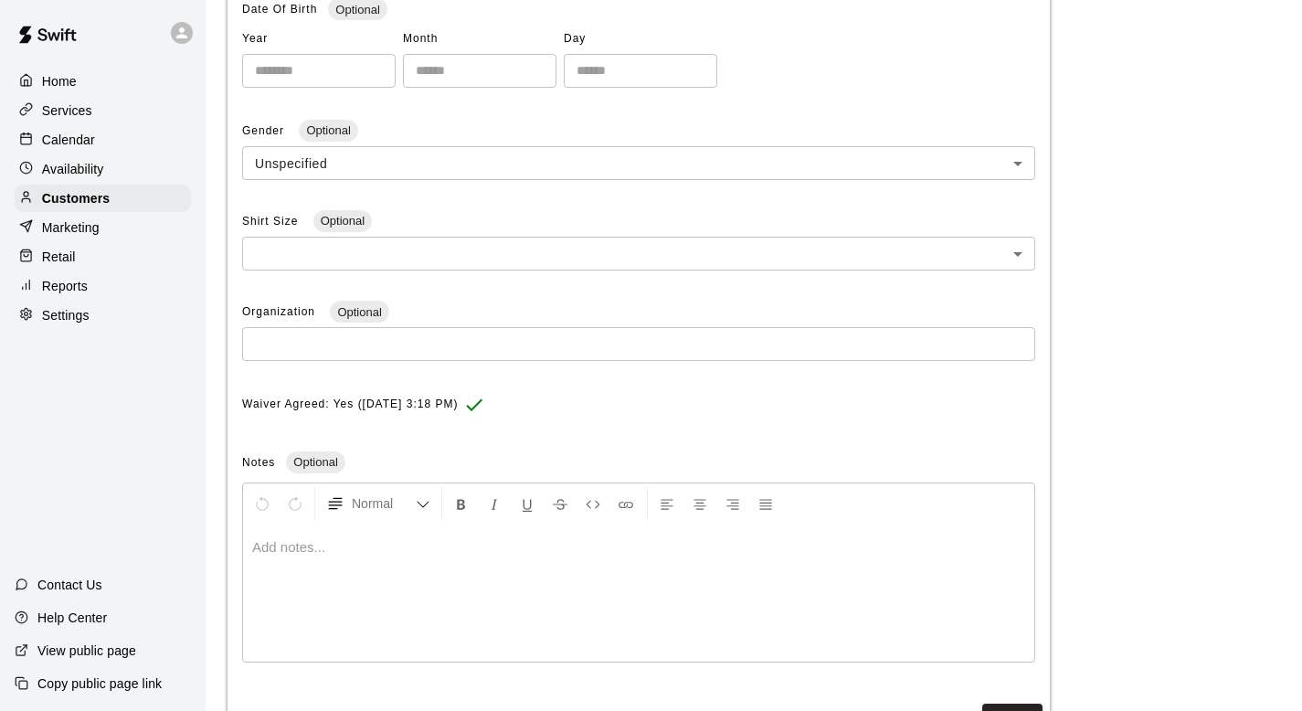
click at [297, 538] on p at bounding box center [638, 547] width 773 height 18
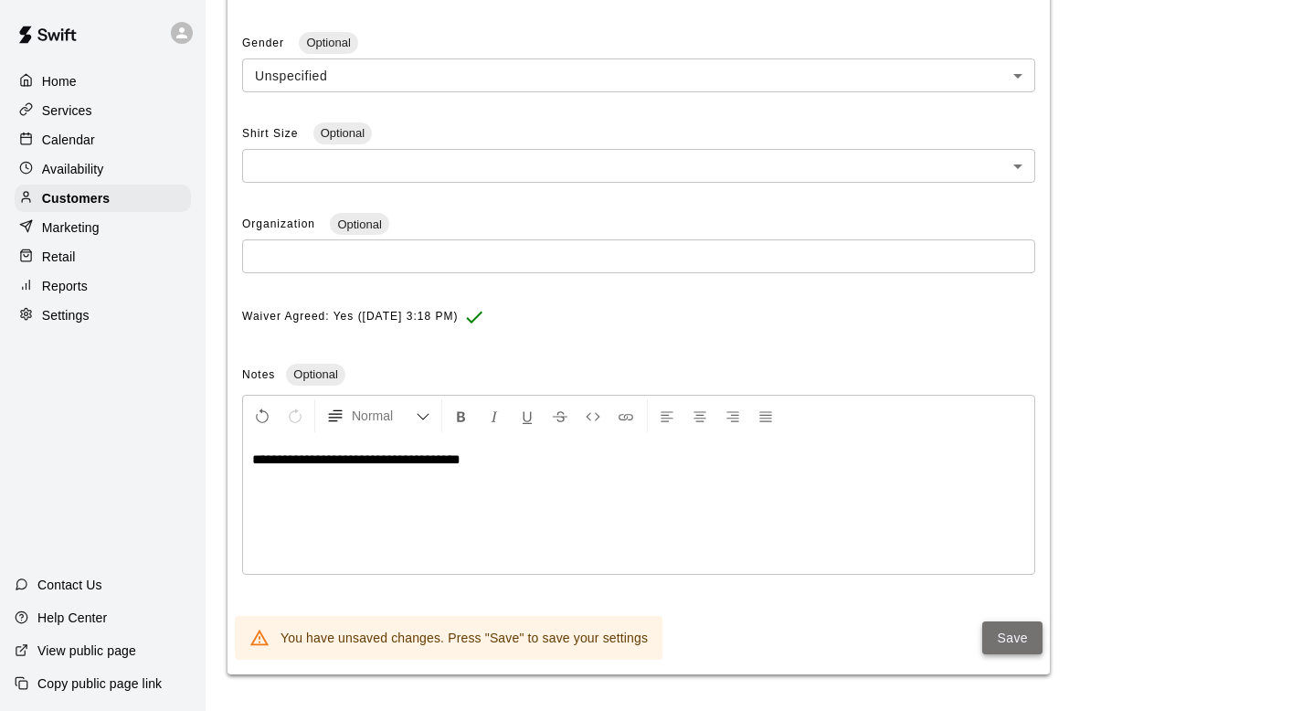
click at [995, 632] on button "Save" at bounding box center [1012, 638] width 60 height 34
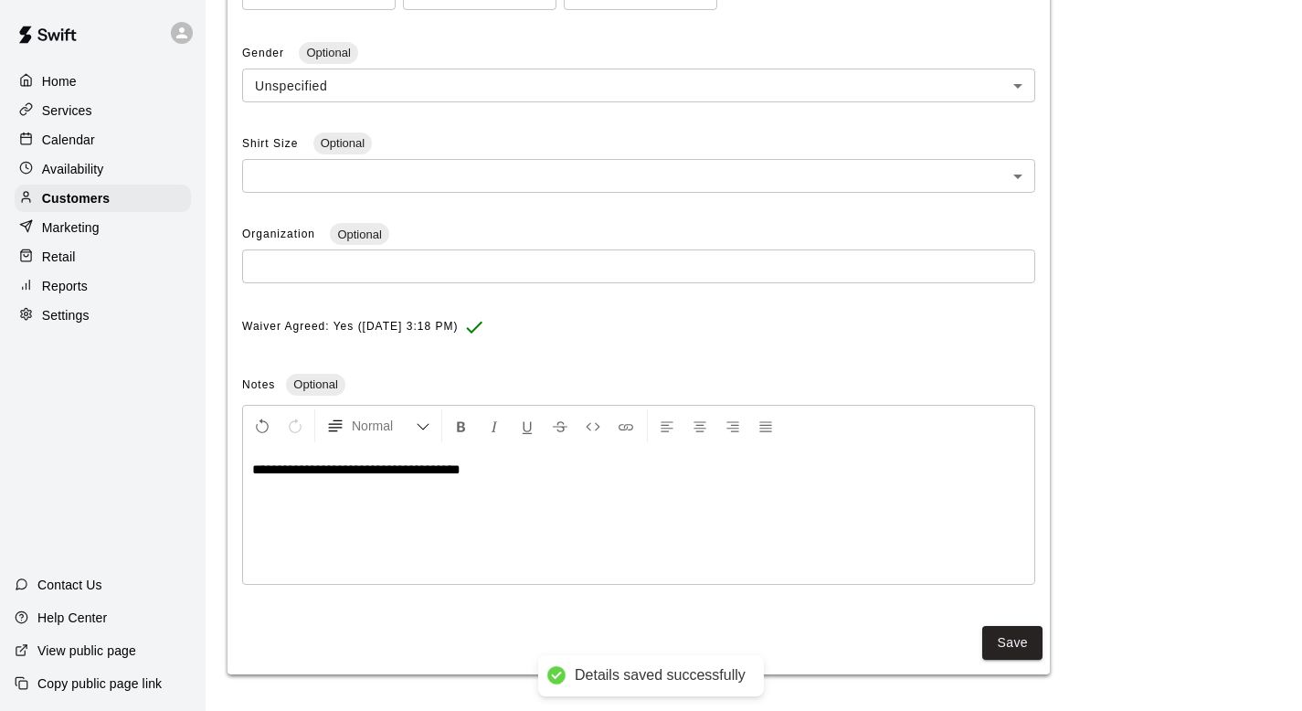
click at [73, 134] on p "Calendar" at bounding box center [68, 140] width 53 height 18
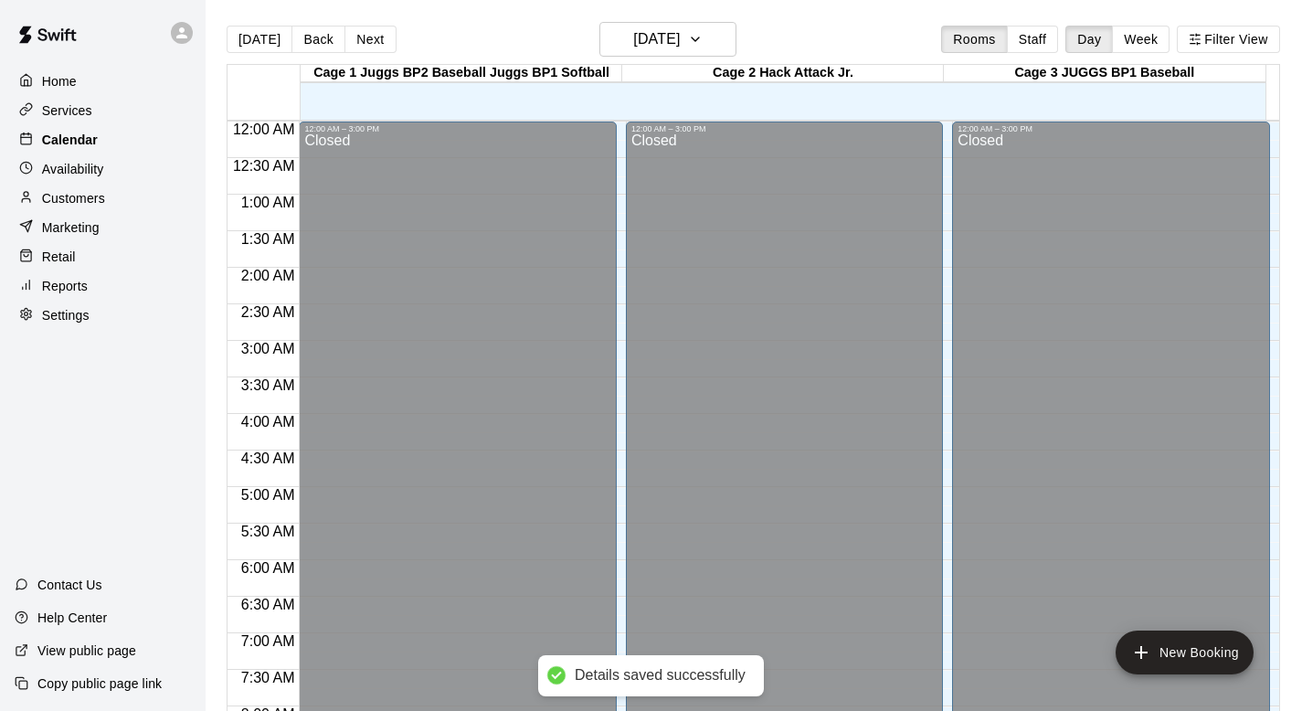
scroll to position [1089, 0]
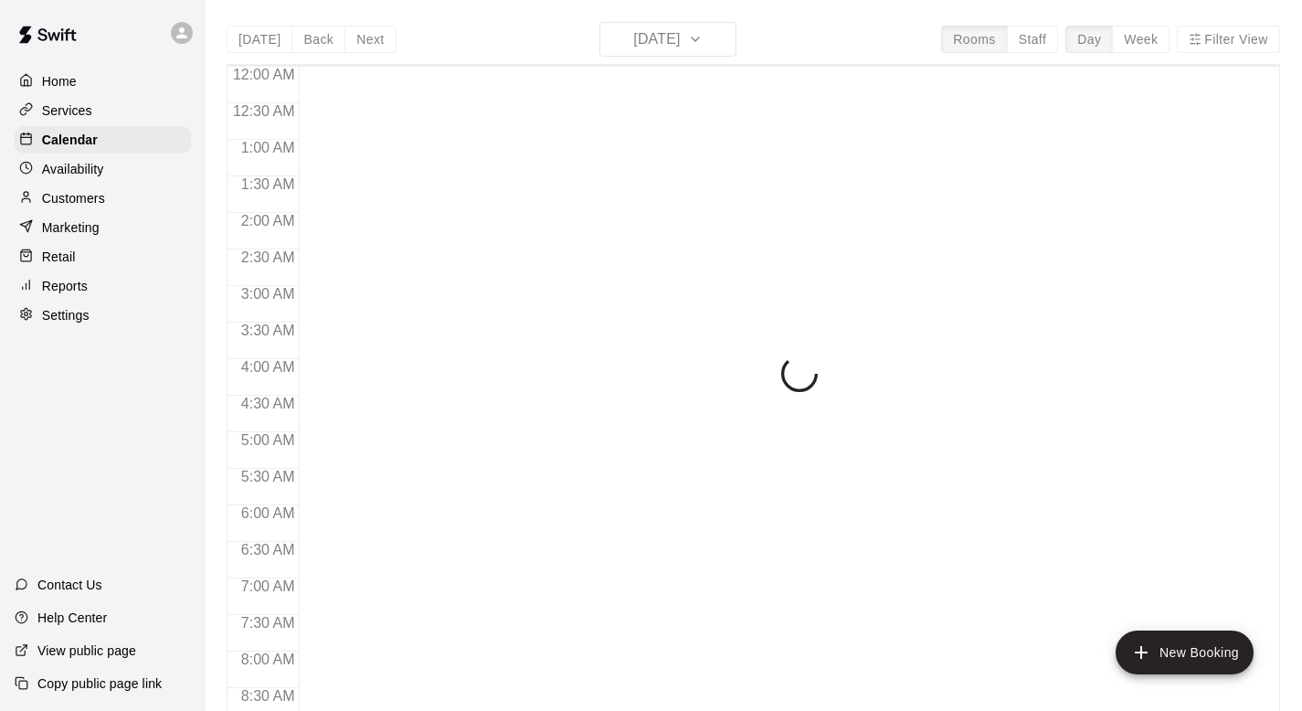
scroll to position [1089, 0]
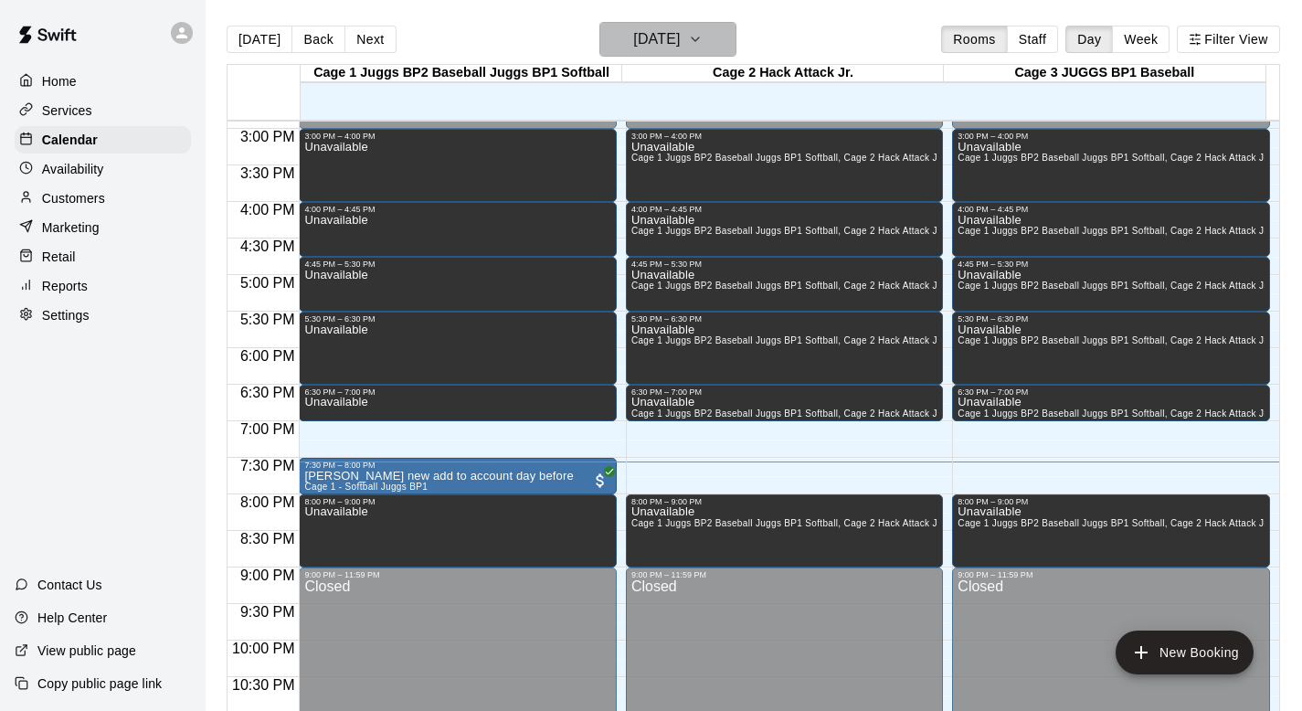
click at [729, 33] on button "[DATE]" at bounding box center [667, 39] width 137 height 35
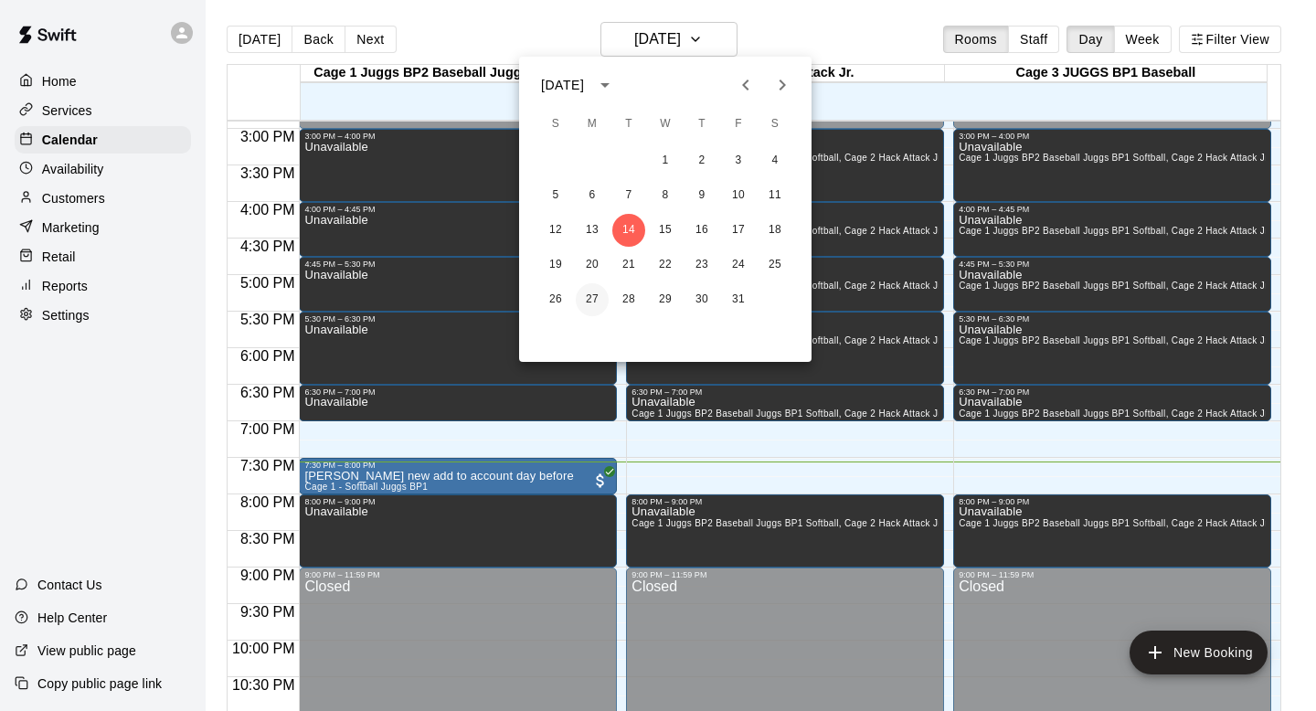
click at [590, 298] on button "27" at bounding box center [592, 299] width 33 height 33
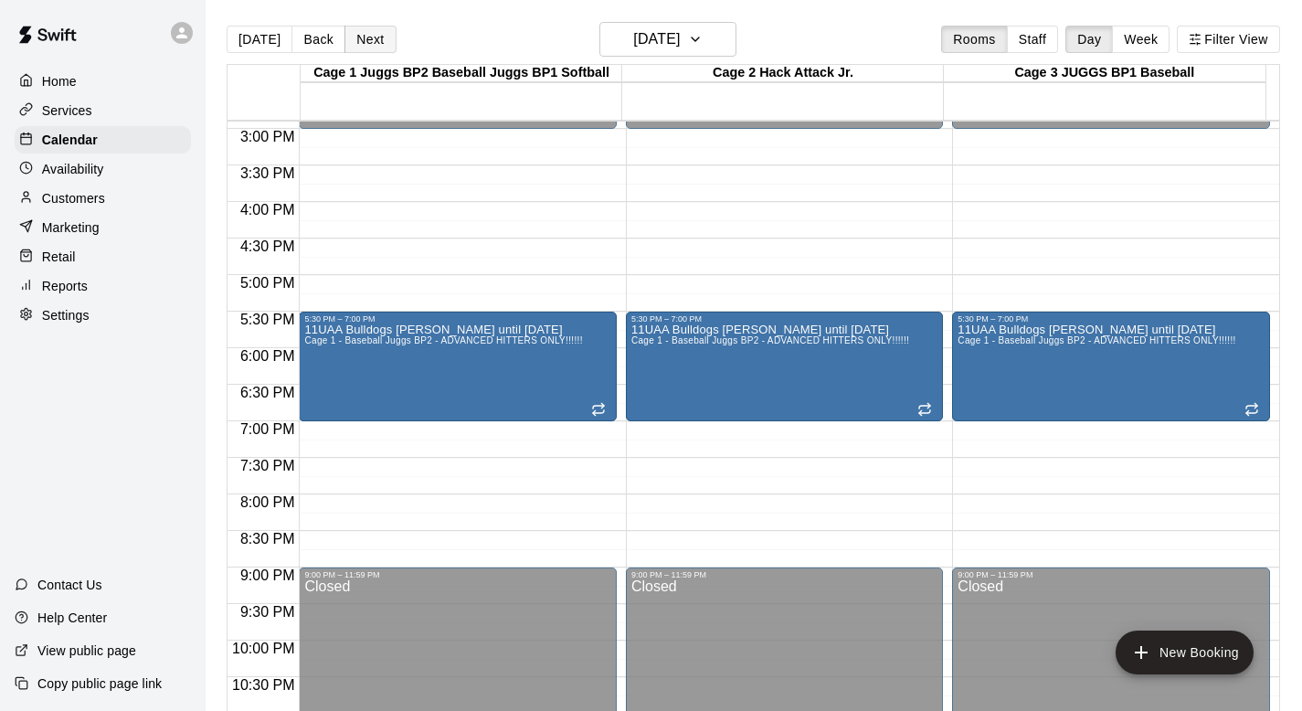
click at [354, 33] on button "Next" at bounding box center [369, 39] width 51 height 27
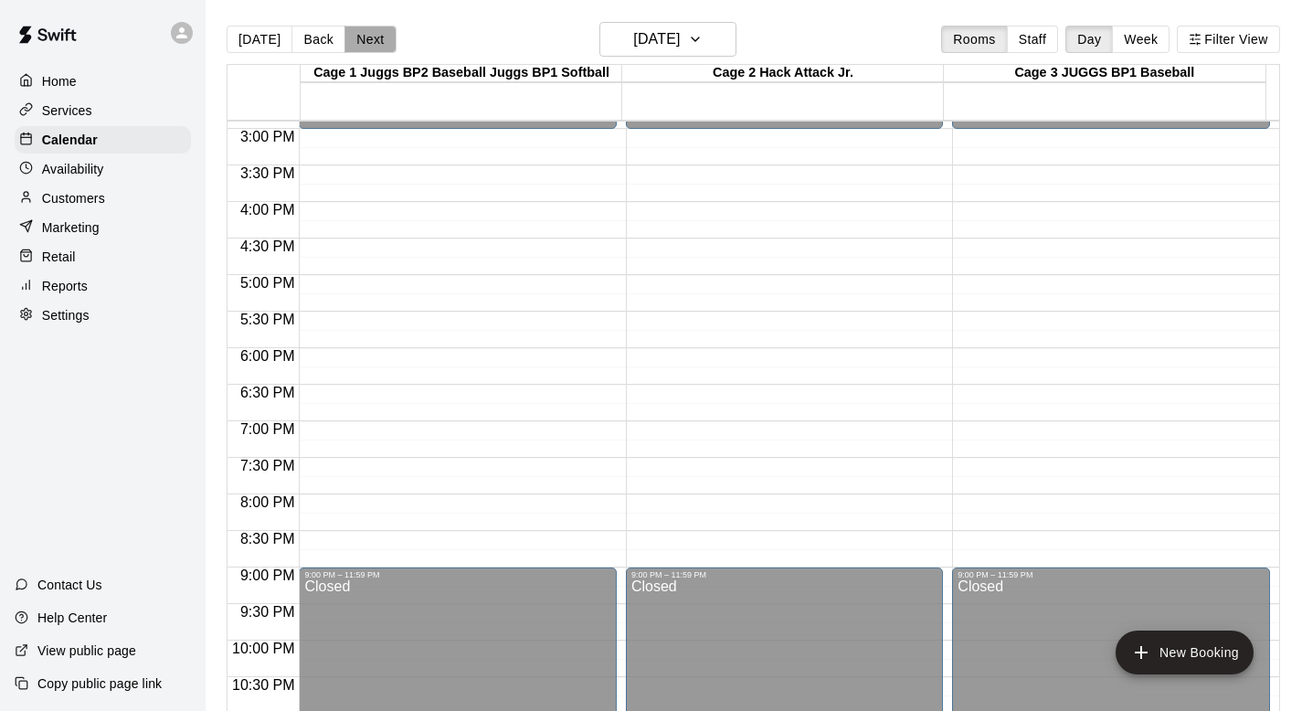
click at [354, 33] on button "Next" at bounding box center [369, 39] width 51 height 27
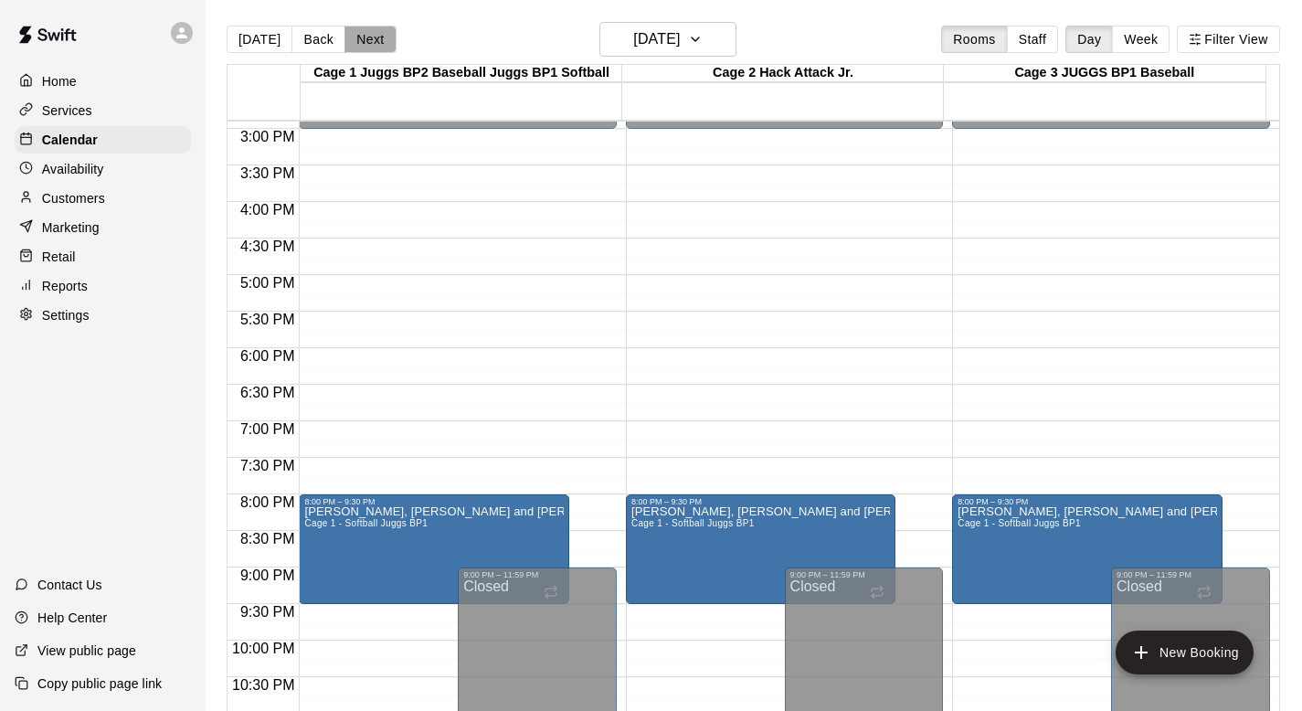
click at [354, 33] on button "Next" at bounding box center [369, 39] width 51 height 27
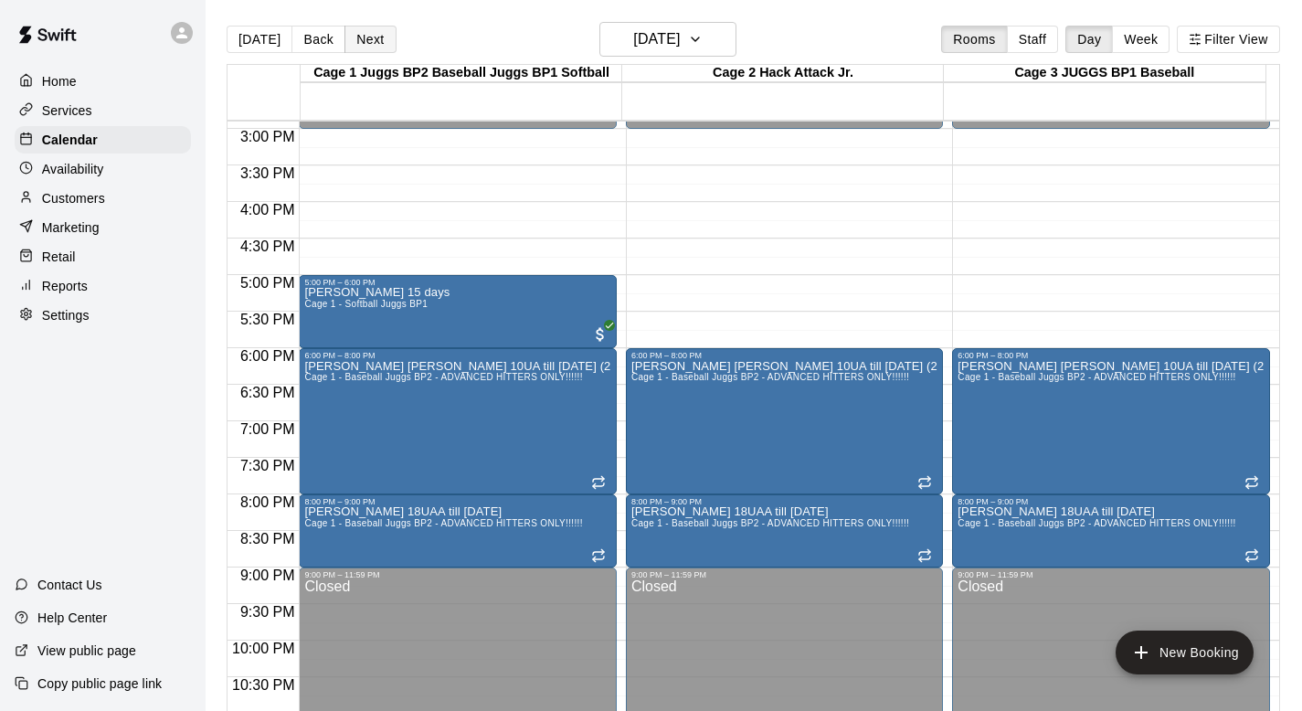
click at [354, 33] on button "Next" at bounding box center [369, 39] width 51 height 27
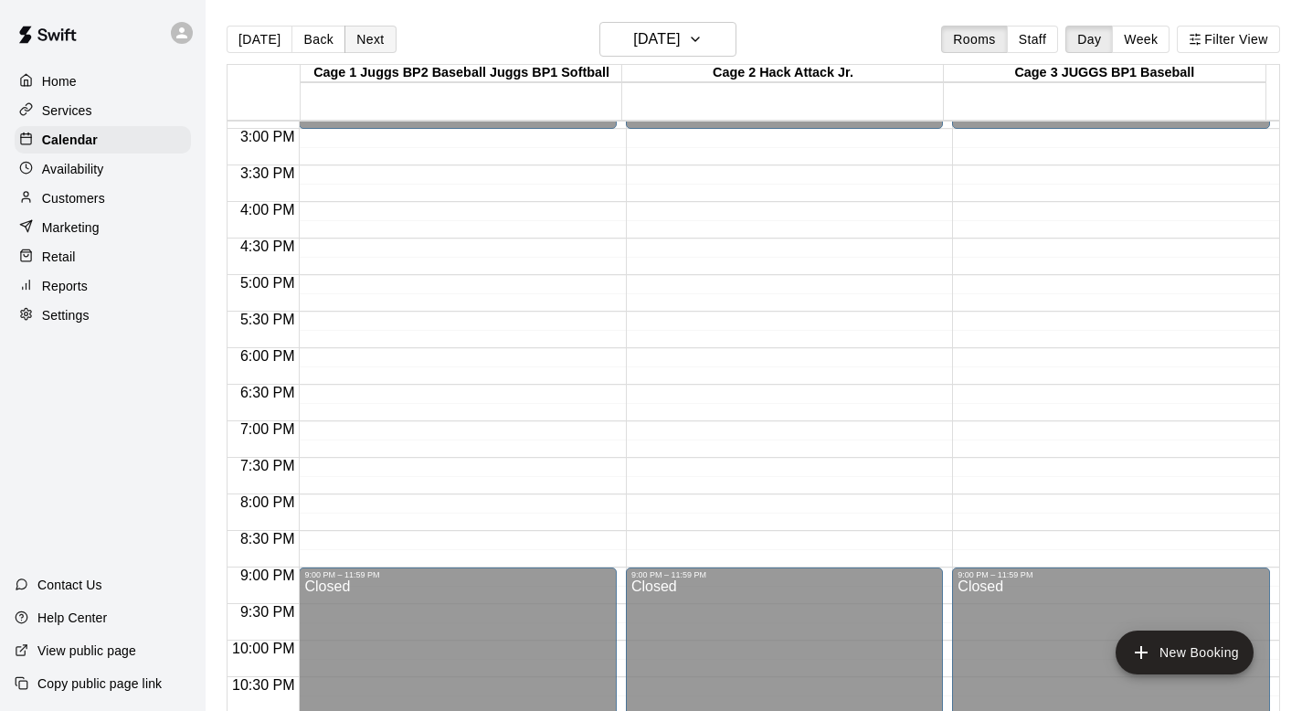
click at [354, 33] on button "Next" at bounding box center [369, 39] width 51 height 27
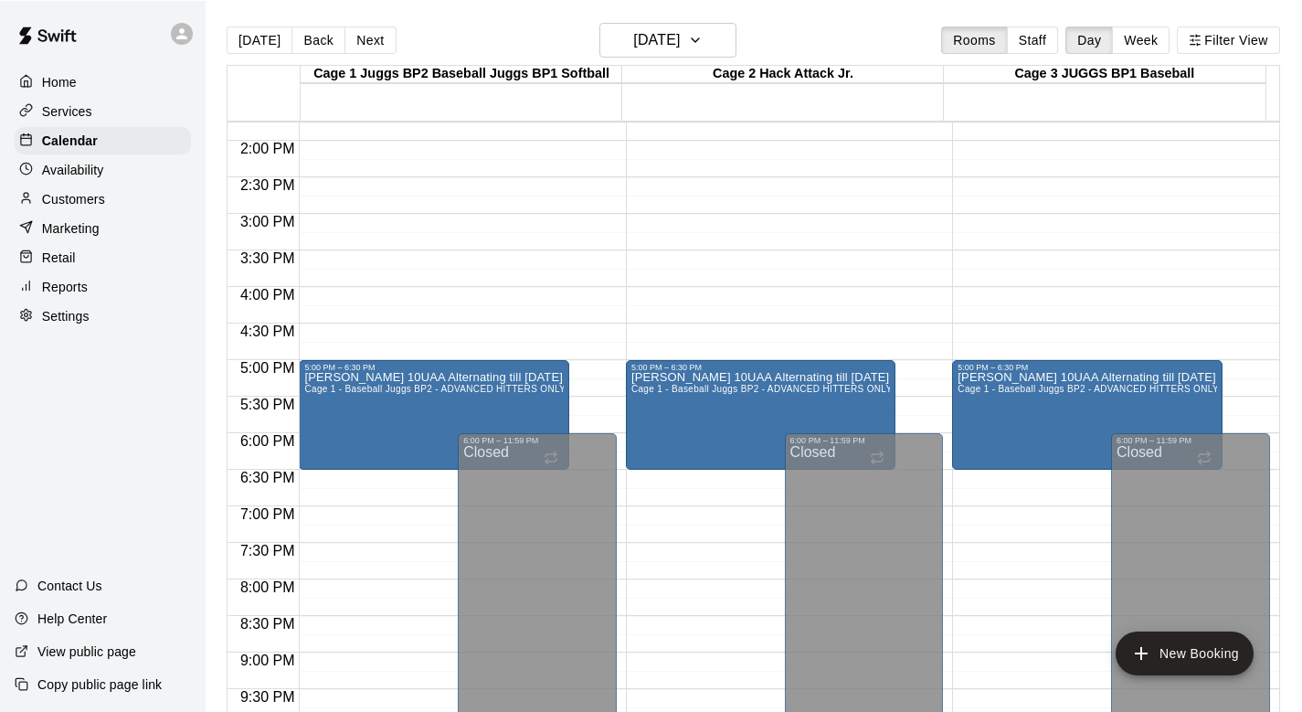
scroll to position [1076, 0]
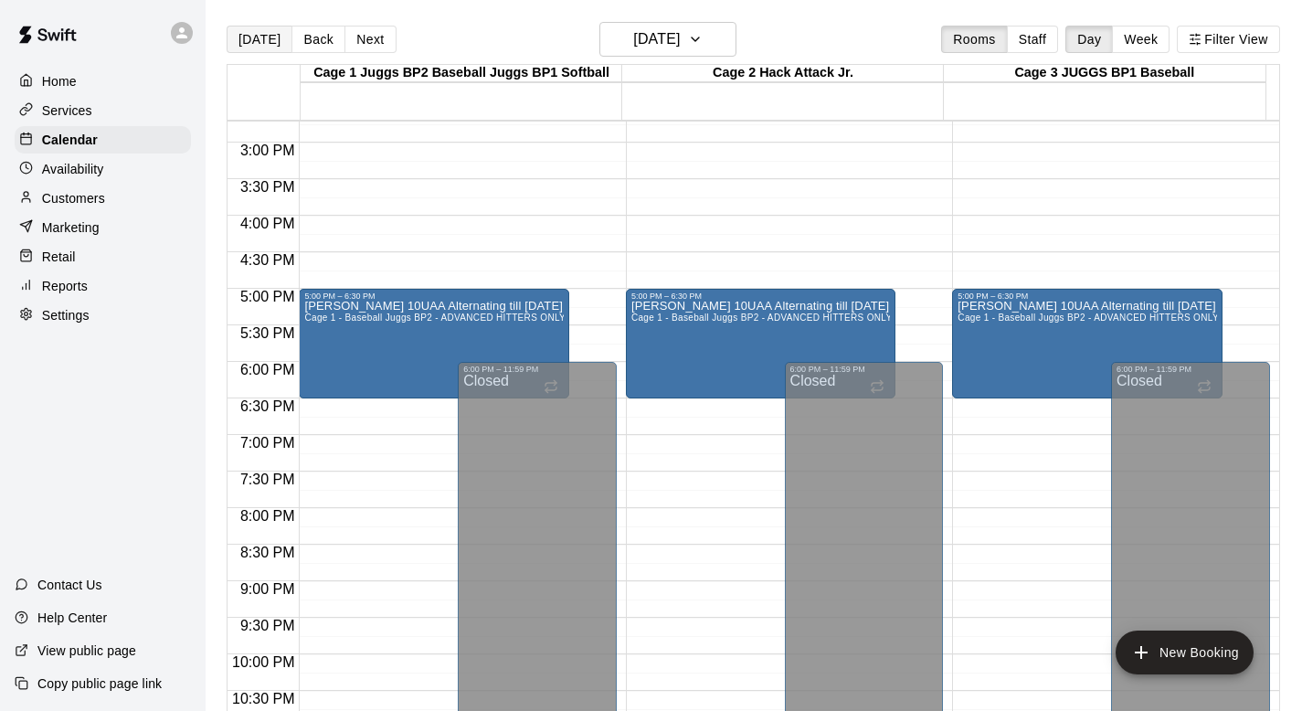
click at [248, 37] on button "[DATE]" at bounding box center [260, 39] width 66 height 27
